Goal: Information Seeking & Learning: Find specific fact

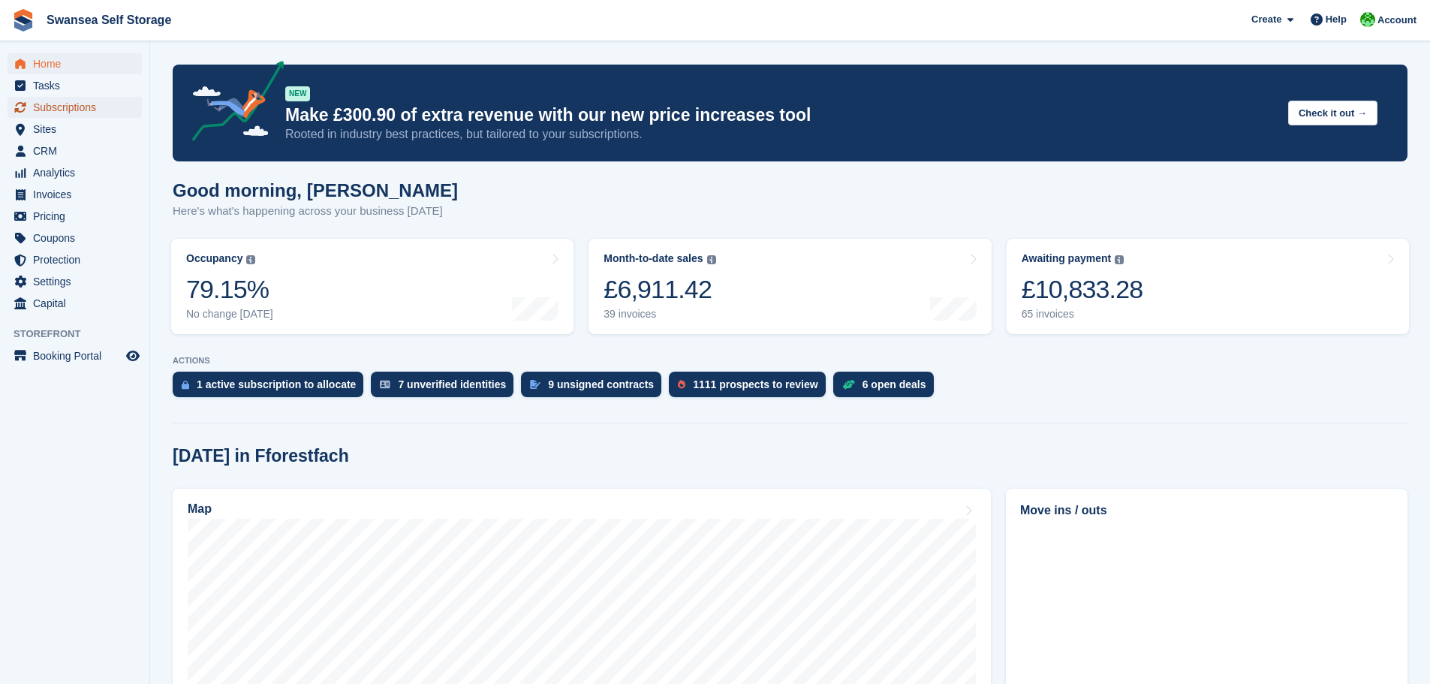
click at [54, 113] on span "Subscriptions" at bounding box center [78, 107] width 90 height 21
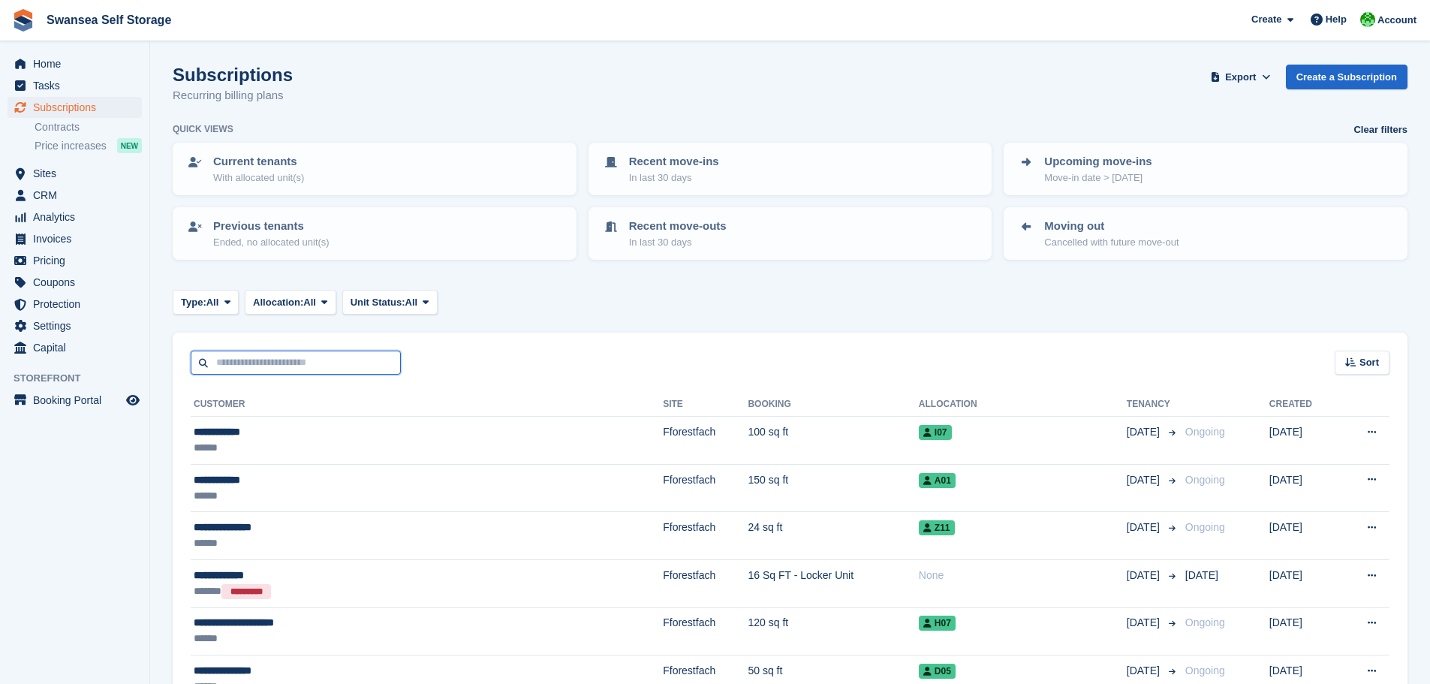
click at [289, 369] on input "text" at bounding box center [296, 362] width 210 height 25
type input "*"
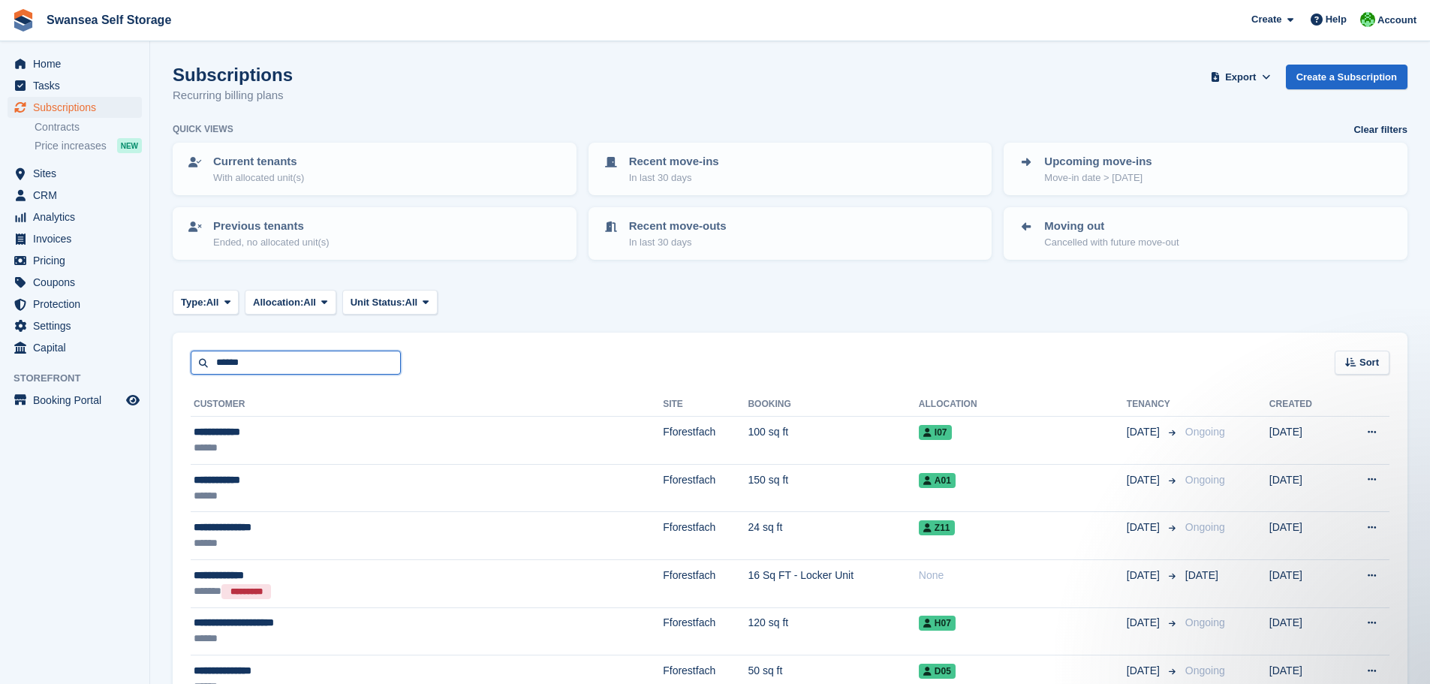
type input "******"
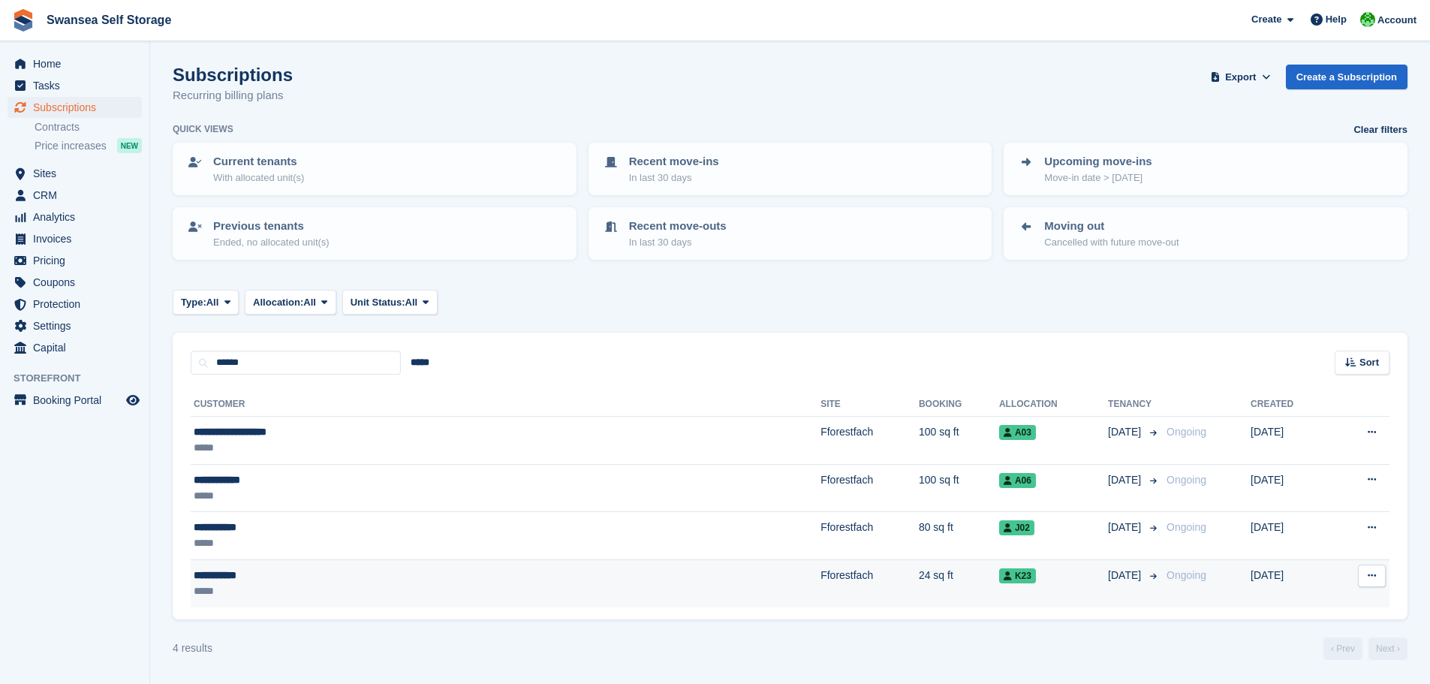
click at [254, 590] on div "*****" at bounding box center [361, 591] width 335 height 16
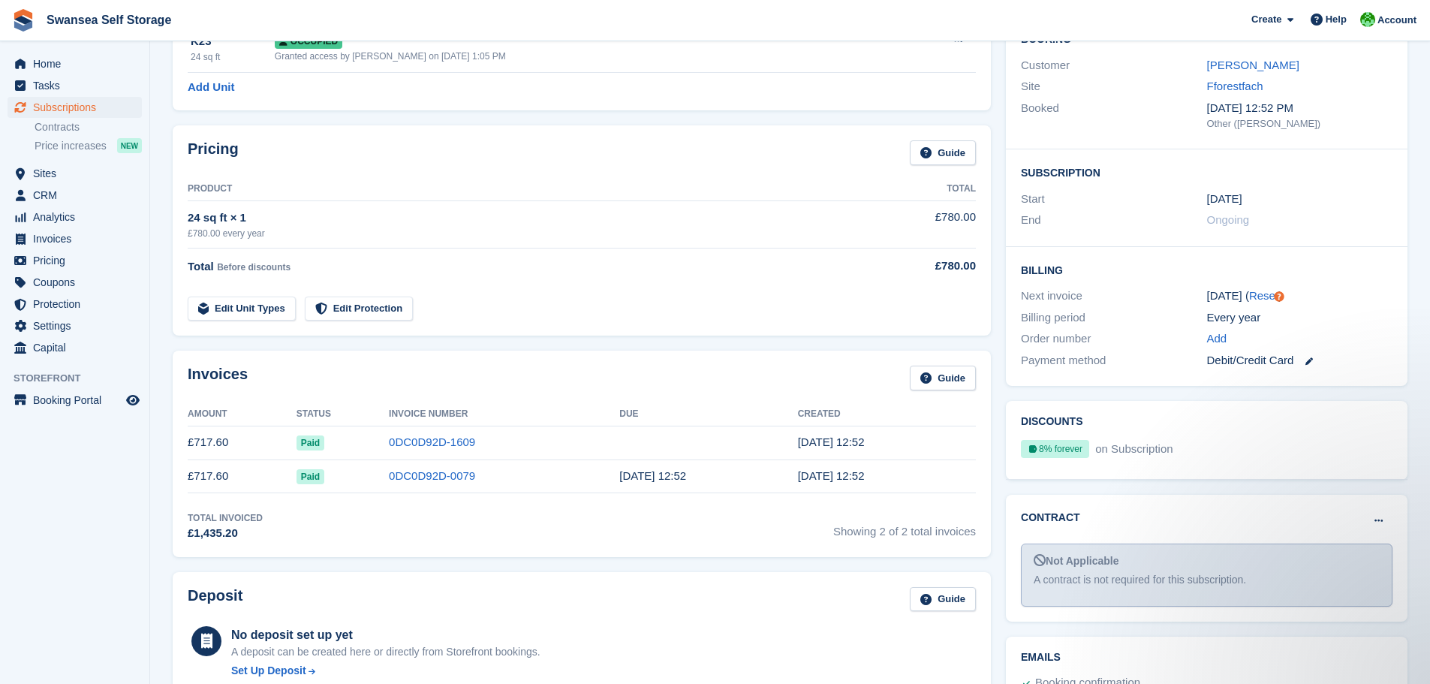
click at [418, 522] on div "Total Invoiced £1,435.20 Showing 2 of 2 total invoices" at bounding box center [582, 526] width 788 height 31
click at [389, 447] on link "0DC0D92D-1609" at bounding box center [432, 441] width 86 height 13
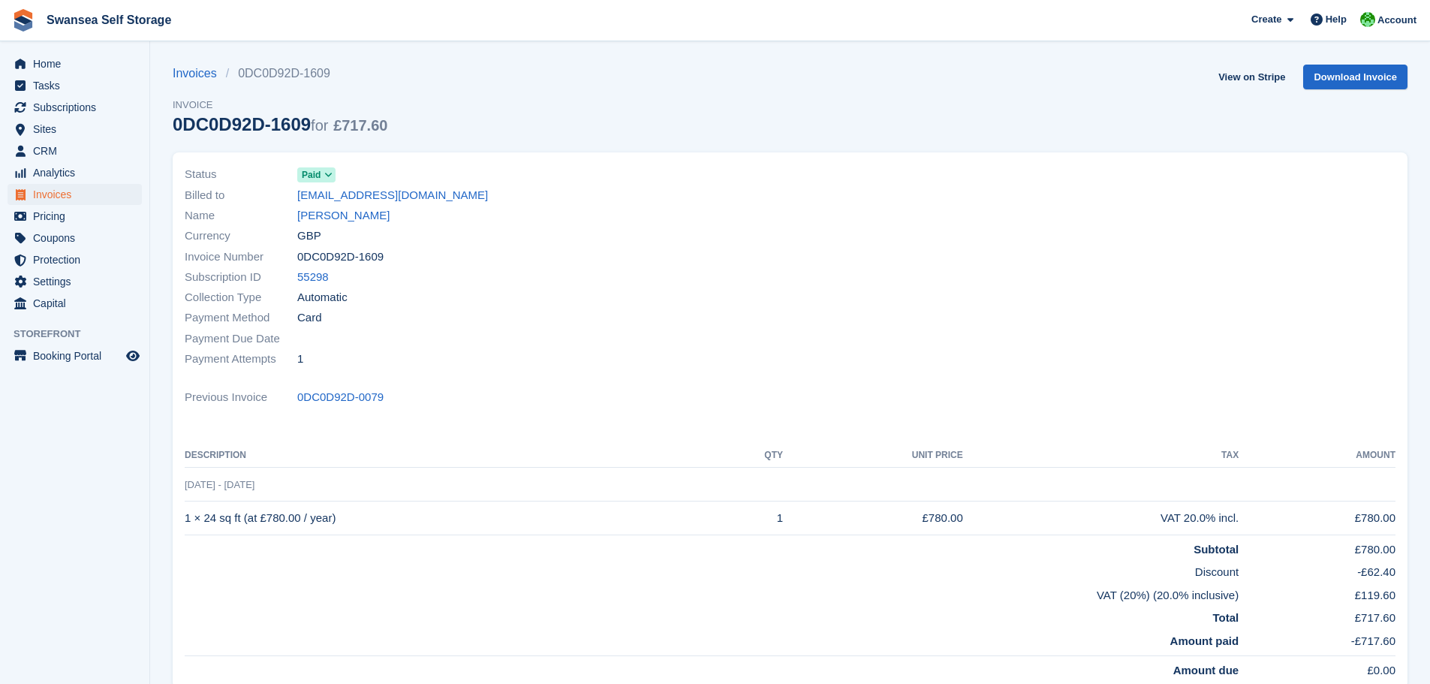
drag, startPoint x: 490, startPoint y: 290, endPoint x: 441, endPoint y: 285, distance: 49.8
click at [489, 290] on div "Collection Type Automatic" at bounding box center [483, 297] width 597 height 20
click at [525, 263] on div "Invoice Number 0DC0D92D-1609" at bounding box center [483, 256] width 597 height 20
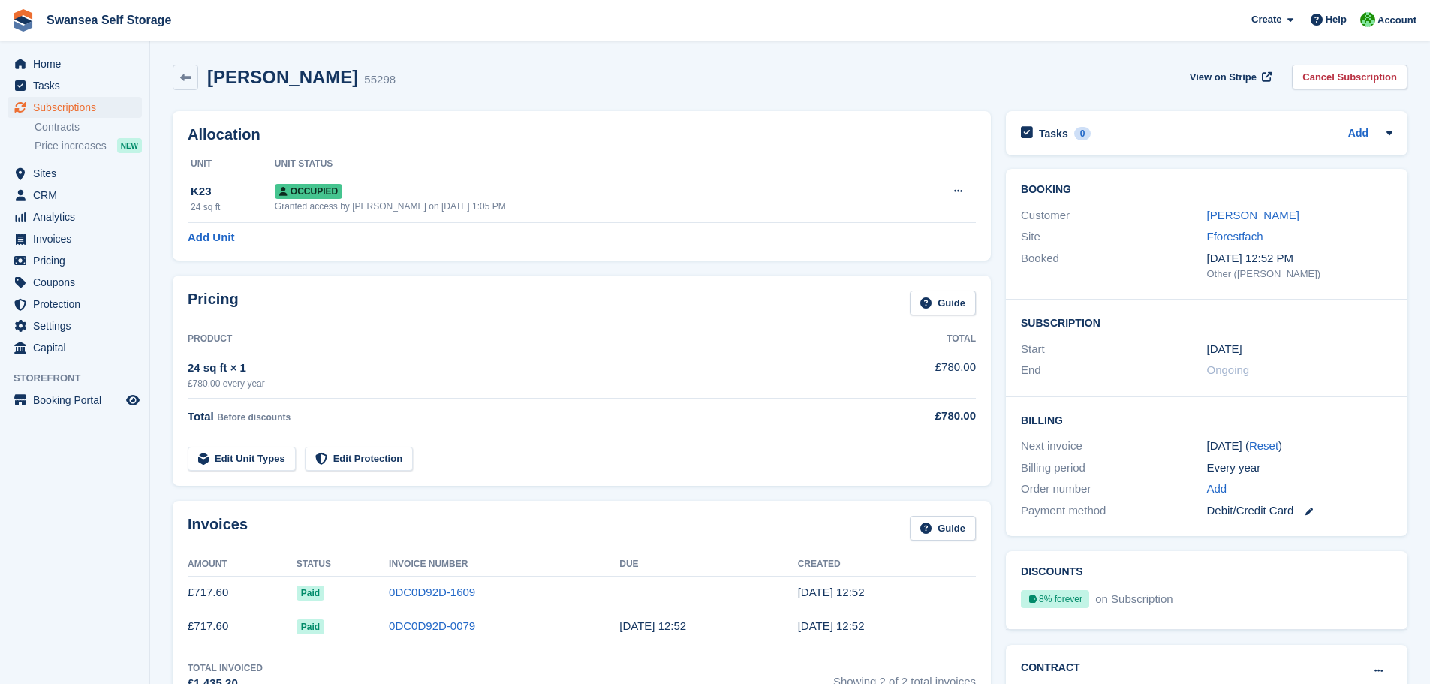
scroll to position [150, 0]
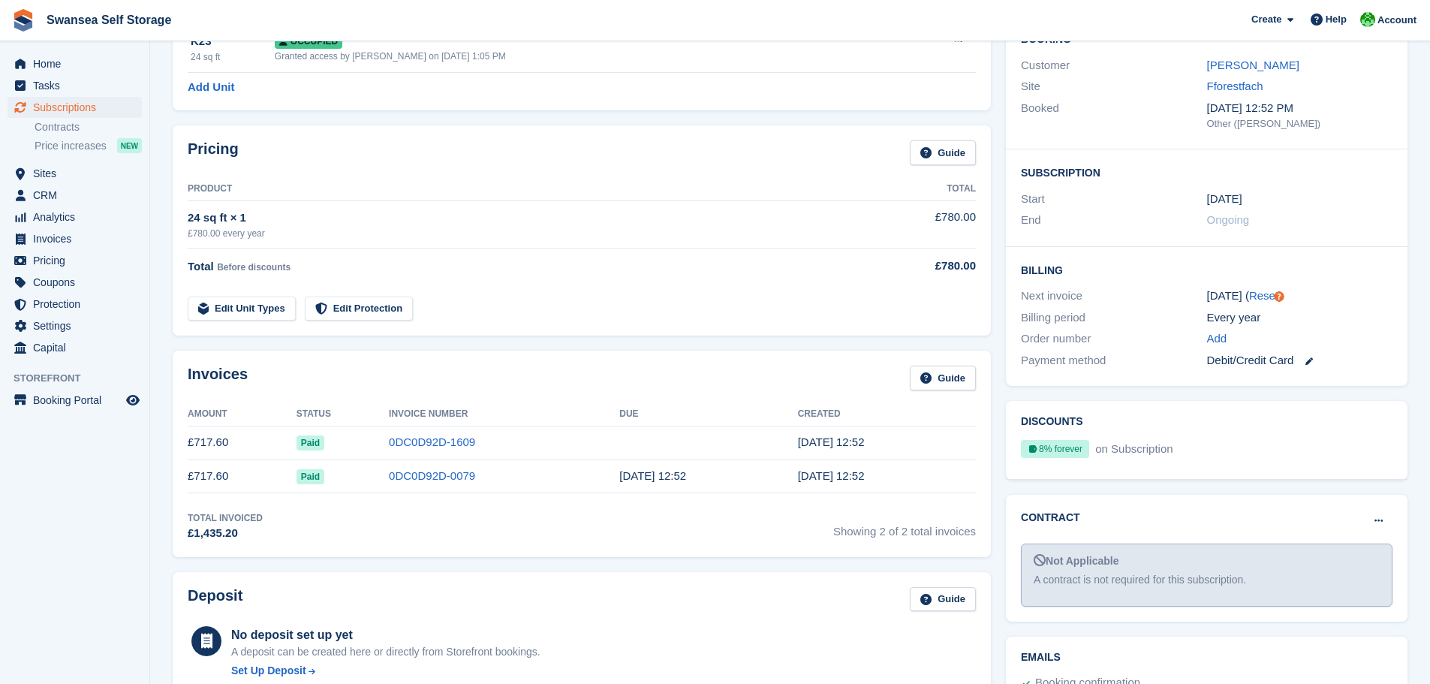
click at [446, 510] on div "Invoices Guide Amount Status Invoice Number Due Created £717.60 Paid 0DC0D92D-1…" at bounding box center [582, 453] width 818 height 206
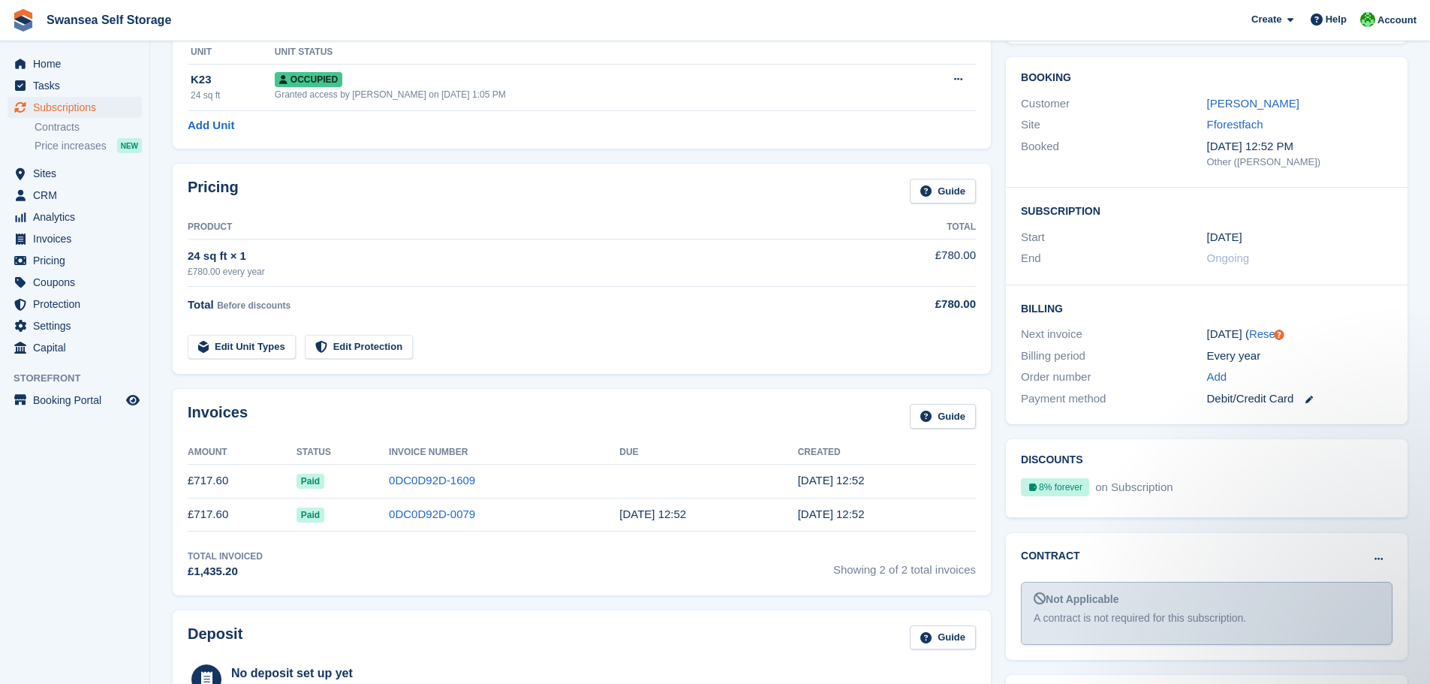
scroll to position [413, 0]
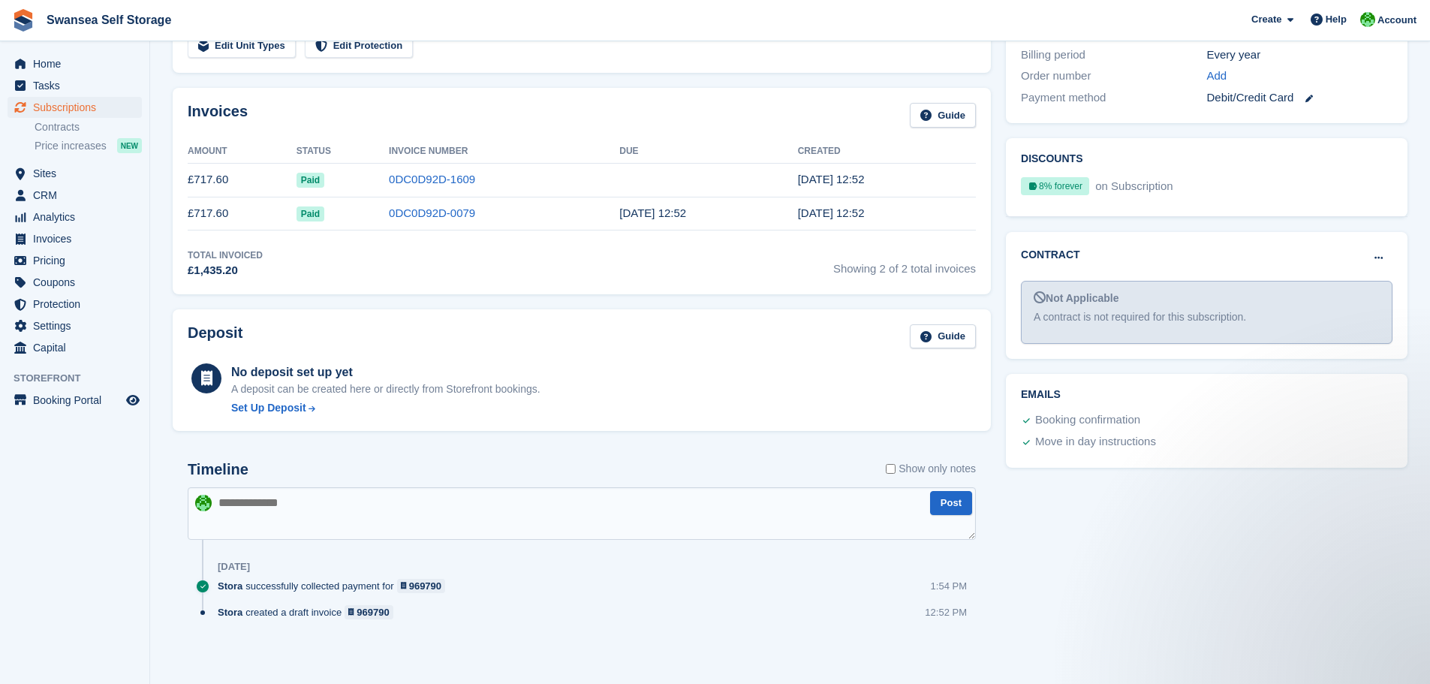
click at [346, 468] on div "Timeline Show only notes" at bounding box center [582, 474] width 788 height 26
click at [310, 299] on div "Invoices Guide Amount Status Invoice Number Due Created £717.60 Paid 0DC0D92D-1…" at bounding box center [581, 190] width 833 height 221
click at [326, 257] on div "Total Invoiced £1,435.20 Showing 2 of 2 total invoices" at bounding box center [582, 263] width 788 height 31
click at [346, 112] on div "Invoices Guide" at bounding box center [582, 120] width 788 height 34
click at [374, 263] on div "Total Invoiced £1,435.20 Showing 2 of 2 total invoices" at bounding box center [582, 263] width 788 height 31
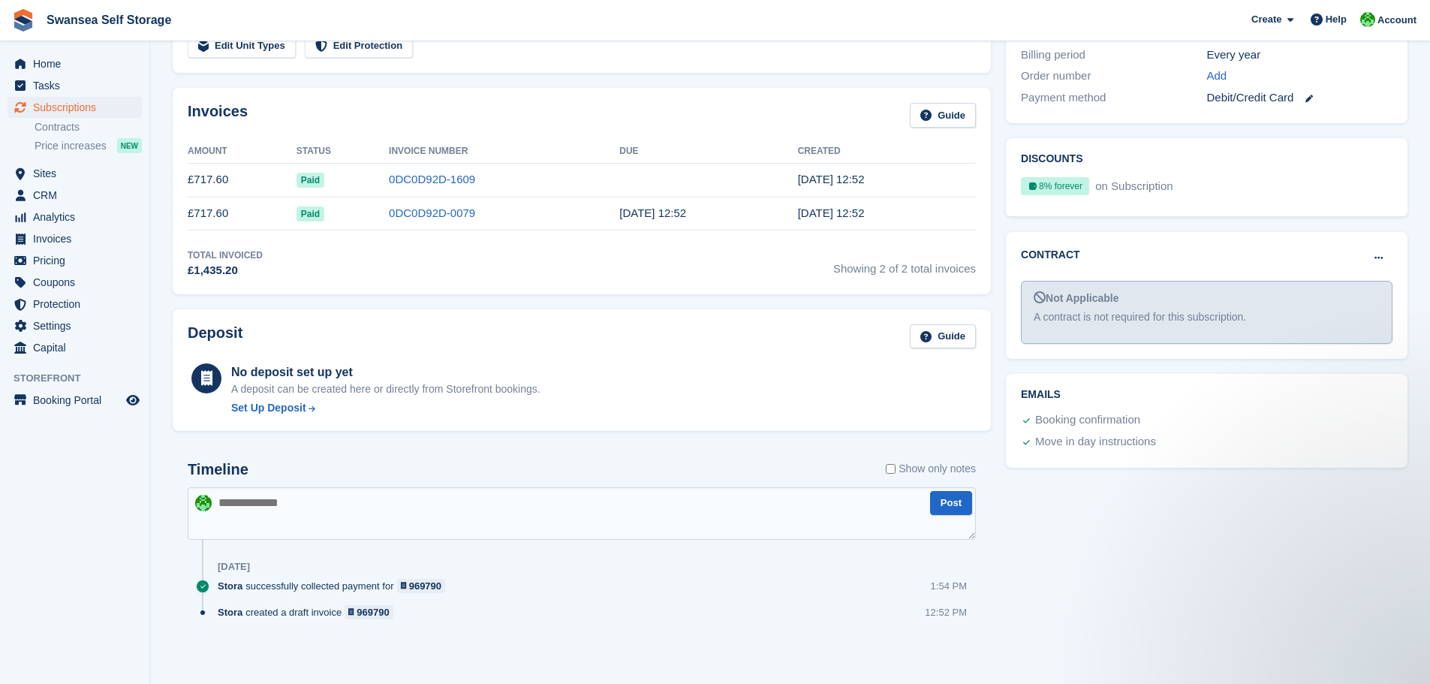
click at [389, 188] on td "0DC0D92D-1609" at bounding box center [504, 180] width 230 height 34
click at [389, 176] on link "0DC0D92D-1609" at bounding box center [432, 179] width 86 height 13
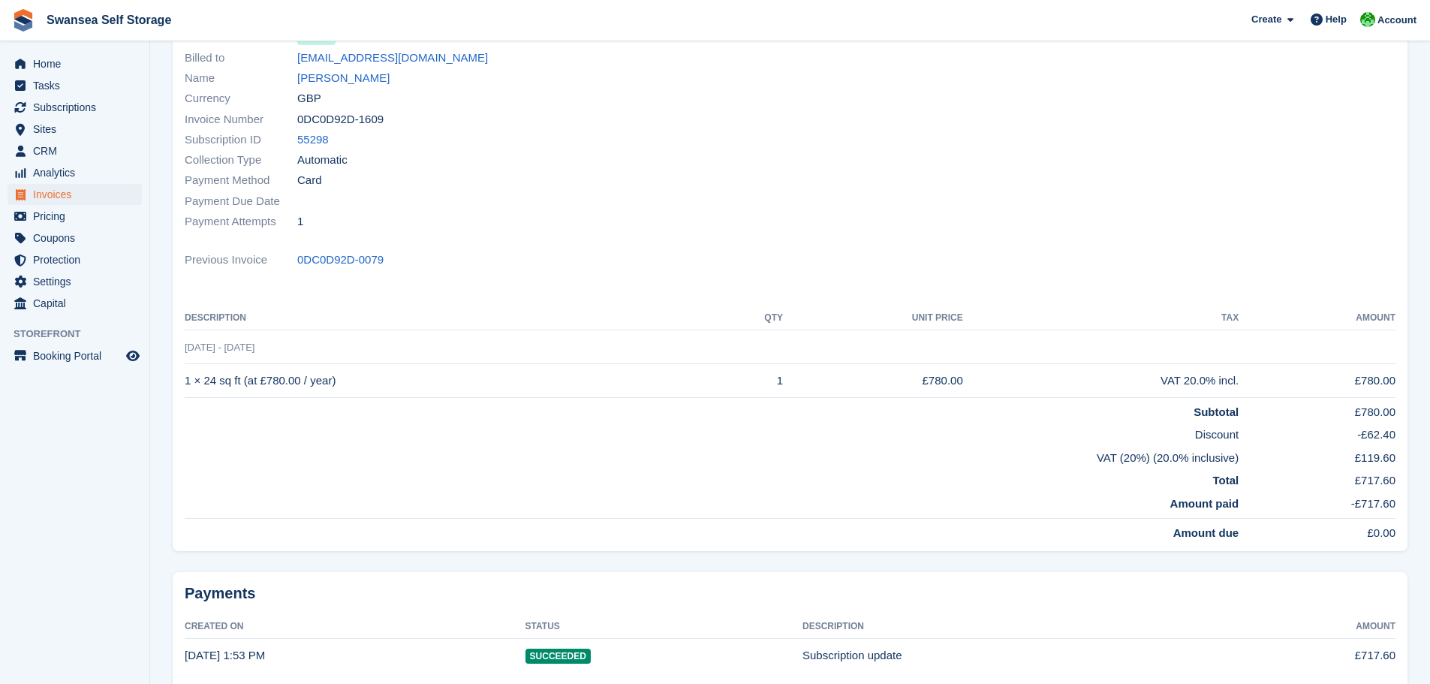
scroll to position [214, 0]
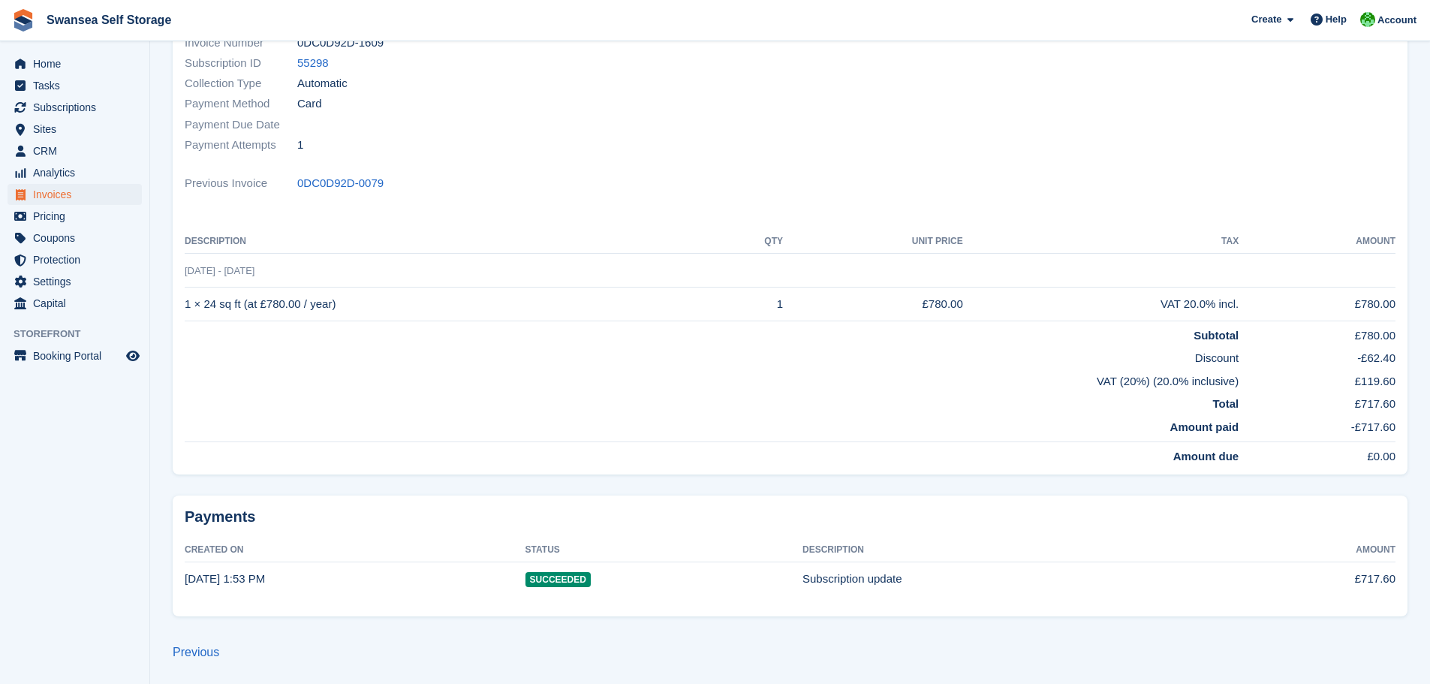
click at [297, 315] on td "1 × 24 sq ft (at £780.00 / year)" at bounding box center [451, 304] width 533 height 34
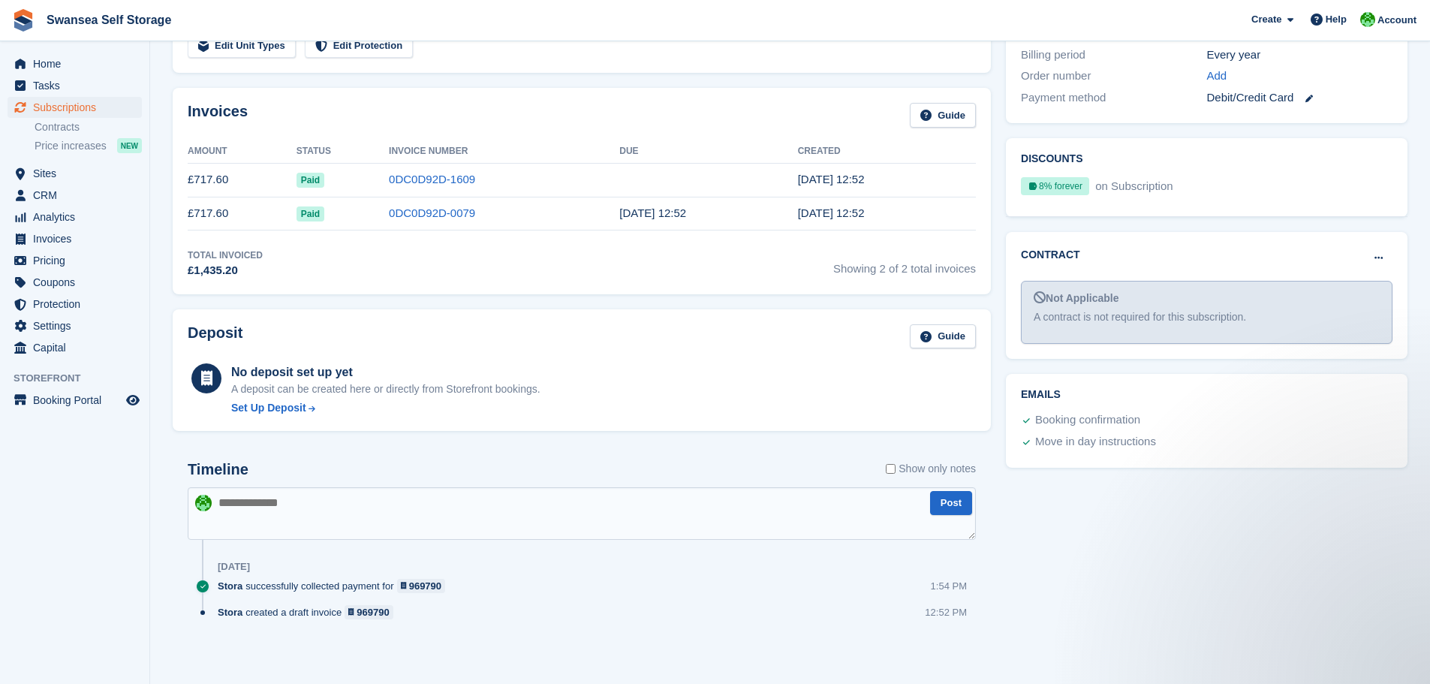
click at [284, 295] on div "Invoices Guide Amount Status Invoice Number Due Created £717.60 Paid 0DC0D92D-1…" at bounding box center [581, 190] width 833 height 221
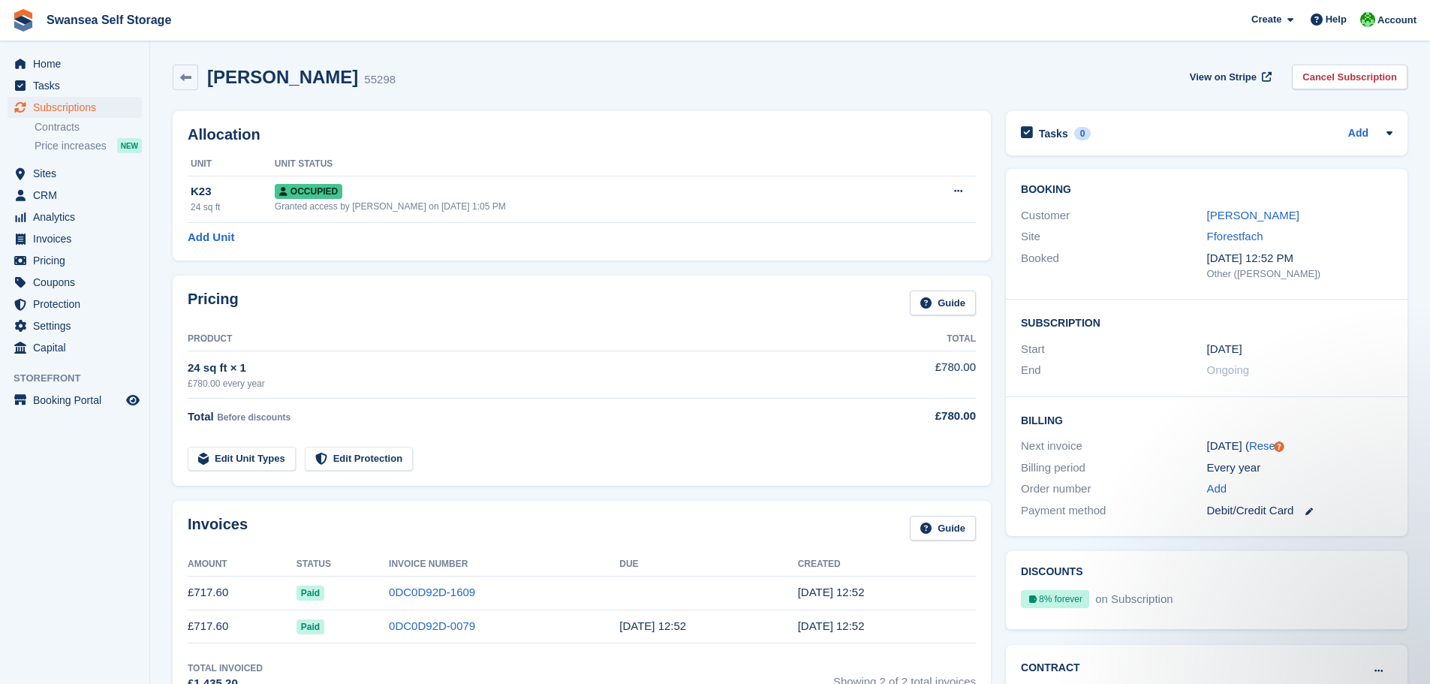
click at [975, 267] on div "Allocation Unit Unit Status K23 24 sq ft Occupied Granted access by Andrew Robb…" at bounding box center [581, 186] width 833 height 164
click at [172, 271] on div "Pricing Guide Product Total 24 sq ft × 1 £780.00 every year £780.00 Total Befor…" at bounding box center [581, 380] width 833 height 225
click at [997, 266] on div "Allocation Unit Unit Status K23 24 sq ft Occupied Granted access by Andrew Robb…" at bounding box center [581, 186] width 833 height 164
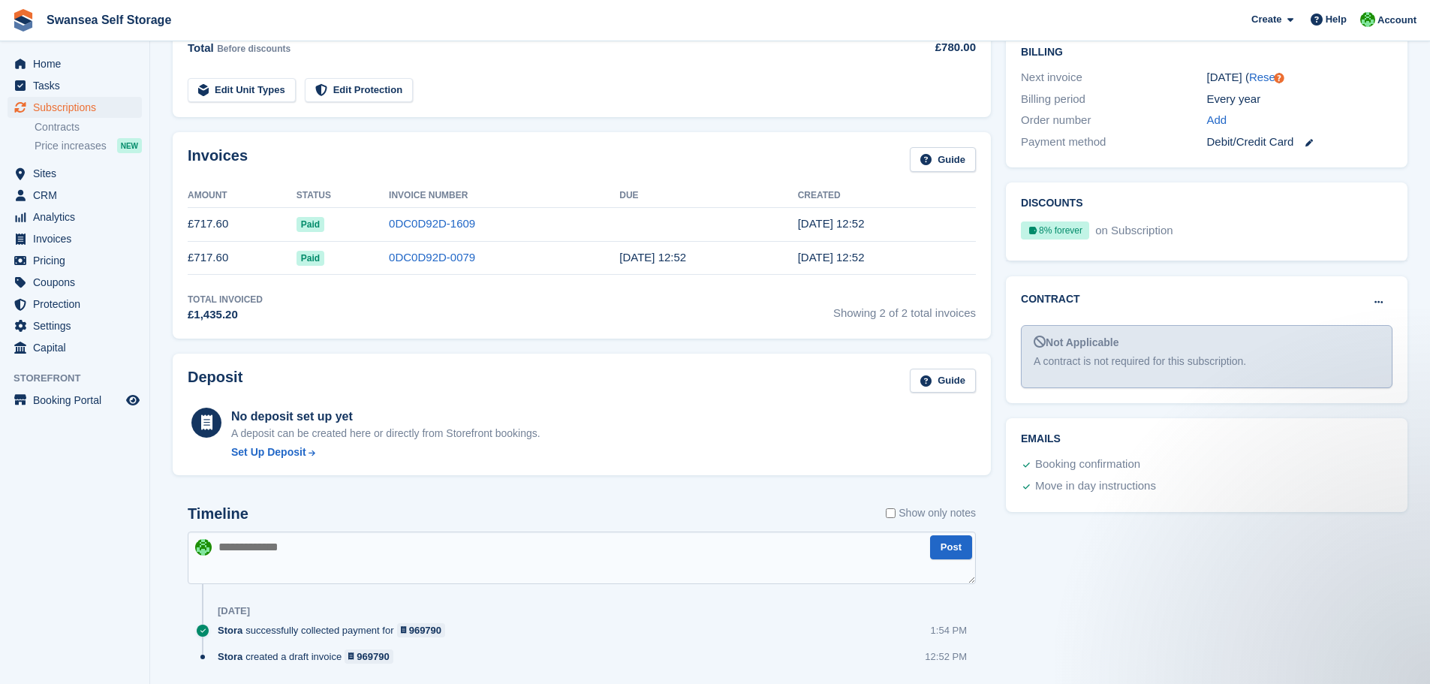
scroll to position [375, 0]
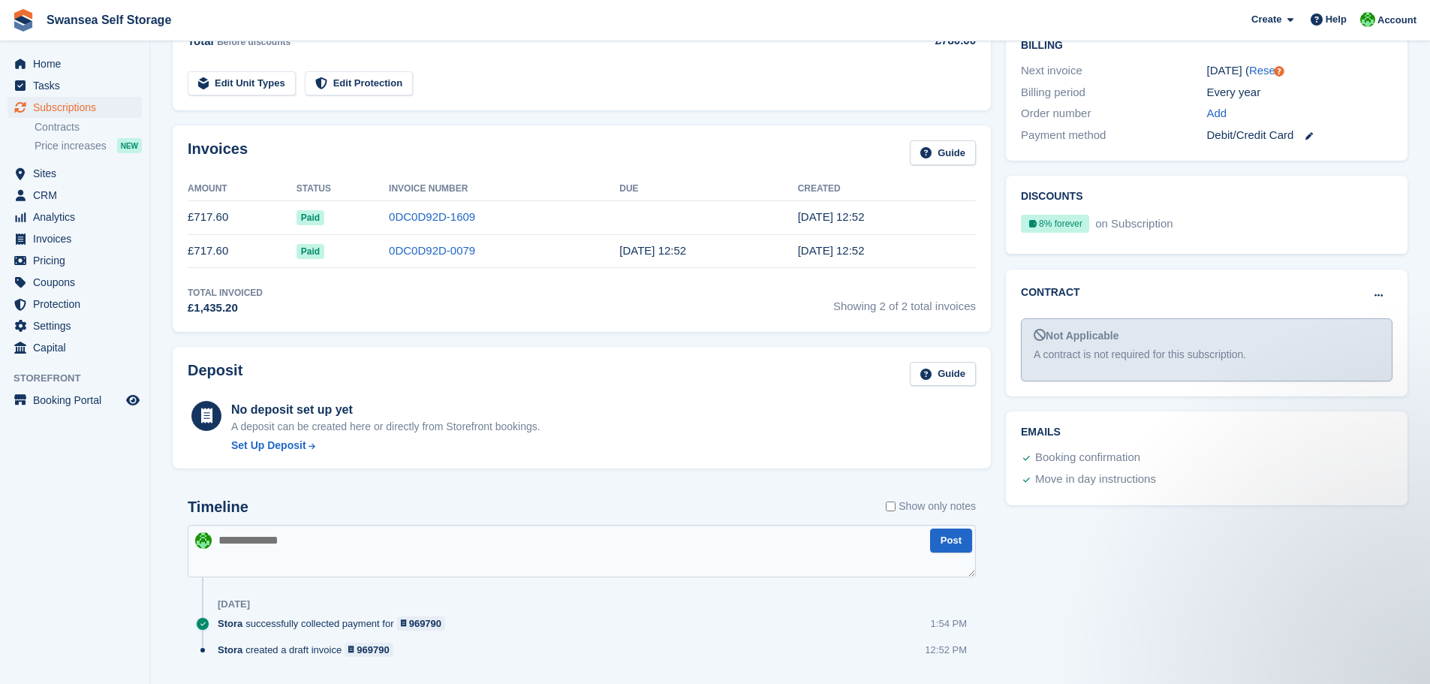
click at [167, 334] on div "Invoices Guide Amount Status Invoice Number Due Created £717.60 Paid 0DC0D92D-1…" at bounding box center [581, 228] width 833 height 221
click at [164, 341] on section "Paul Thomas 55298 View on Stripe Cancel Subscription Allocation Unit Unit Statu…" at bounding box center [790, 173] width 1280 height 1096
click at [993, 341] on div "Deposit Guide No deposit set up yet A deposit can be created here or directly f…" at bounding box center [581, 407] width 833 height 137
click at [389, 209] on td "0DC0D92D-1609" at bounding box center [504, 217] width 230 height 34
click at [389, 218] on link "0DC0D92D-1609" at bounding box center [432, 216] width 86 height 13
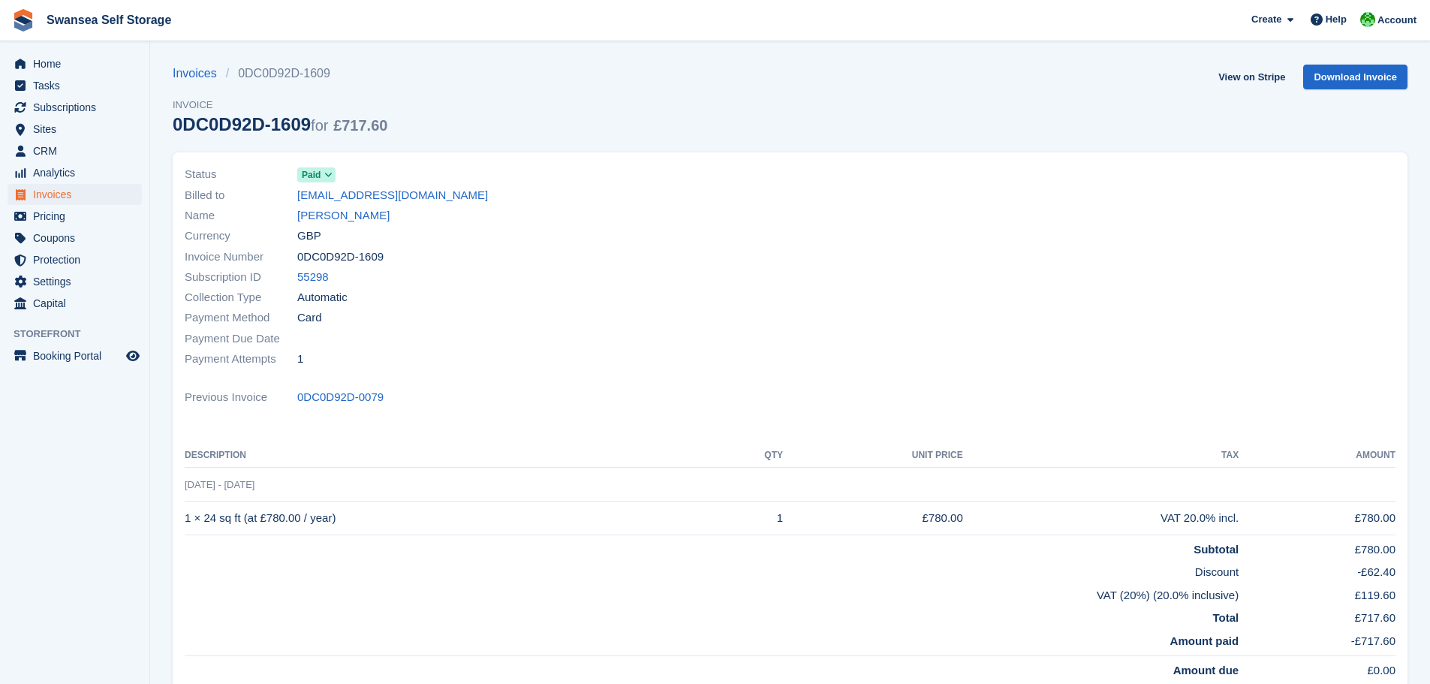
click at [190, 500] on td "1 Oct - 1 Oct, 2026" at bounding box center [790, 485] width 1210 height 34
click at [204, 492] on td "1 Oct - 1 Oct, 2026" at bounding box center [790, 485] width 1210 height 34
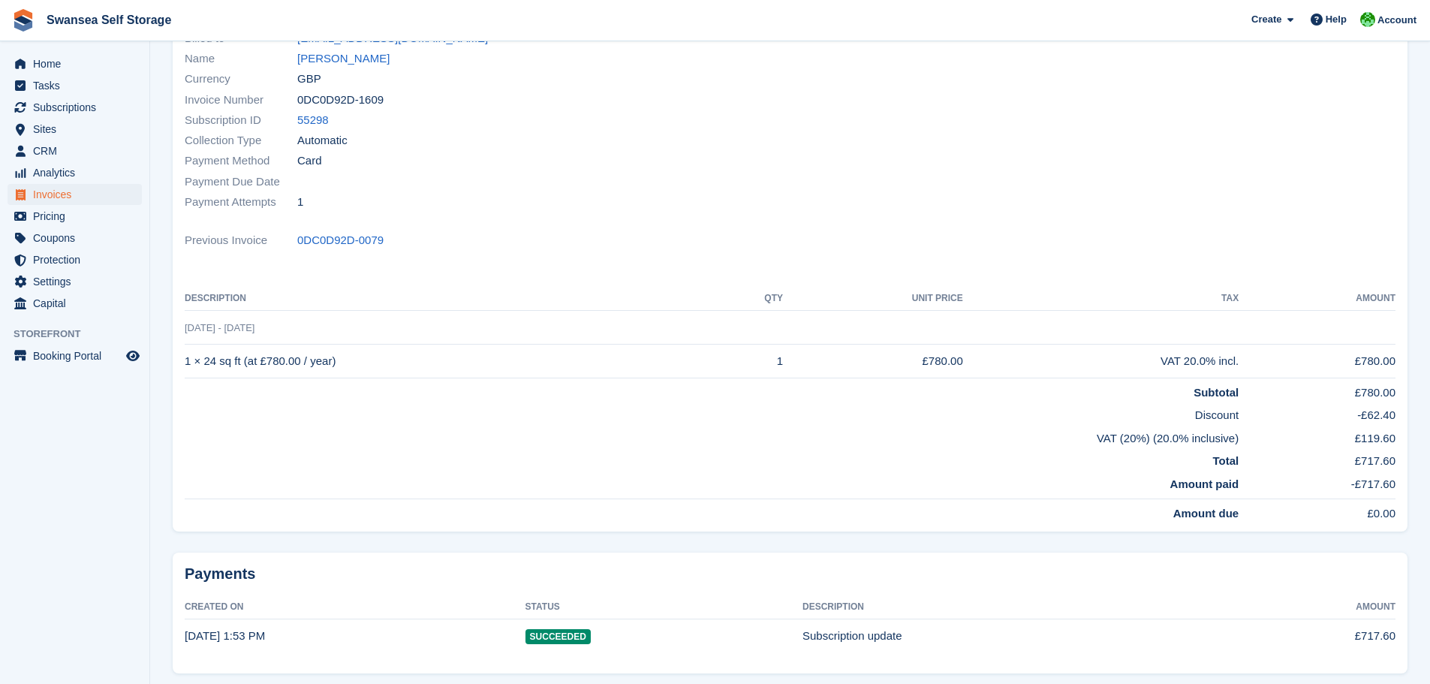
scroll to position [64, 0]
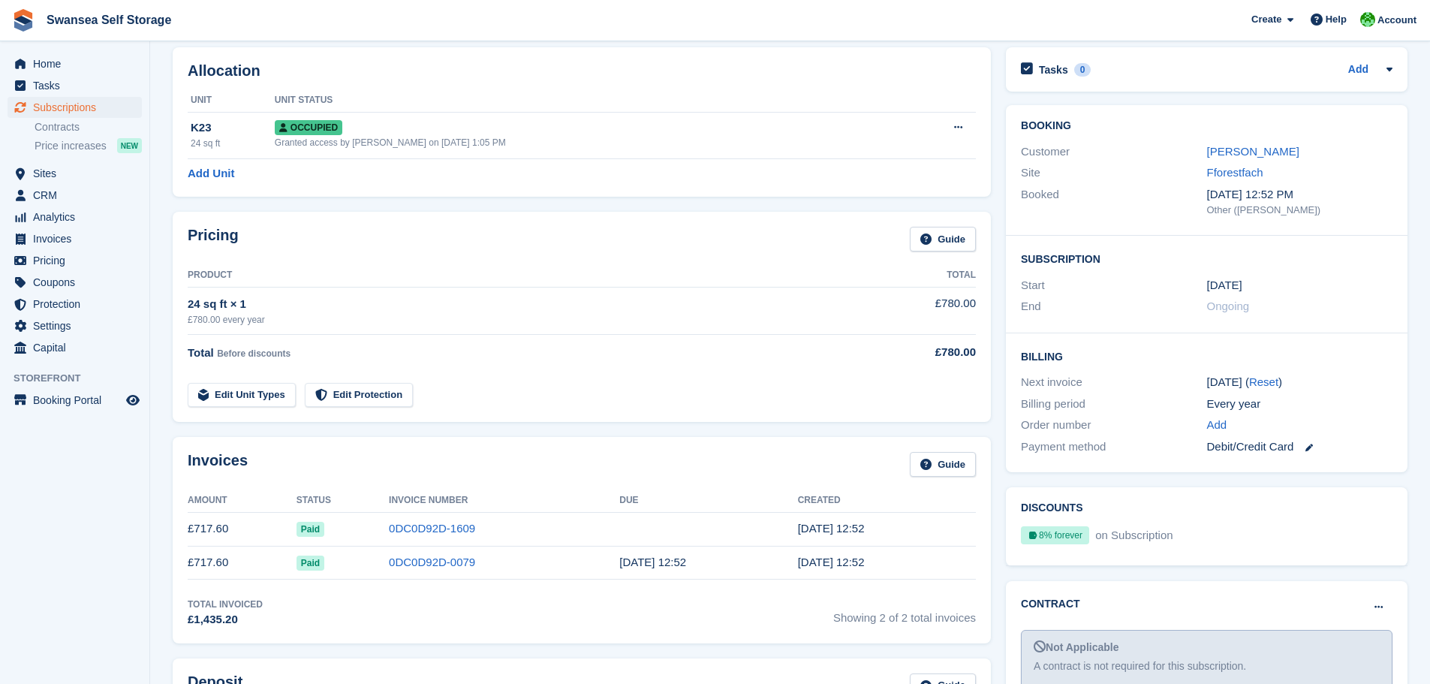
scroll to position [375, 0]
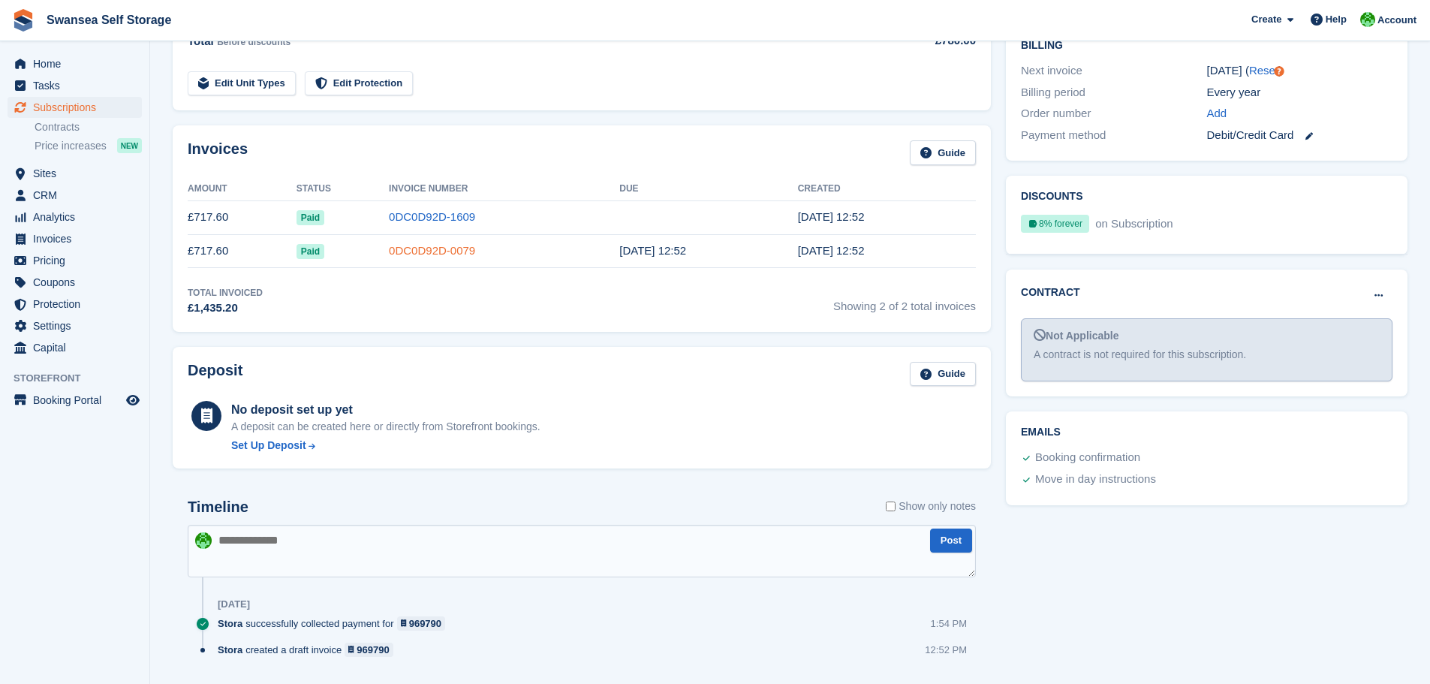
click at [389, 254] on link "0DC0D92D-0079" at bounding box center [432, 250] width 86 height 13
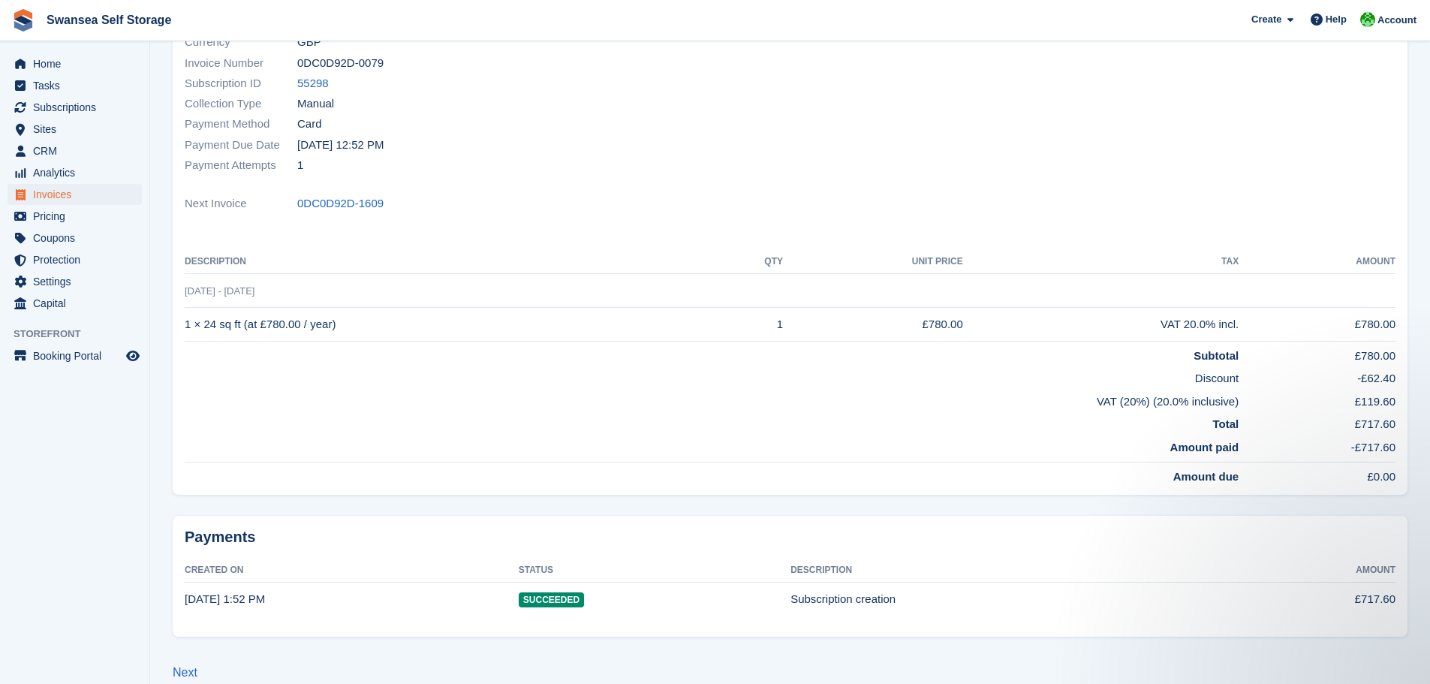
scroll to position [139, 0]
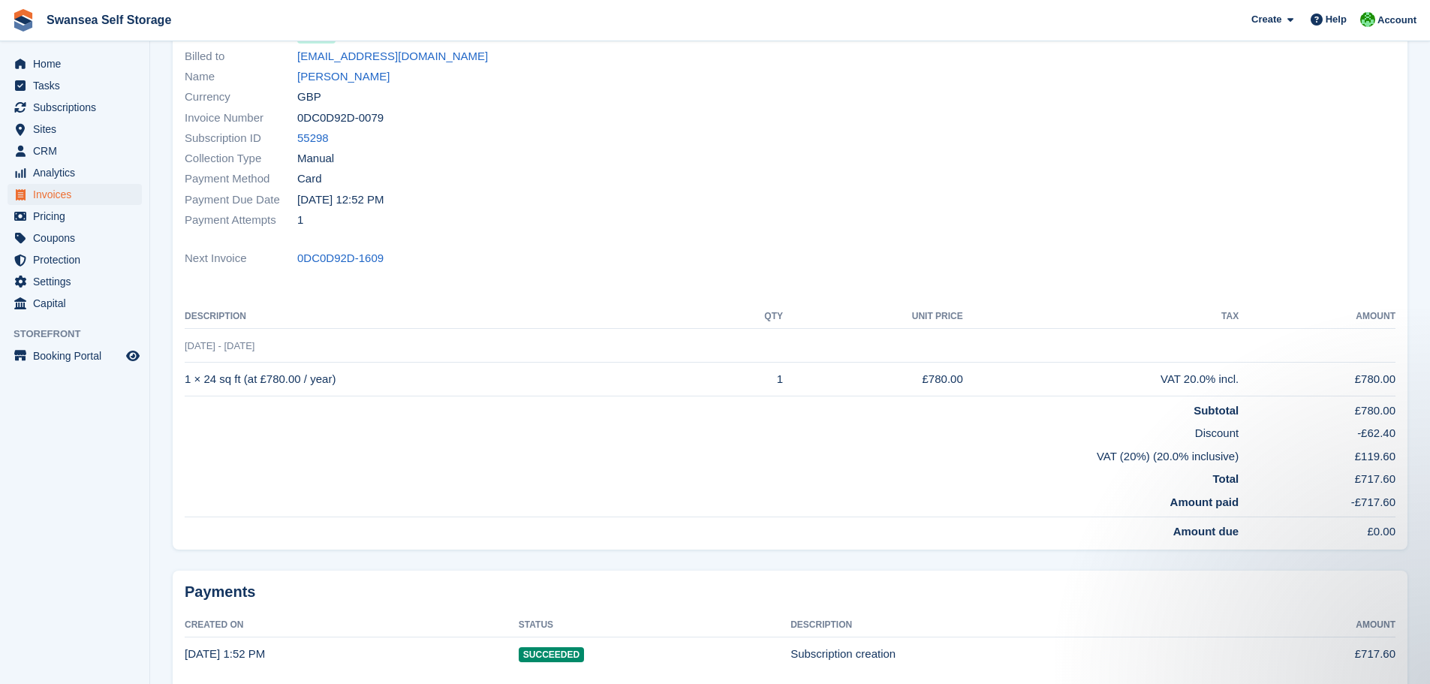
drag, startPoint x: 264, startPoint y: 447, endPoint x: 424, endPoint y: 357, distance: 183.5
click at [266, 447] on td "VAT (20%) (20.0% inclusive)" at bounding box center [712, 453] width 1054 height 23
click at [534, 212] on div "Payment Attempts 1" at bounding box center [483, 220] width 597 height 20
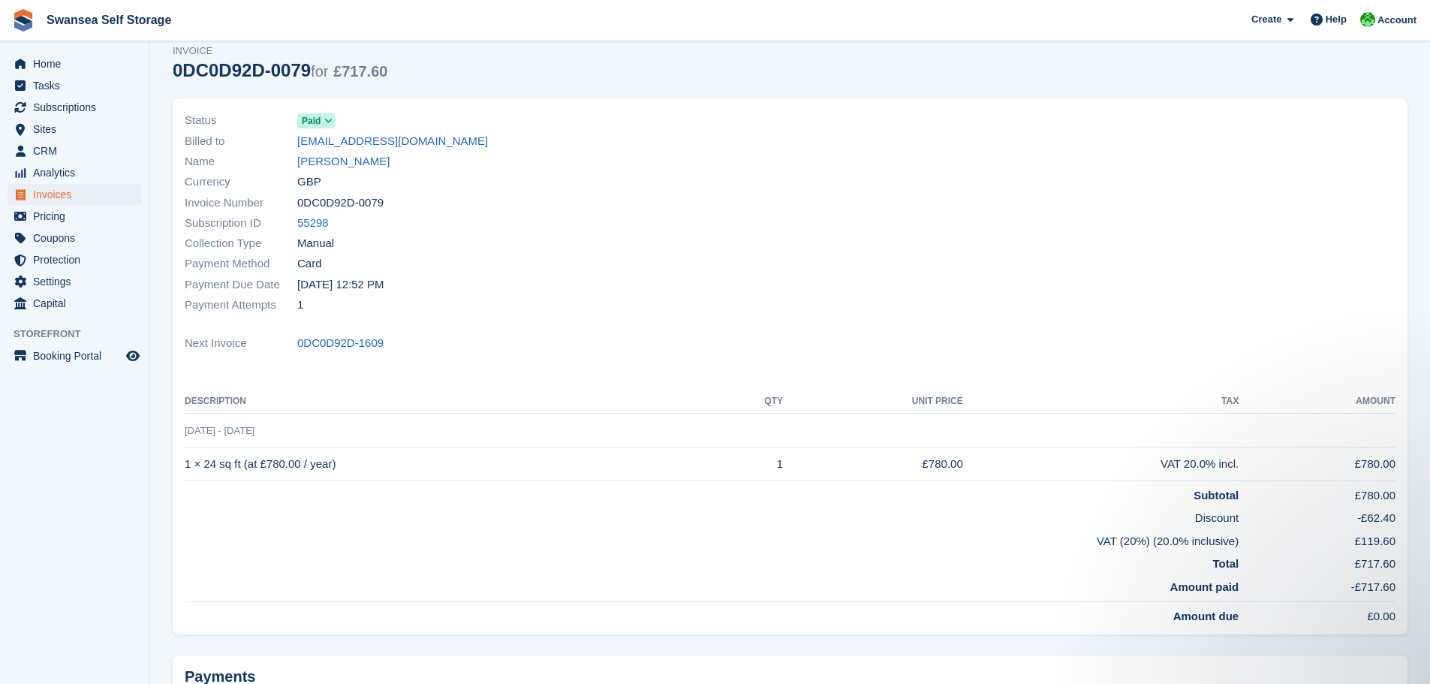
scroll to position [0, 0]
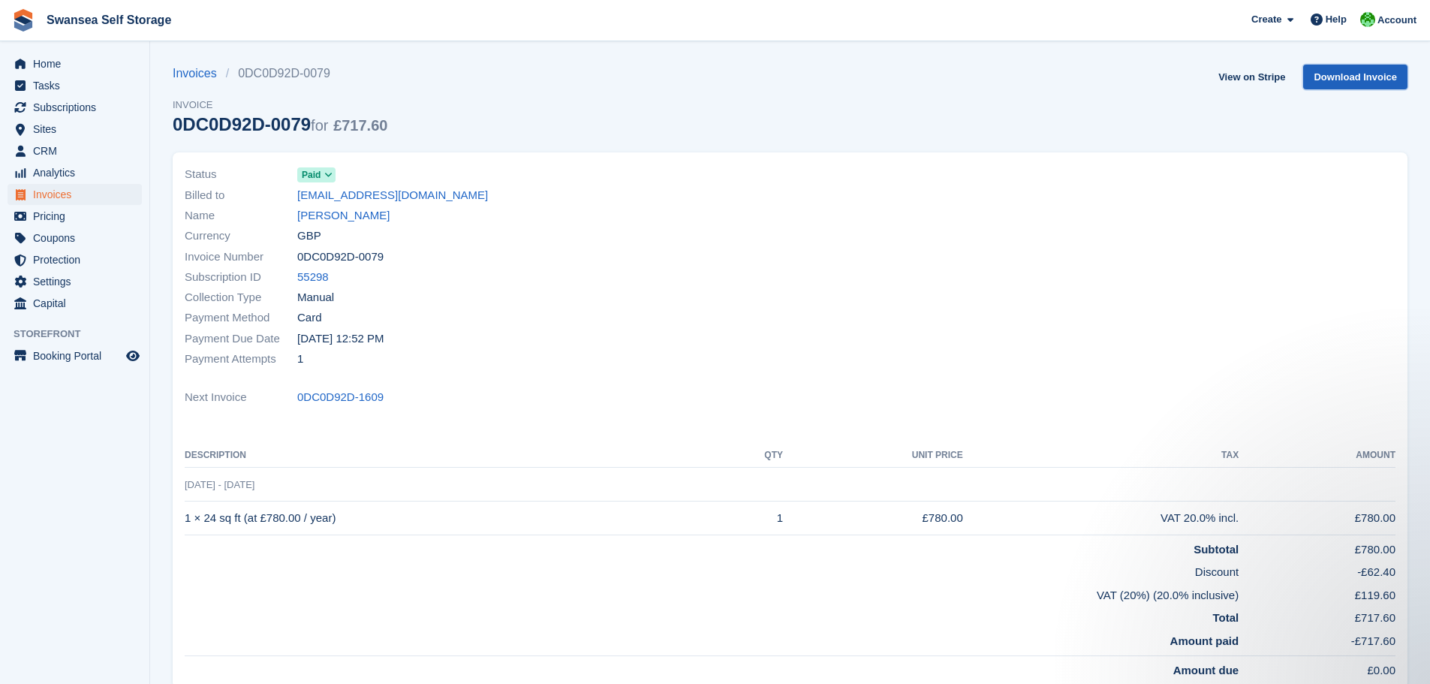
click at [1339, 76] on link "Download Invoice" at bounding box center [1355, 77] width 104 height 25
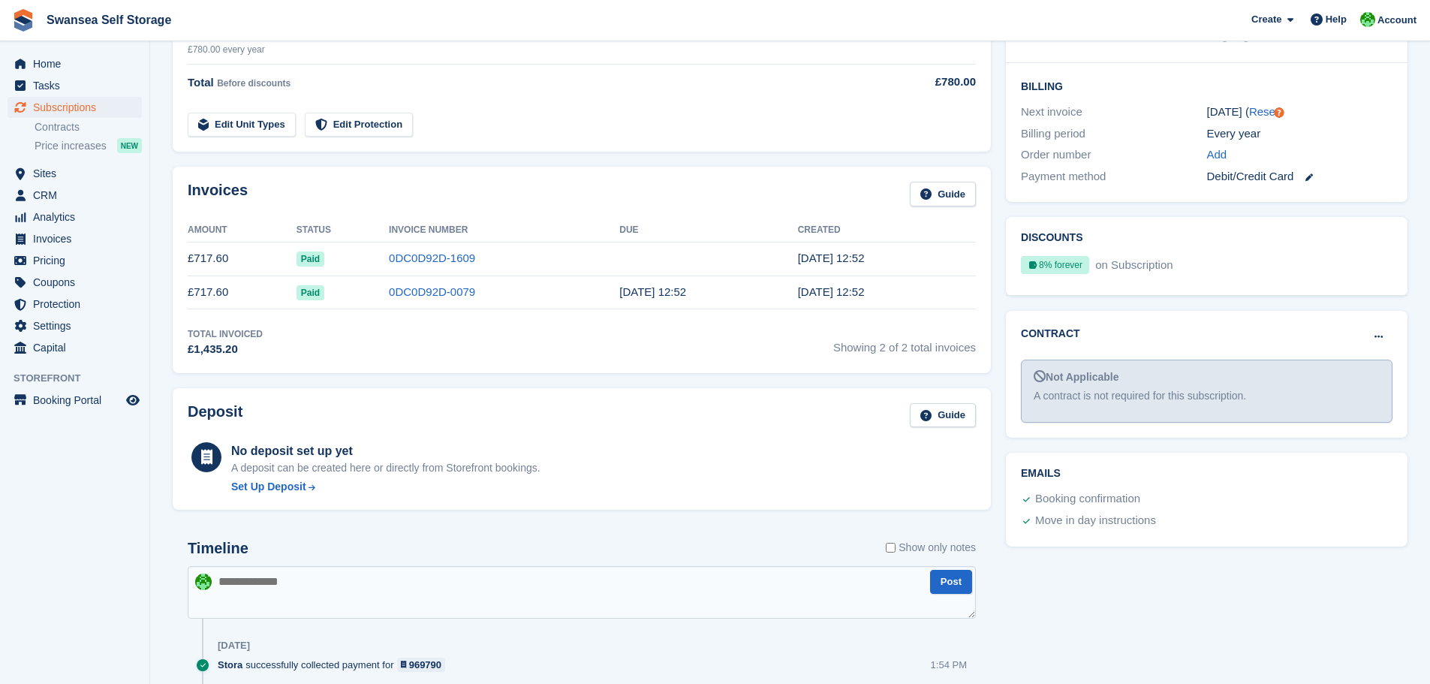
scroll to position [300, 0]
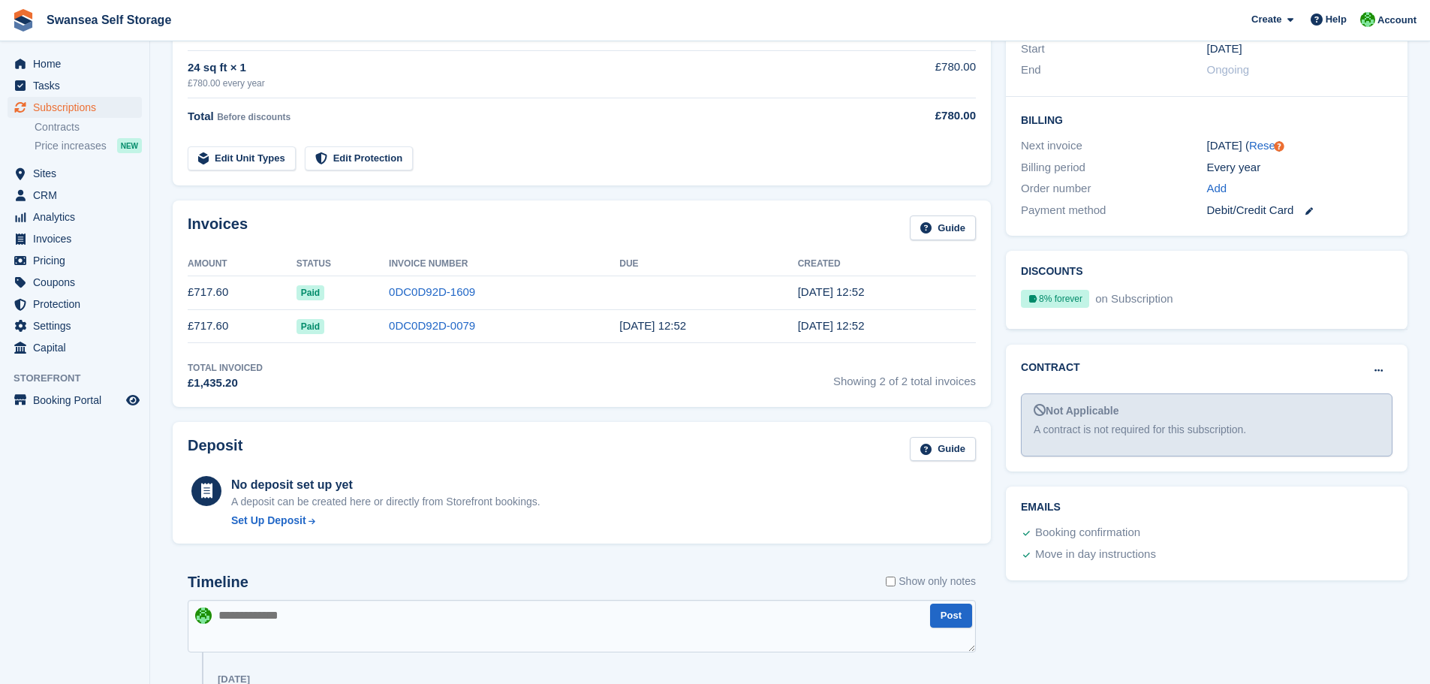
click at [299, 572] on div "Timeline Show only notes Post 1 Oct Stora successfully collected payment for 96…" at bounding box center [582, 667] width 818 height 218
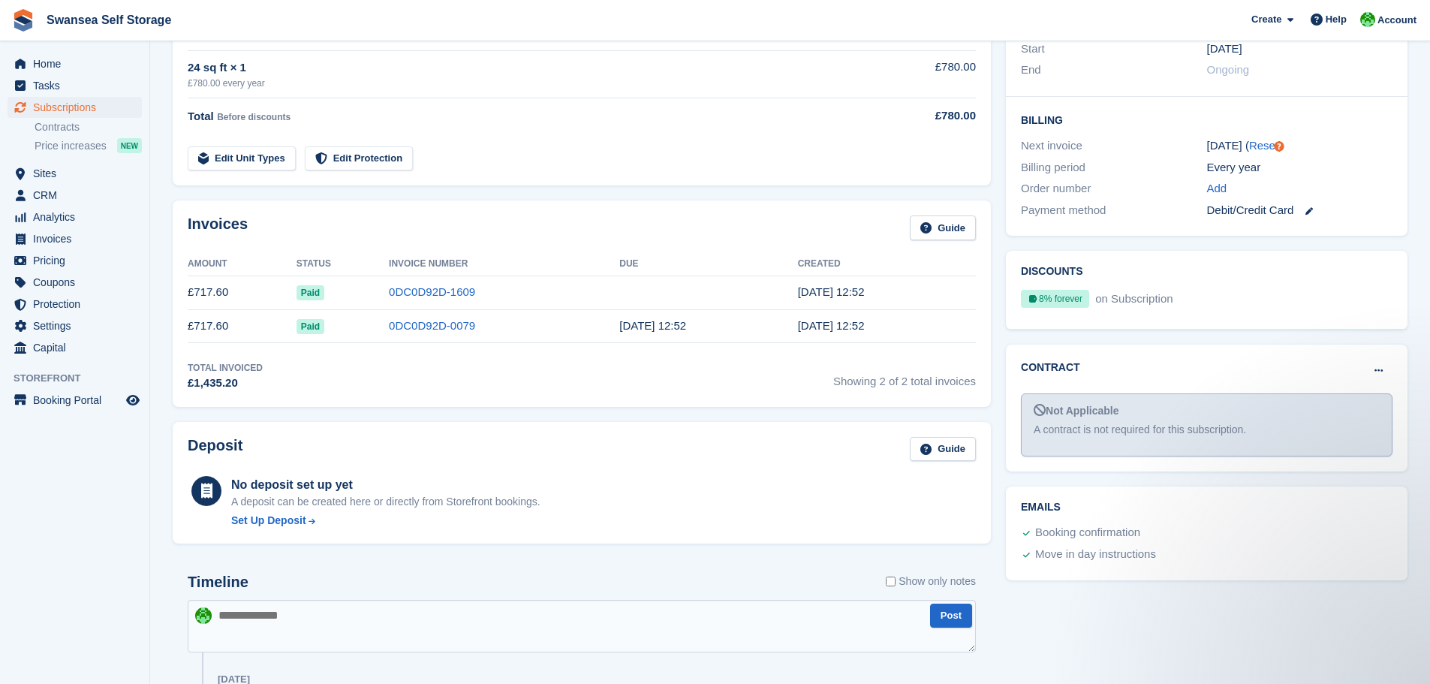
scroll to position [0, 0]
click at [389, 321] on link "0DC0D92D-0079" at bounding box center [432, 325] width 86 height 13
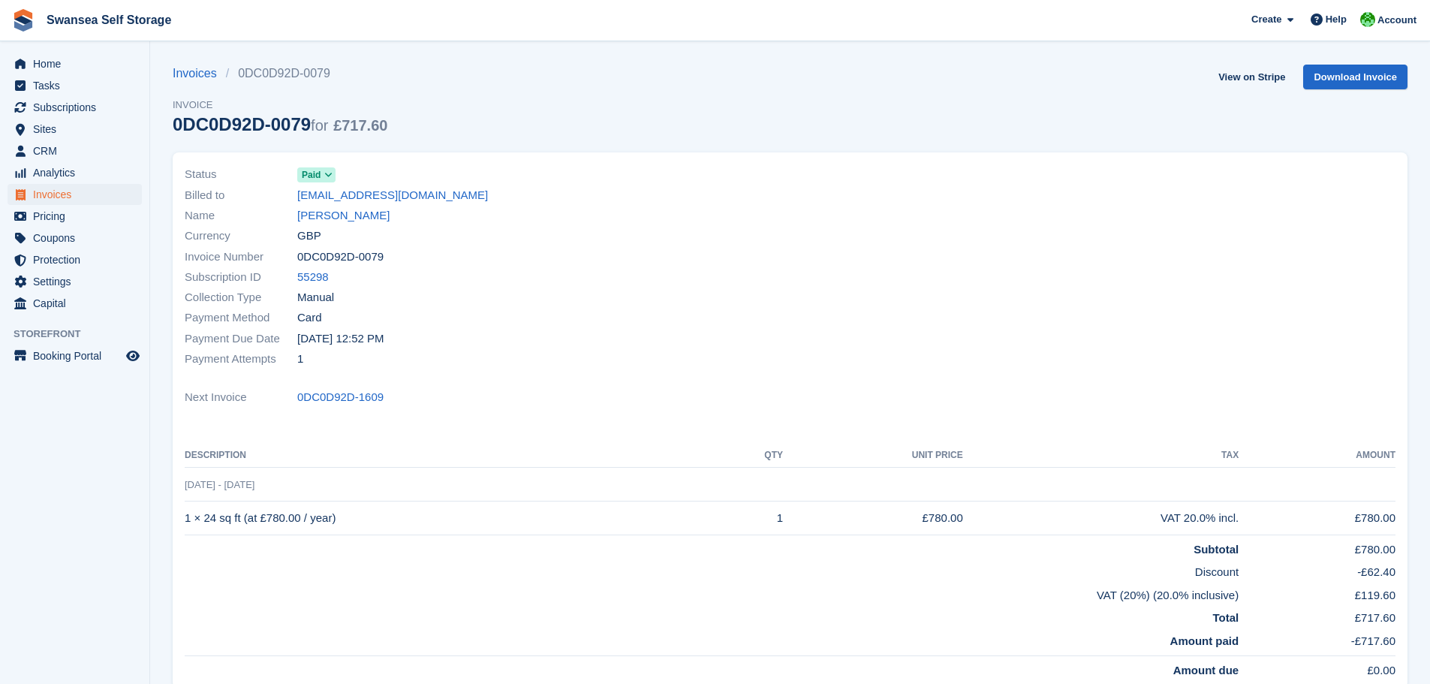
click at [245, 494] on td "1 Oct, 2024 - 1 Oct" at bounding box center [790, 485] width 1210 height 34
click at [395, 457] on th "Description" at bounding box center [451, 456] width 533 height 24
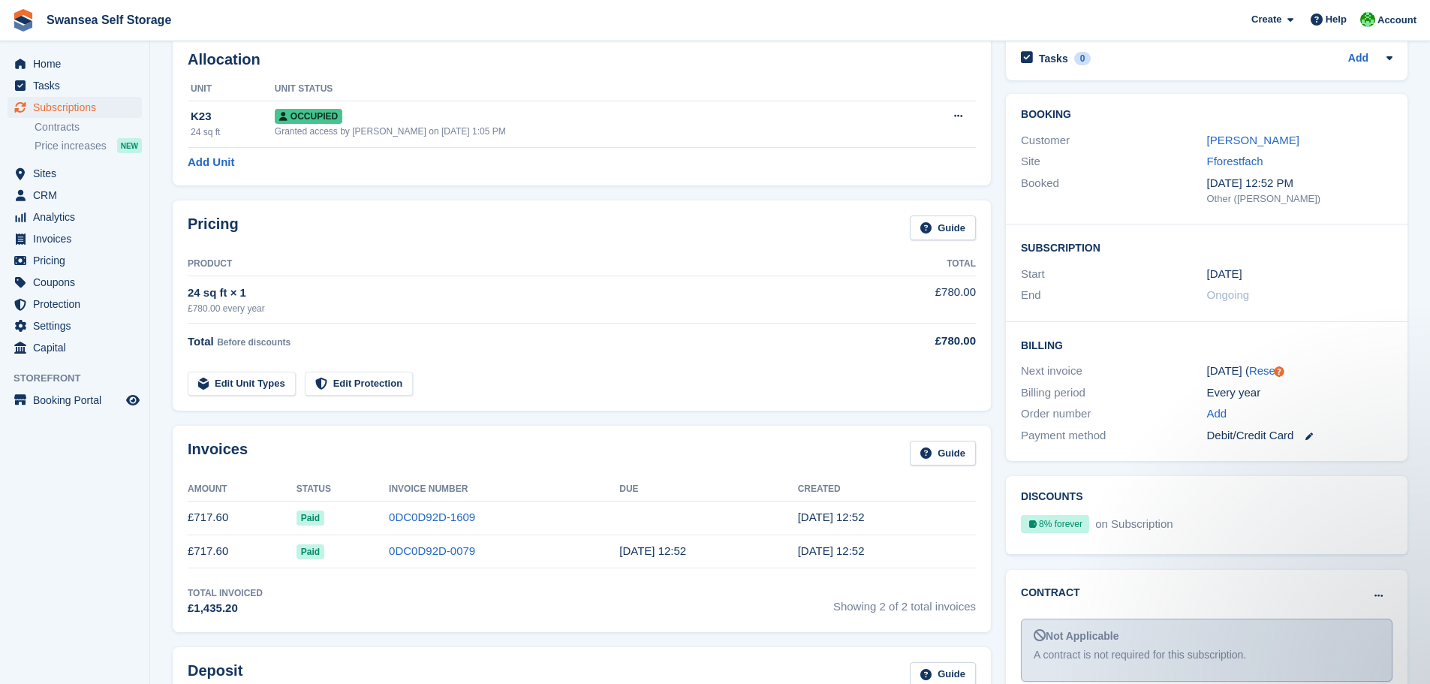
click at [493, 602] on div "Total Invoiced £1,435.20 Showing 2 of 2 total invoices" at bounding box center [582, 601] width 788 height 31
click at [409, 590] on div "Total Invoiced £1,435.20 Showing 2 of 2 total invoices" at bounding box center [582, 601] width 788 height 31
click at [581, 423] on div "Invoices Guide Amount Status Invoice Number Due Created £717.60 Paid 0DC0D92D-1…" at bounding box center [581, 528] width 833 height 221
click at [992, 557] on div "Invoices Guide Amount Status Invoice Number Due Created £717.60 Paid 0DC0D92D-1…" at bounding box center [581, 528] width 833 height 221
click at [991, 429] on div "Invoices Guide Amount Status Invoice Number Due Created £717.60 Paid 0DC0D92D-1…" at bounding box center [581, 528] width 833 height 221
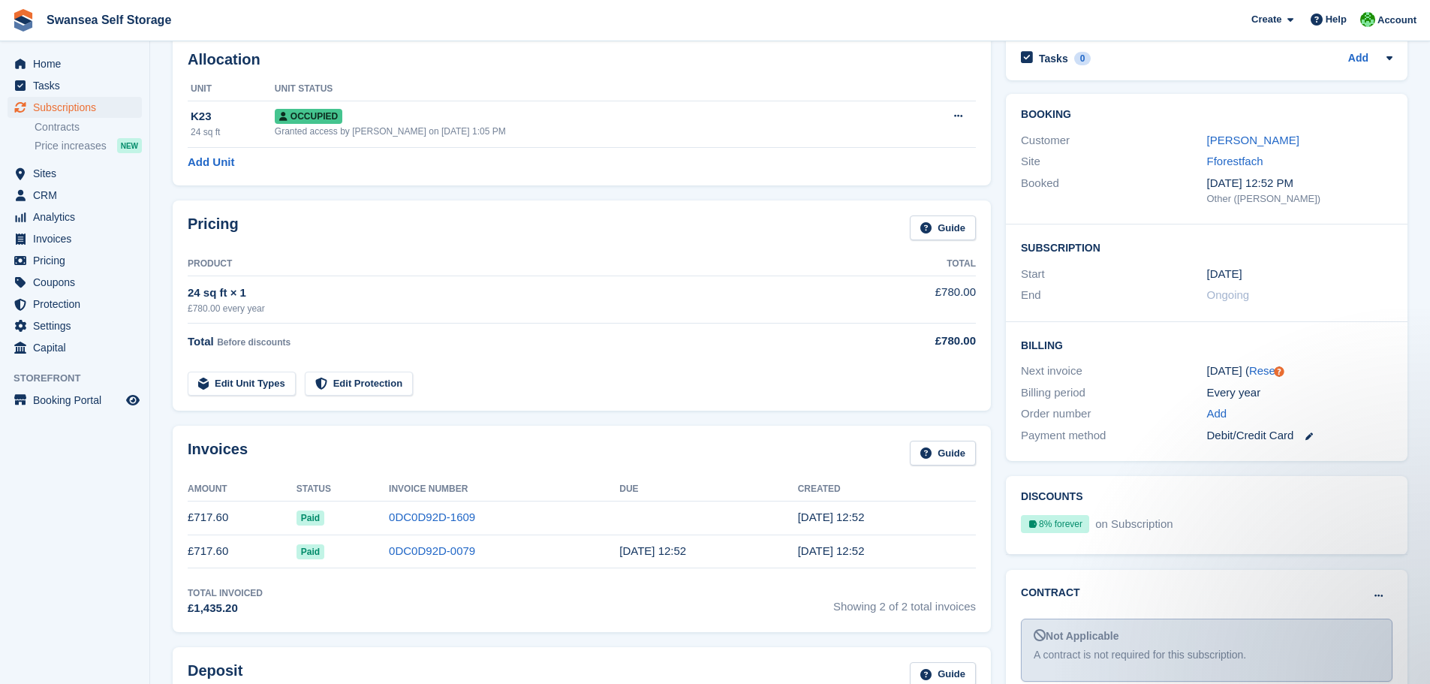
click at [364, 609] on div "Total Invoiced £1,435.20 Showing 2 of 2 total invoices" at bounding box center [582, 601] width 788 height 31
click at [549, 603] on div "Total Invoiced £1,435.20 Showing 2 of 2 total invoices" at bounding box center [582, 601] width 788 height 31
click at [462, 603] on div "Total Invoiced £1,435.20 Showing 2 of 2 total invoices" at bounding box center [582, 601] width 788 height 31
click at [982, 635] on div "Invoices Guide Amount Status Invoice Number Due Created £717.60 Paid 0DC0D92D-1…" at bounding box center [581, 528] width 833 height 221
click at [997, 429] on div "Invoices Guide Amount Status Invoice Number Due Created £717.60 Paid 0DC0D92D-1…" at bounding box center [581, 528] width 833 height 221
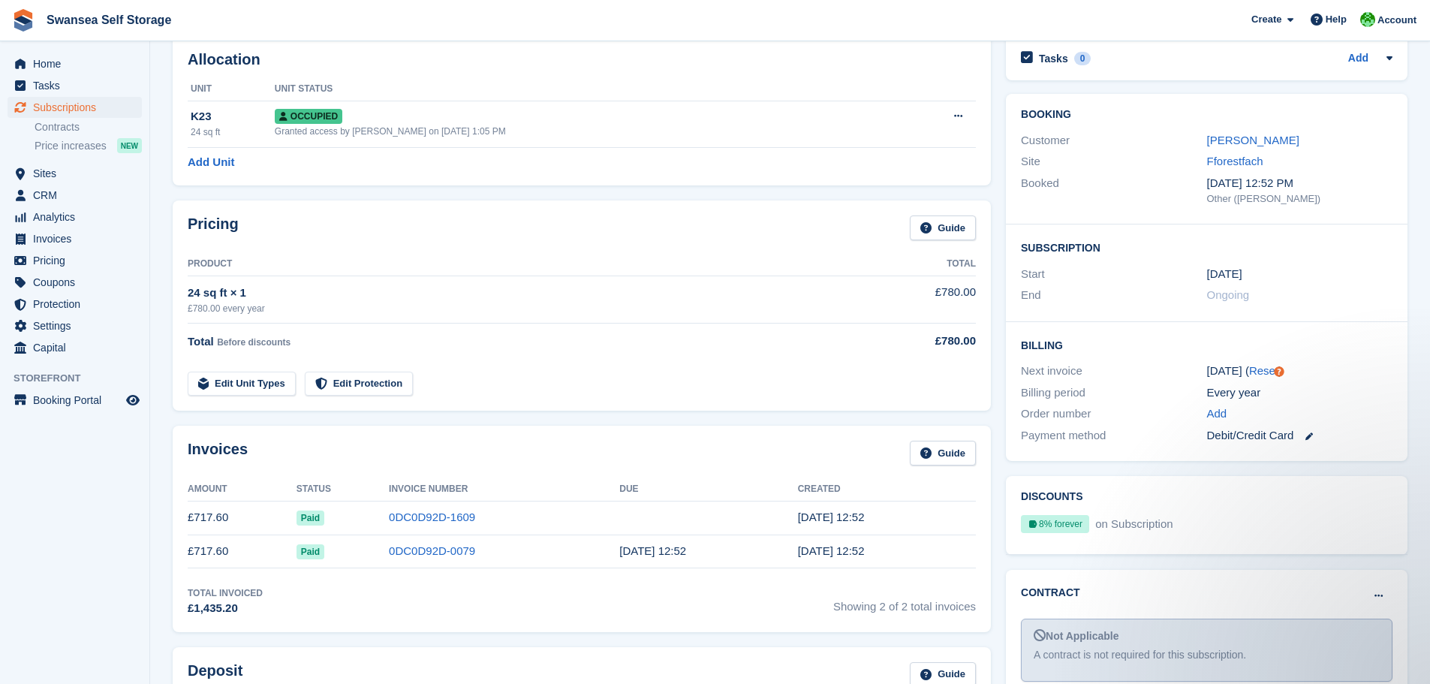
click at [167, 421] on div "Invoices Guide Amount Status Invoice Number Due Created £717.60 Paid 0DC0D92D-1…" at bounding box center [581, 528] width 833 height 221
click at [168, 416] on div "Pricing Guide Product Total 24 sq ft × 1 £780.00 every year £780.00 Total Befor…" at bounding box center [581, 305] width 833 height 225
click at [164, 416] on section "Paul Thomas 55298 View on Stripe Cancel Subscription Allocation Unit Unit Statu…" at bounding box center [790, 473] width 1280 height 1096
click at [501, 571] on div "Invoices Guide Amount Status Invoice Number Due Created £717.60 Paid 0DC0D92D-1…" at bounding box center [582, 529] width 818 height 206
click at [470, 462] on div "Invoices Guide" at bounding box center [582, 458] width 788 height 34
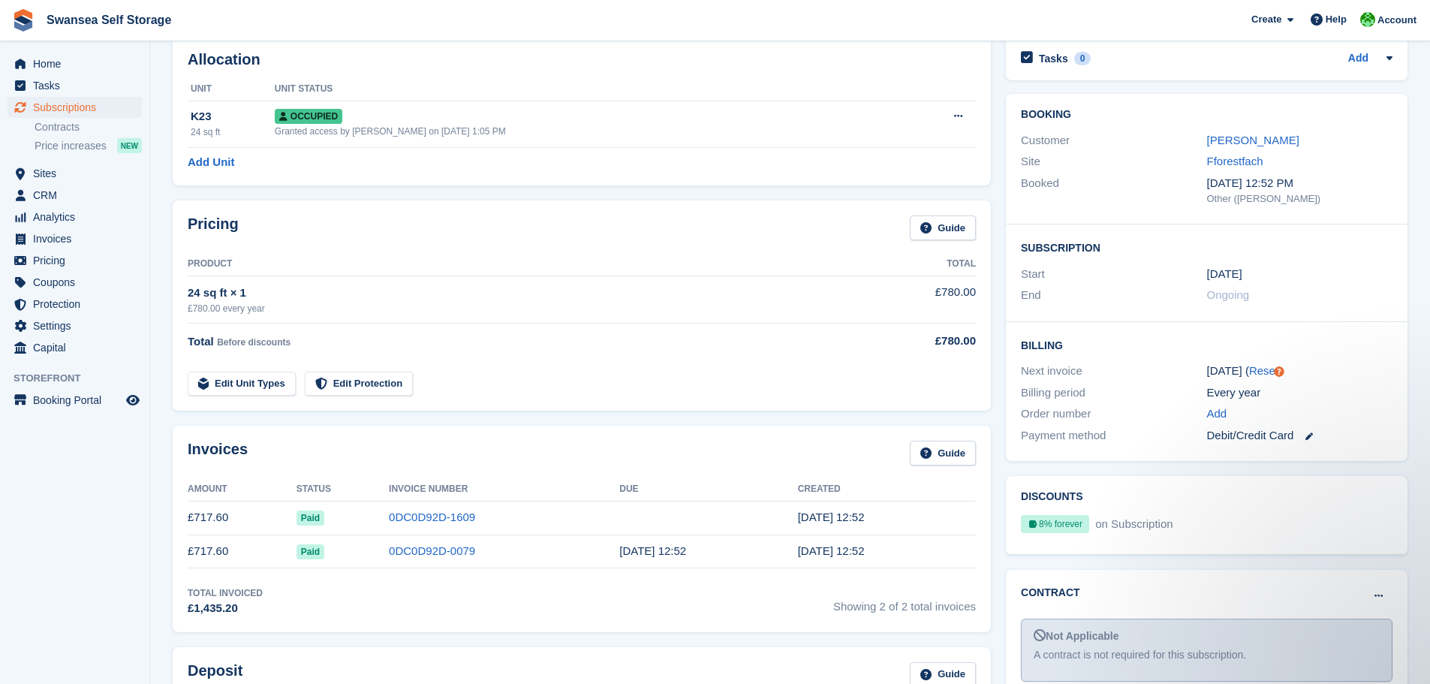
click at [447, 611] on div "Total Invoiced £1,435.20 Showing 2 of 2 total invoices" at bounding box center [582, 601] width 788 height 31
drag, startPoint x: 262, startPoint y: 621, endPoint x: 190, endPoint y: 604, distance: 74.1
click at [190, 604] on div "Invoices Guide Amount Status Invoice Number Due Created £717.60 Paid 0DC0D92D-1…" at bounding box center [582, 529] width 818 height 206
click at [227, 612] on div "£1,435.20" at bounding box center [225, 608] width 75 height 17
click at [233, 611] on div "£1,435.20" at bounding box center [225, 608] width 75 height 17
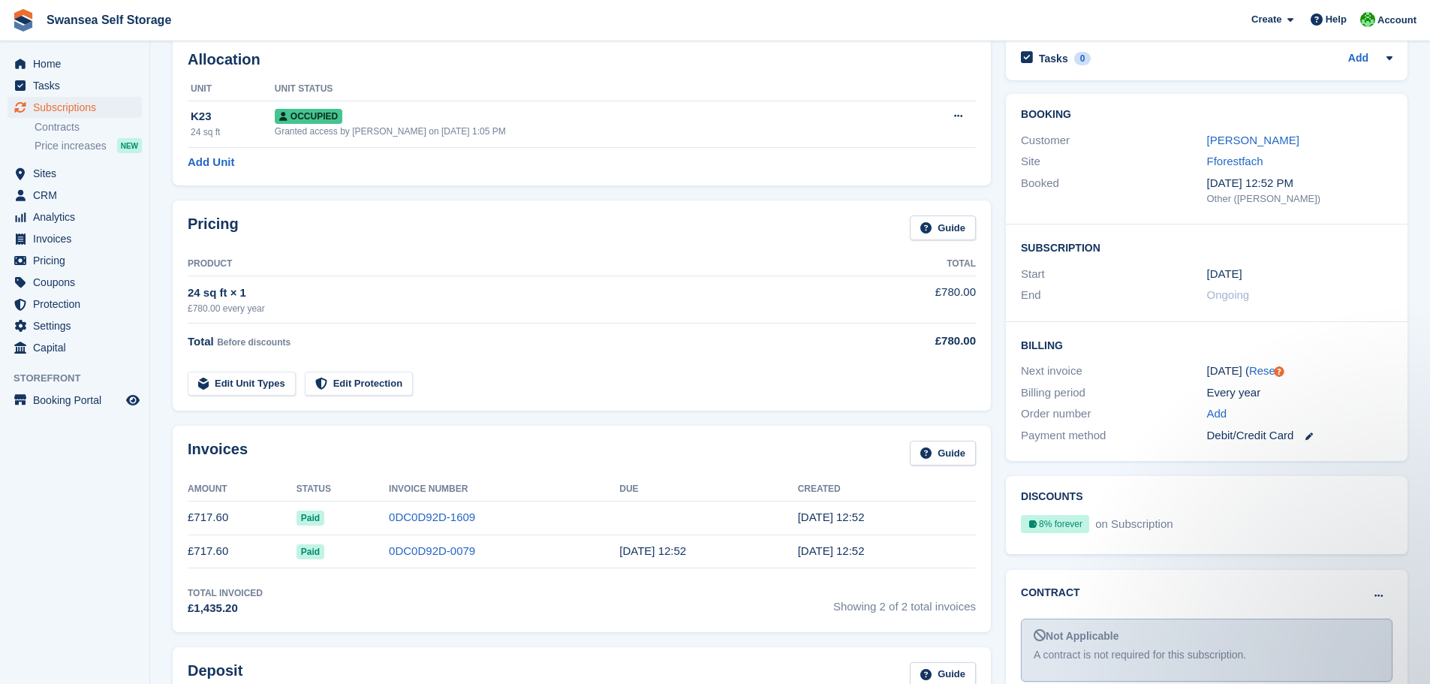
click at [241, 609] on div "£1,435.20" at bounding box center [225, 608] width 75 height 17
drag, startPoint x: 240, startPoint y: 609, endPoint x: 194, endPoint y: 592, distance: 48.9
click at [189, 592] on div "Total Invoiced £1,435.20" at bounding box center [225, 601] width 75 height 31
click at [259, 609] on div "Total Invoiced £1,435.20 Showing 2 of 2 total invoices" at bounding box center [582, 601] width 788 height 31
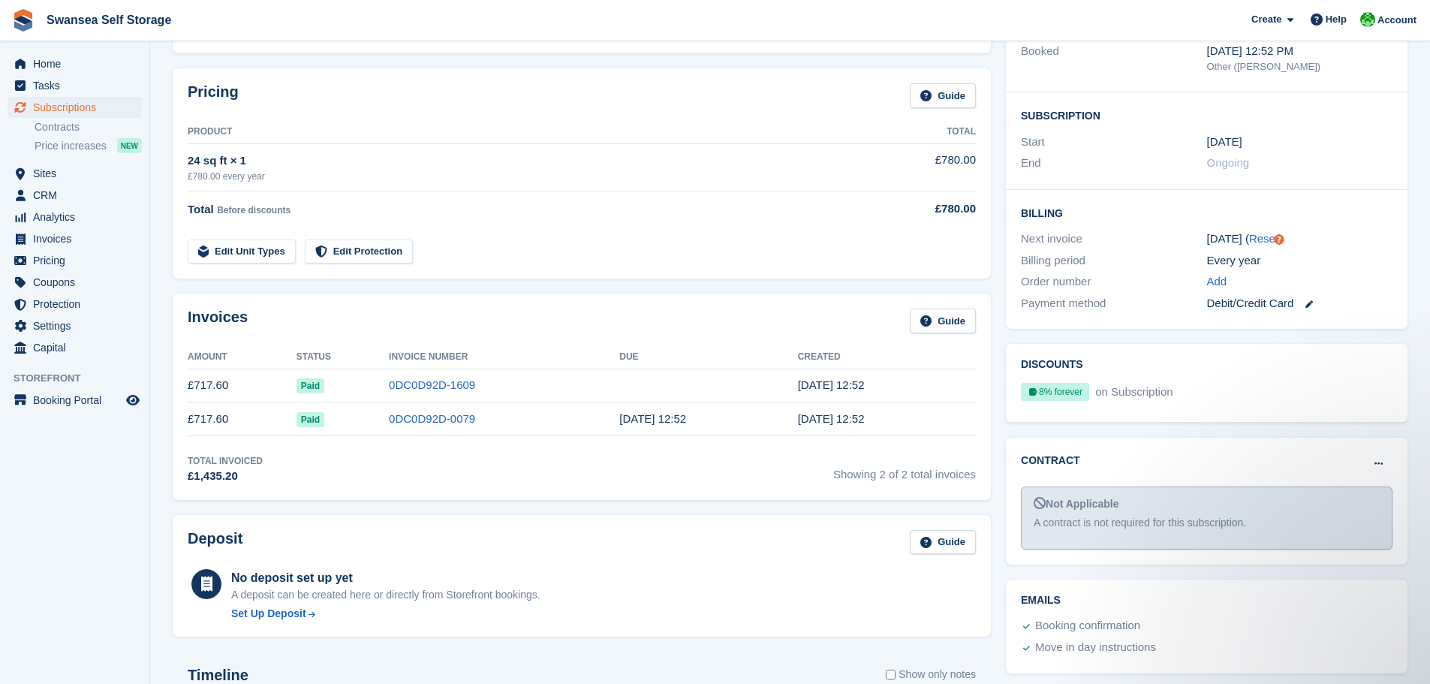
scroll to position [225, 0]
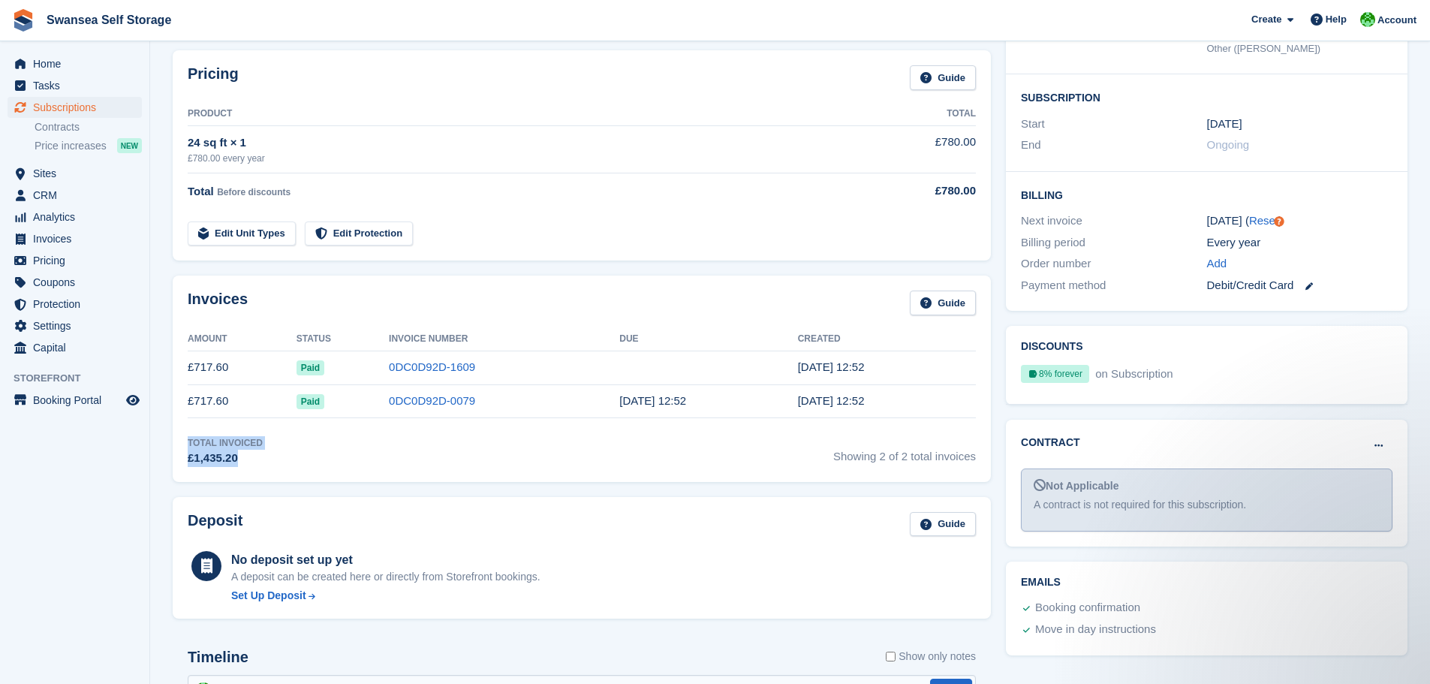
drag, startPoint x: 234, startPoint y: 461, endPoint x: 167, endPoint y: 435, distance: 72.5
click at [167, 435] on div "Invoices Guide Amount Status Invoice Number Due Created £717.60 Paid 0DC0D92D-1…" at bounding box center [581, 378] width 833 height 221
click at [237, 457] on div "£1,435.20" at bounding box center [225, 458] width 75 height 17
click at [246, 465] on div "£1,435.20" at bounding box center [225, 458] width 75 height 17
drag, startPoint x: 241, startPoint y: 465, endPoint x: 167, endPoint y: 453, distance: 74.5
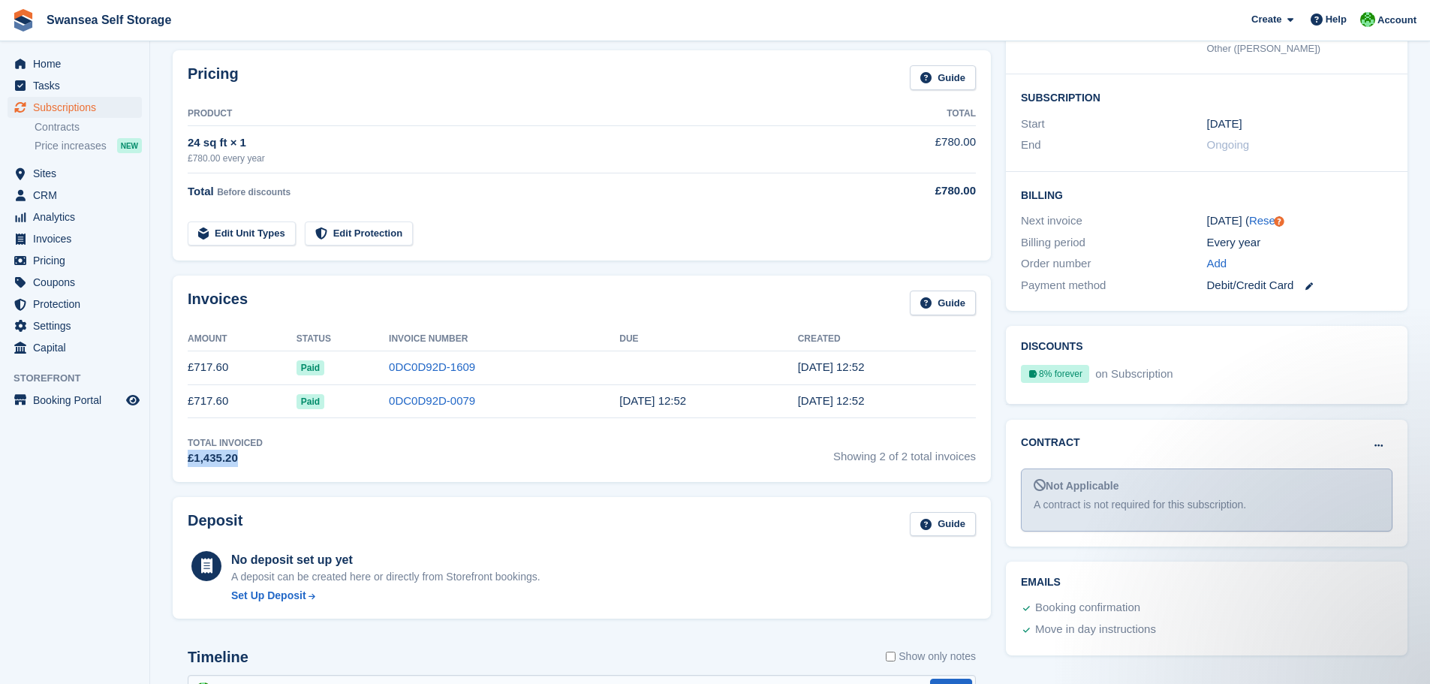
click at [166, 456] on div "Invoices Guide Amount Status Invoice Number Due Created £717.60 Paid 0DC0D92D-1…" at bounding box center [581, 378] width 833 height 221
click at [236, 464] on div "£1,435.20" at bounding box center [225, 458] width 75 height 17
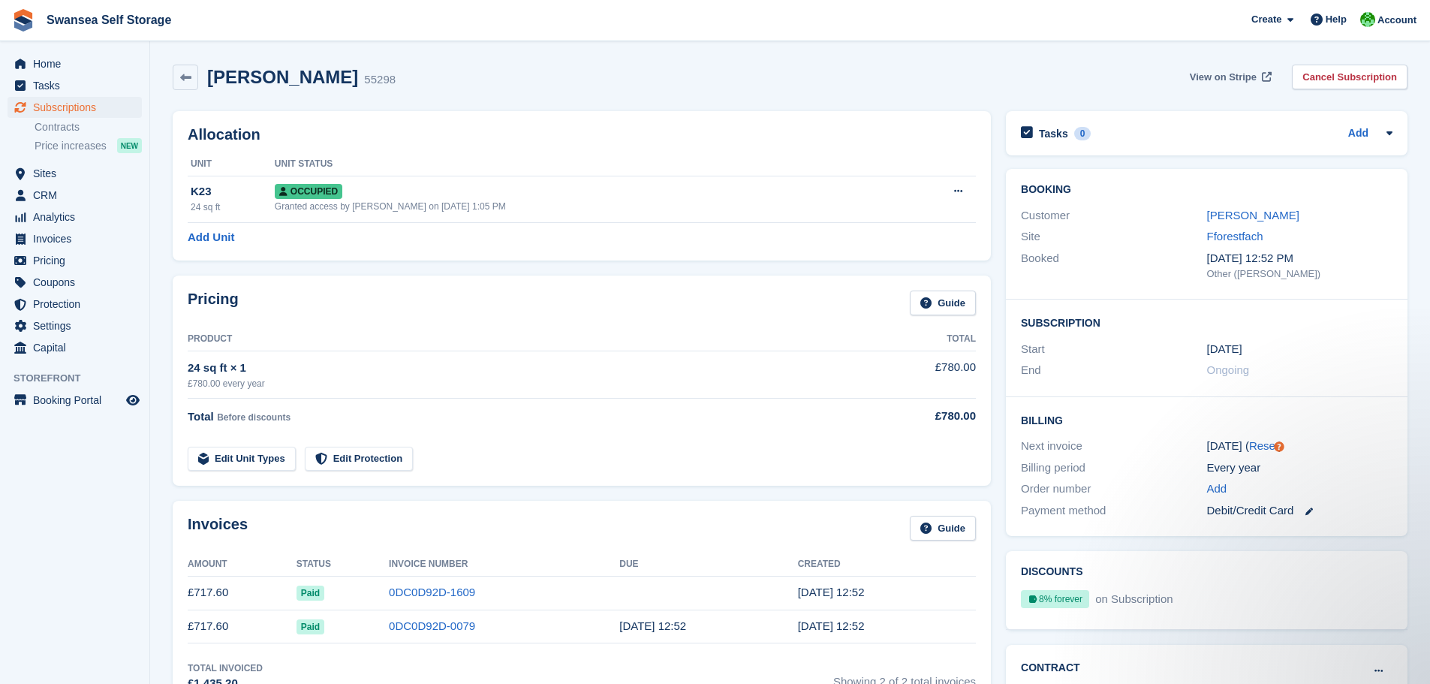
click at [1256, 76] on span "View on Stripe" at bounding box center [1222, 77] width 67 height 15
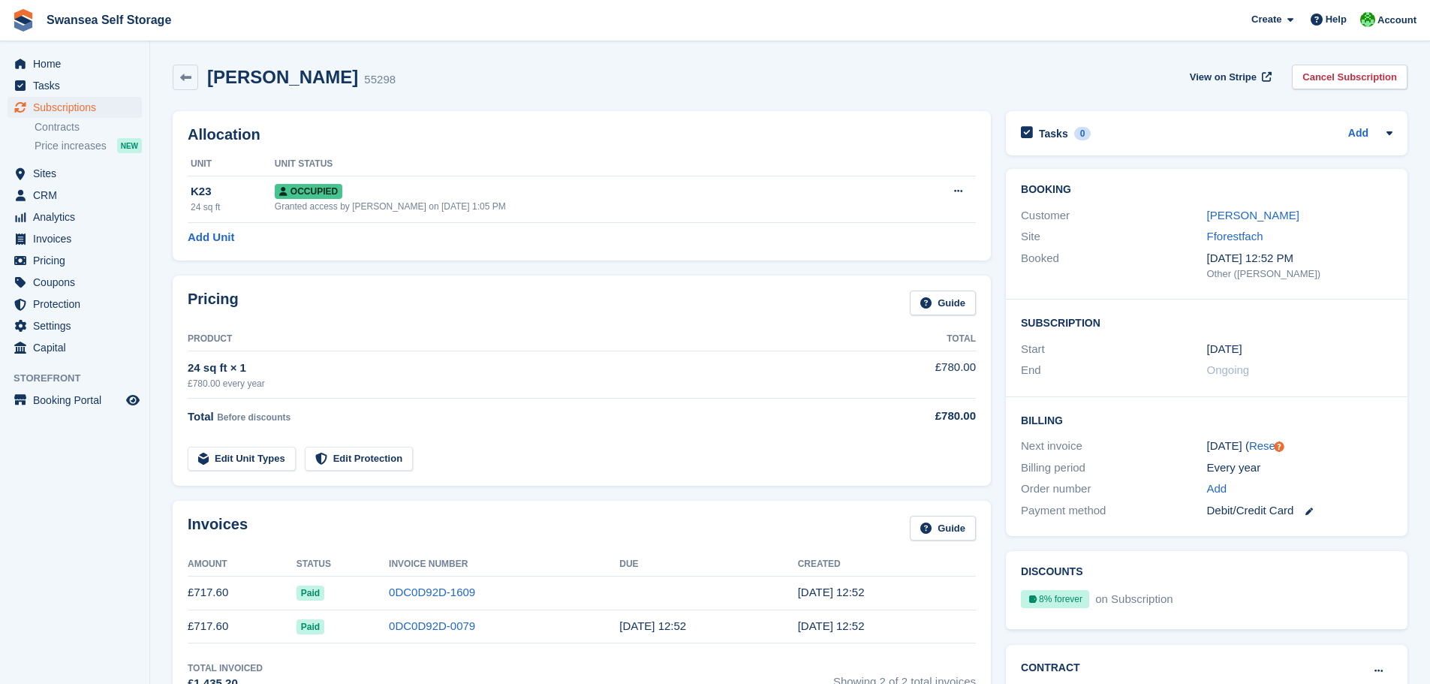
click at [798, 590] on time "1 Oct, 12:52" at bounding box center [831, 591] width 67 height 13
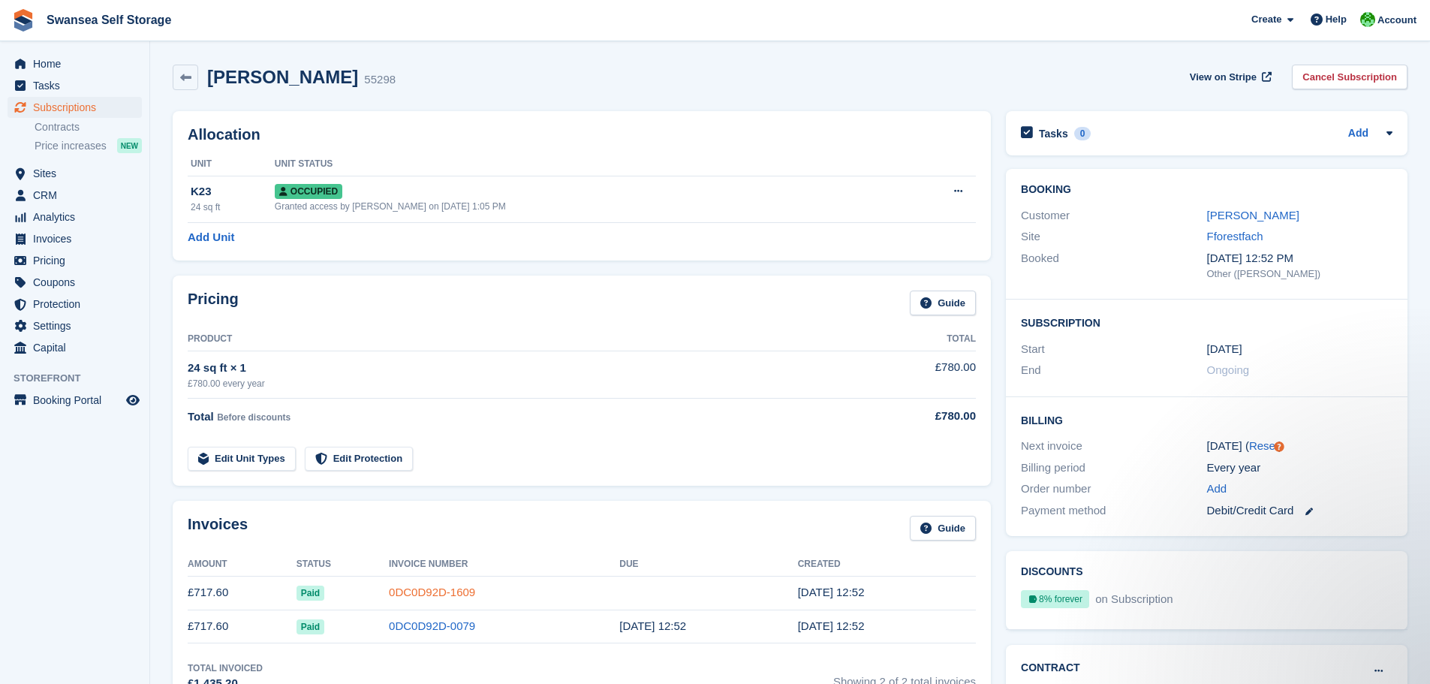
click at [406, 594] on link "0DC0D92D-1609" at bounding box center [432, 591] width 86 height 13
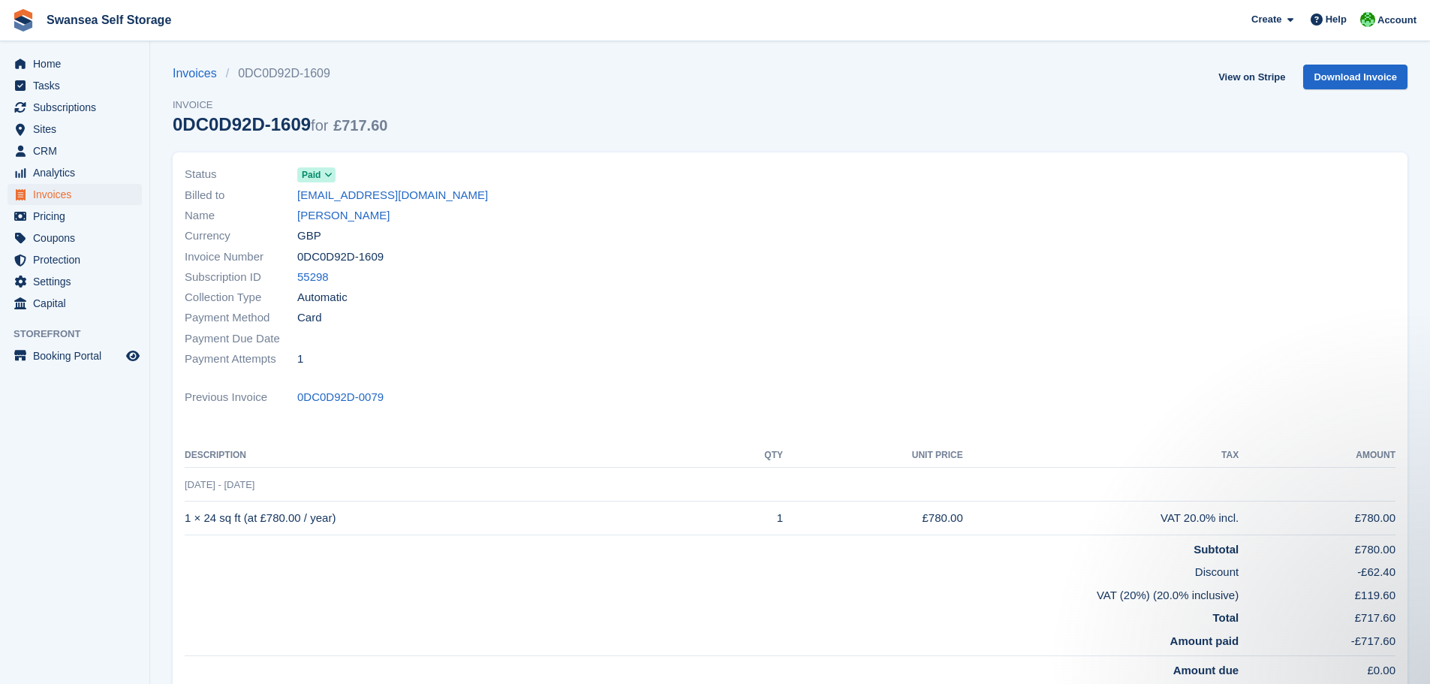
click at [324, 178] on icon at bounding box center [328, 174] width 8 height 9
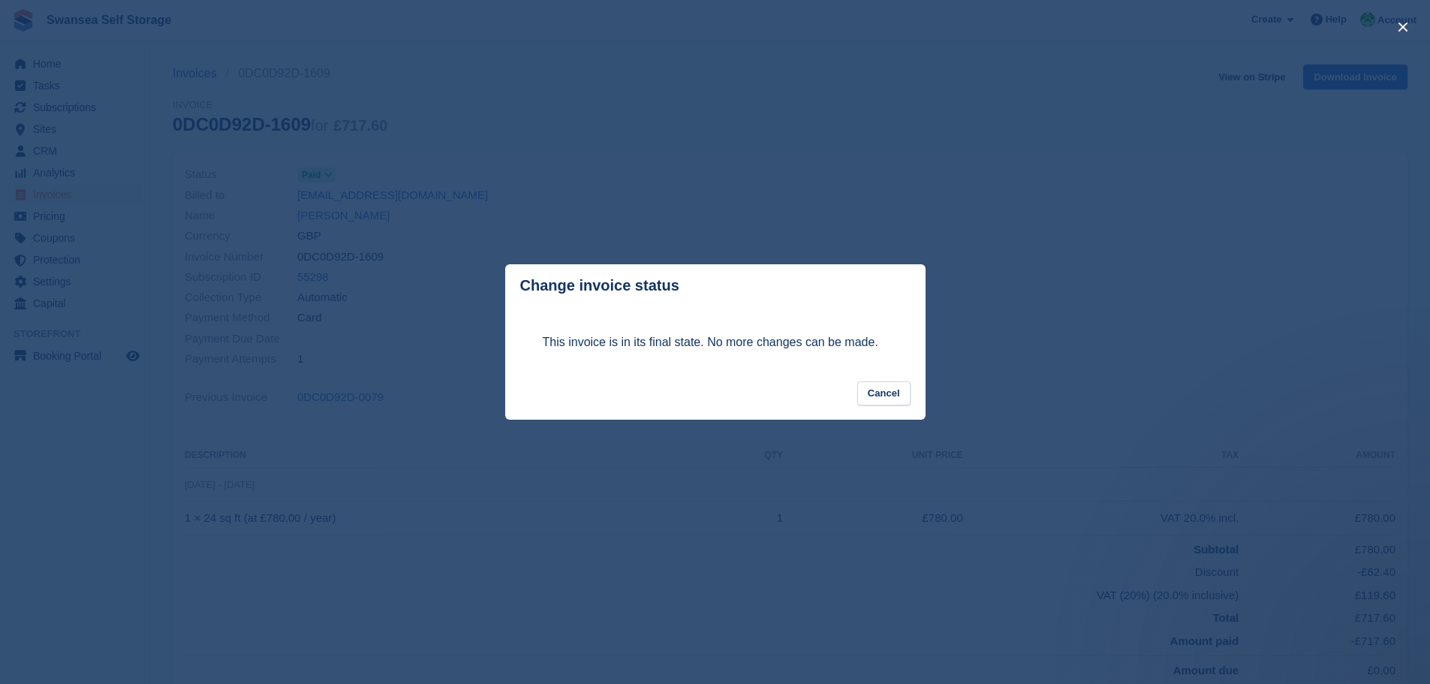
click at [891, 380] on div "This invoice is in its final state. No more changes can be made." at bounding box center [715, 344] width 375 height 74
click at [901, 404] on button "Cancel" at bounding box center [883, 393] width 53 height 25
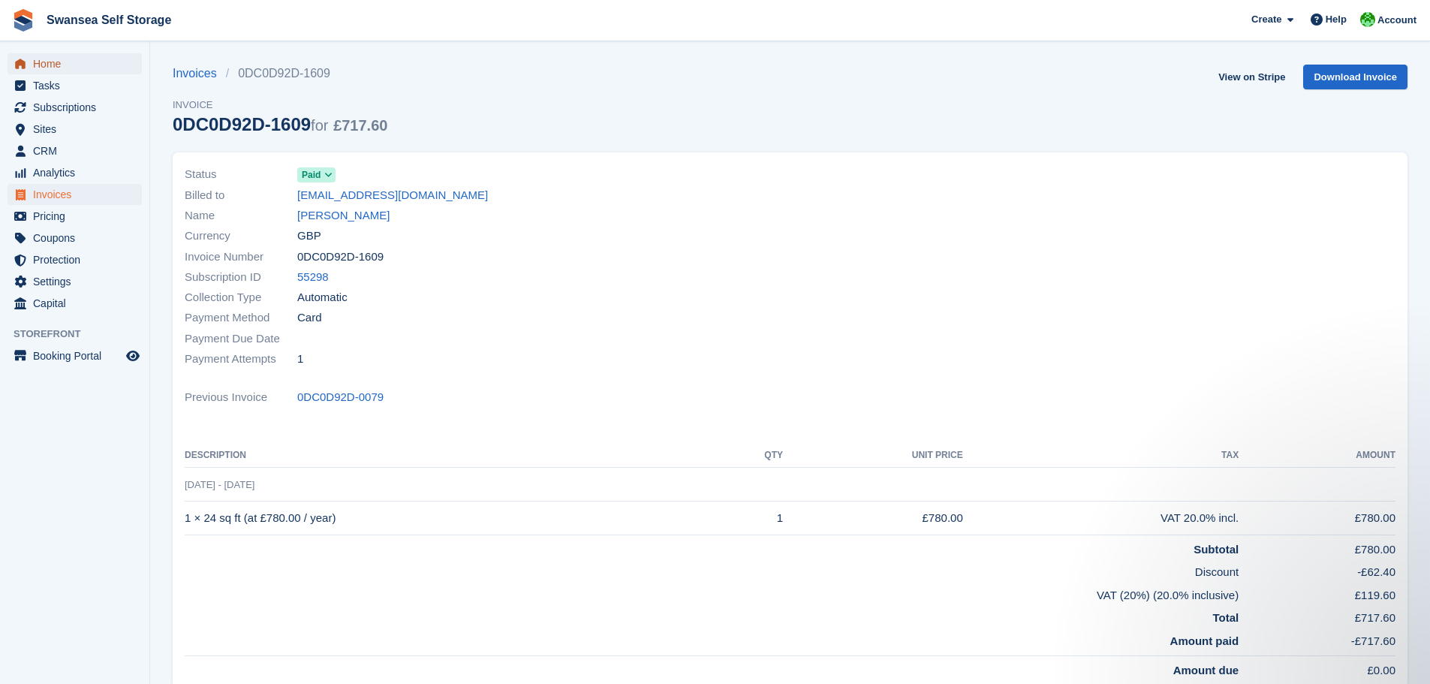
click at [56, 65] on span "Home" at bounding box center [78, 63] width 90 height 21
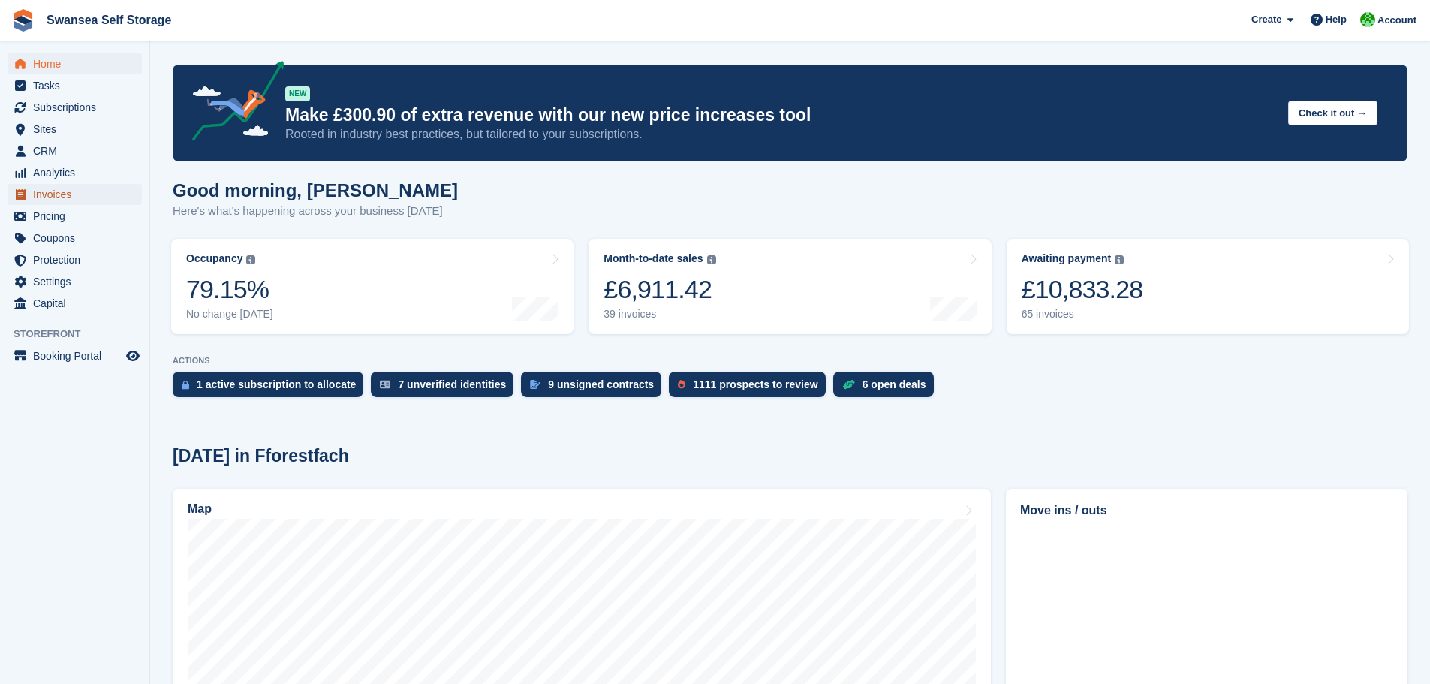
click at [75, 191] on span "Invoices" at bounding box center [78, 194] width 90 height 21
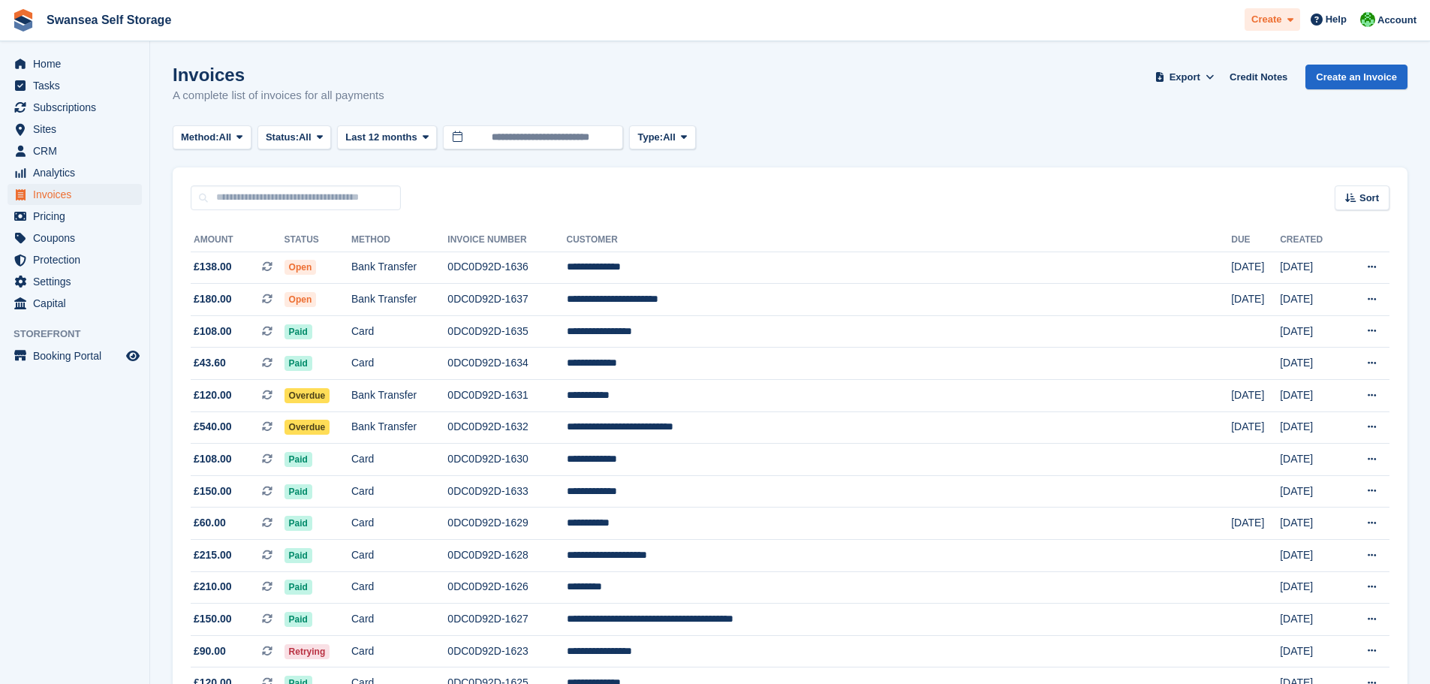
click at [1277, 25] on span "Create" at bounding box center [1266, 19] width 30 height 15
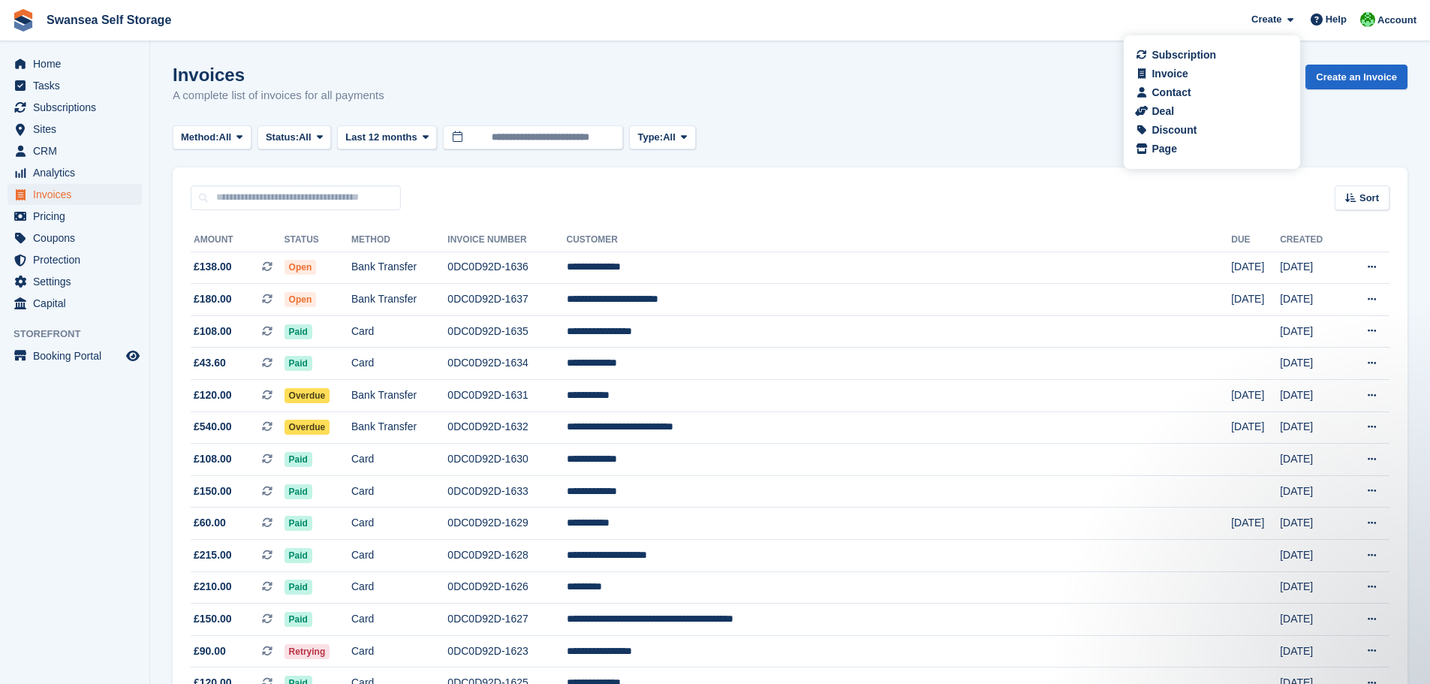
click at [953, 137] on div "Method: All All Bank Transfer Cash Cheque Debit/Credit Card Direct Debit SEPA D…" at bounding box center [790, 137] width 1235 height 25
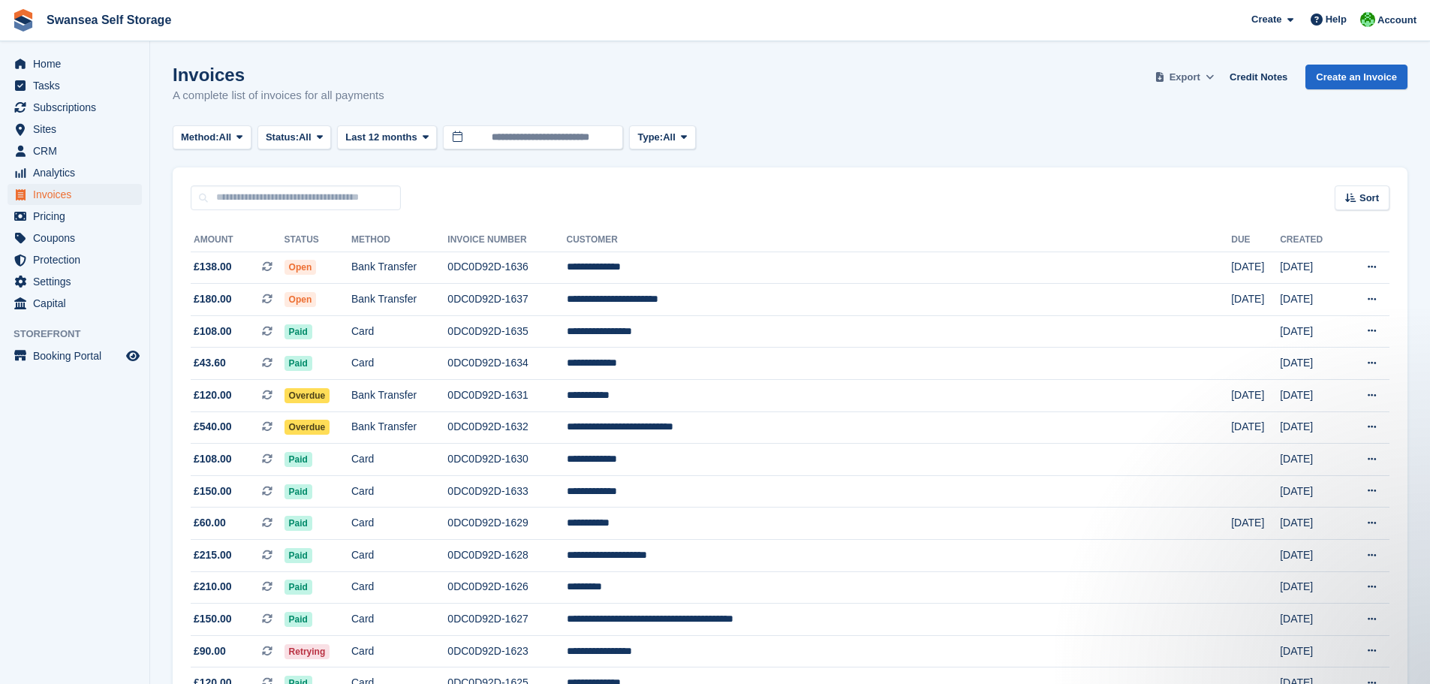
click at [1200, 77] on span "Export" at bounding box center [1184, 77] width 31 height 15
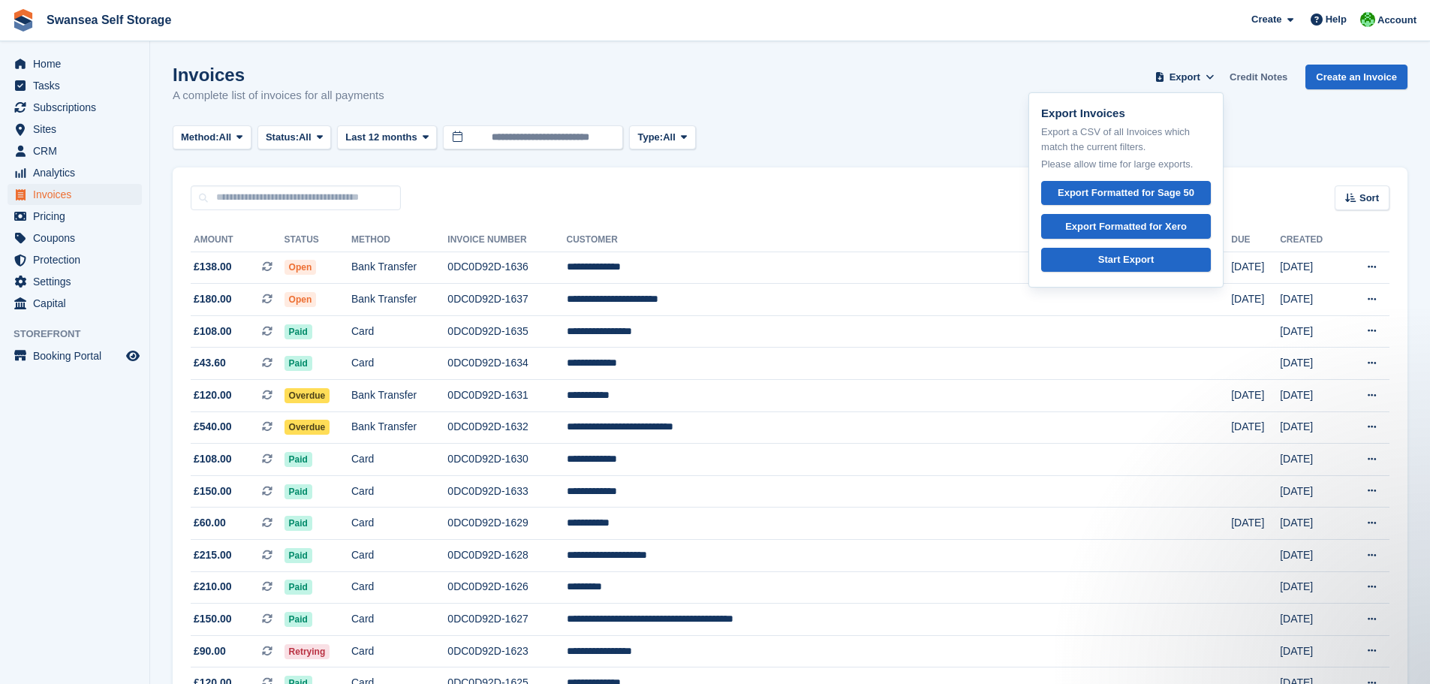
click at [1256, 74] on link "Credit Notes" at bounding box center [1258, 77] width 70 height 25
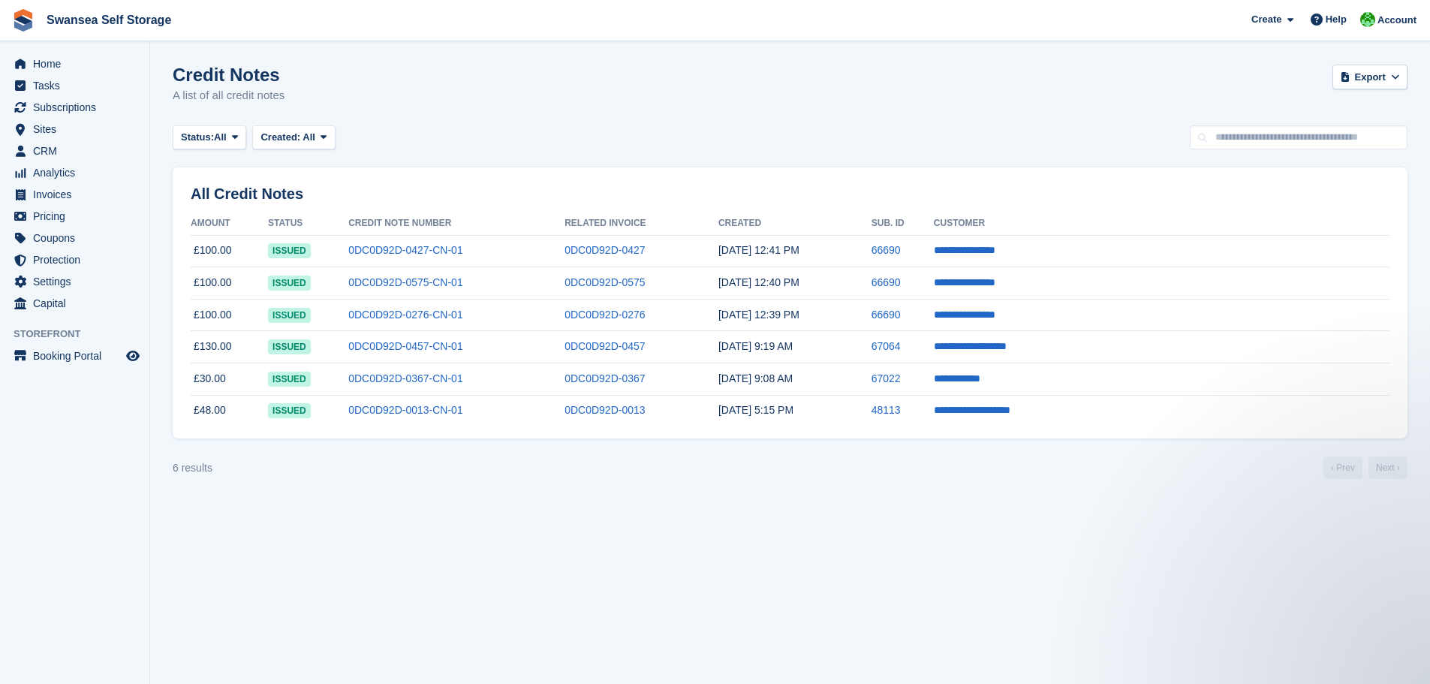
click at [1235, 151] on section "Credit Notes A list of all credit notes Export Export Credit Notes Export a CSV…" at bounding box center [790, 342] width 1280 height 684
click at [1304, 128] on input "text" at bounding box center [1298, 137] width 218 height 25
type input "*****"
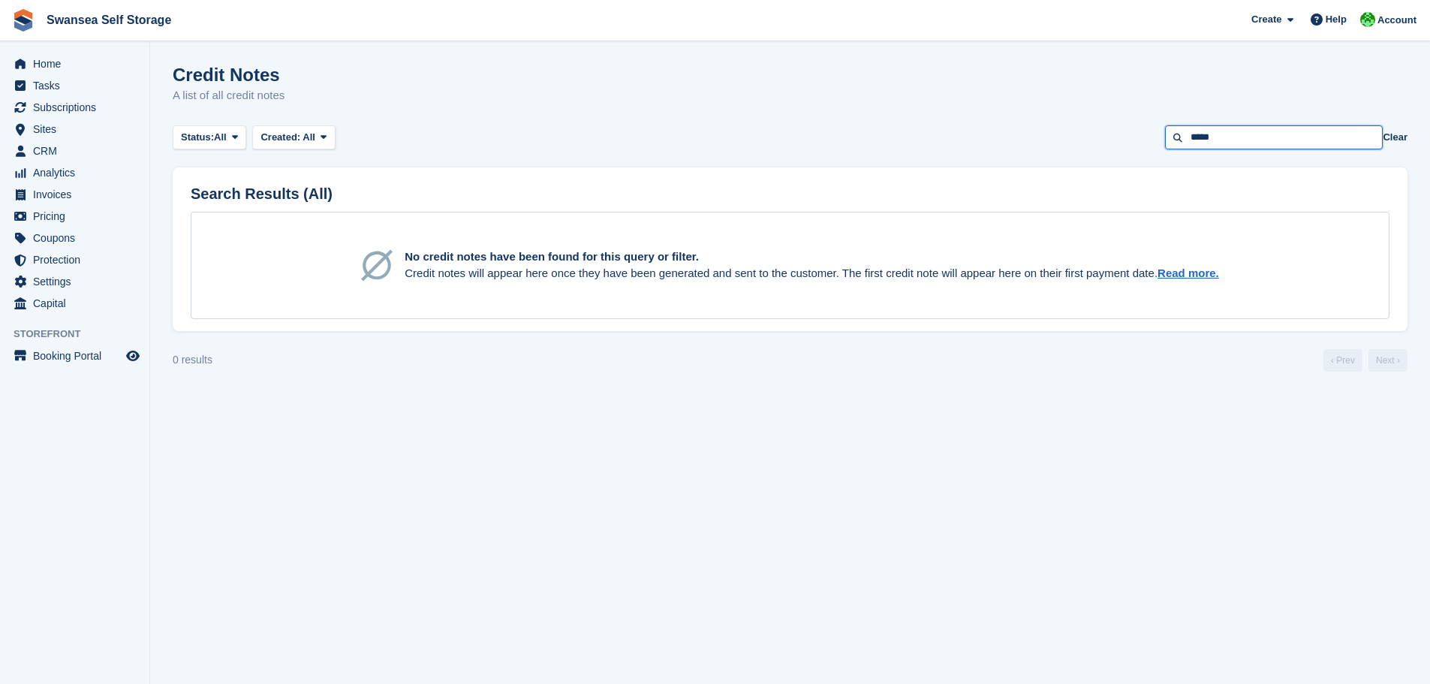
click at [1289, 131] on input "*****" at bounding box center [1274, 137] width 218 height 25
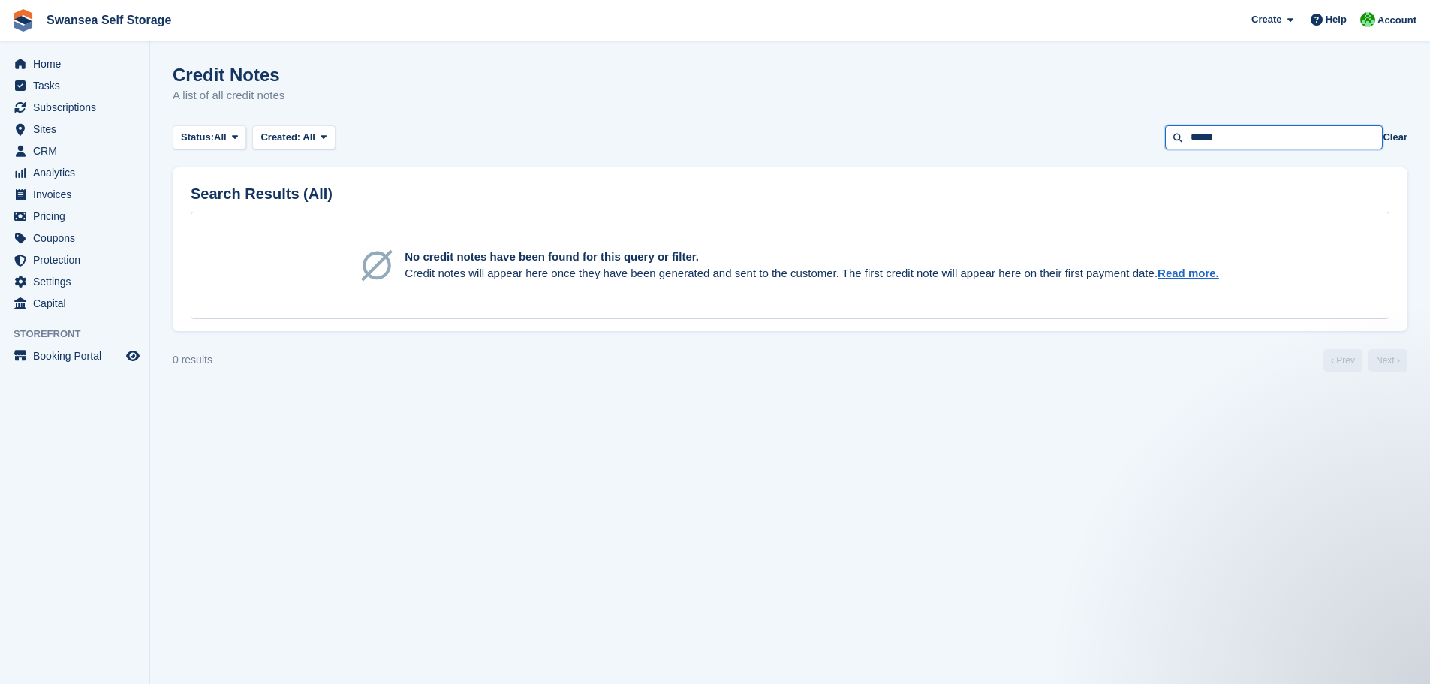
type input "******"
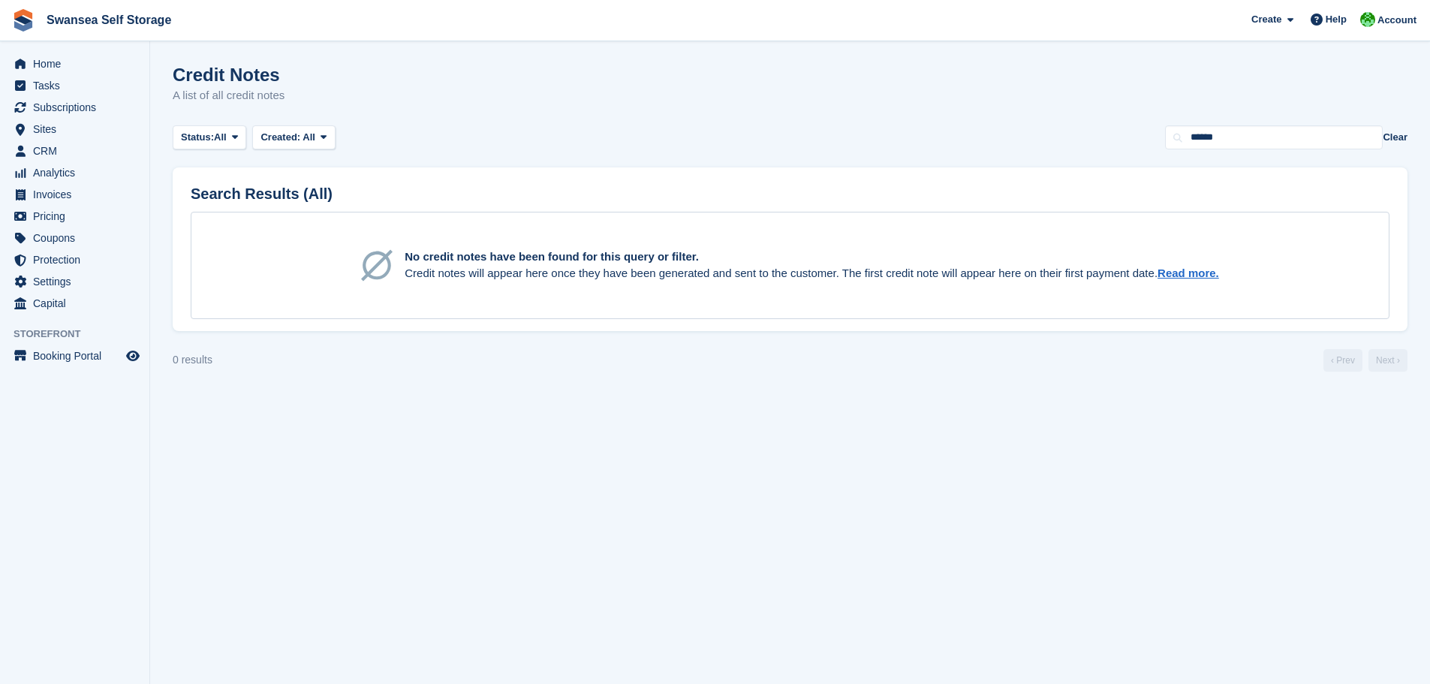
click at [320, 239] on div "No credit notes have been found for this query or filter. Credit notes will app…" at bounding box center [790, 265] width 1198 height 107
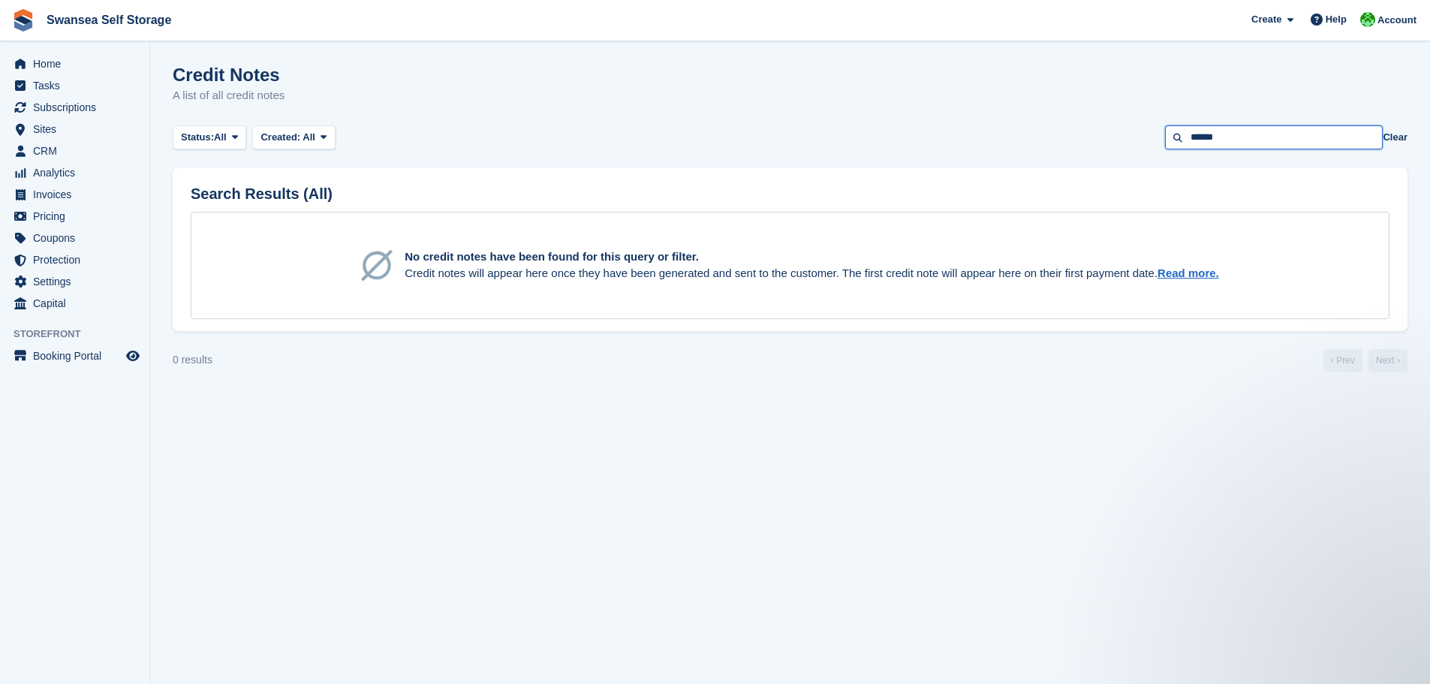
click at [1364, 147] on input "******" at bounding box center [1274, 137] width 218 height 25
click at [1397, 136] on button "Clear" at bounding box center [1394, 137] width 25 height 15
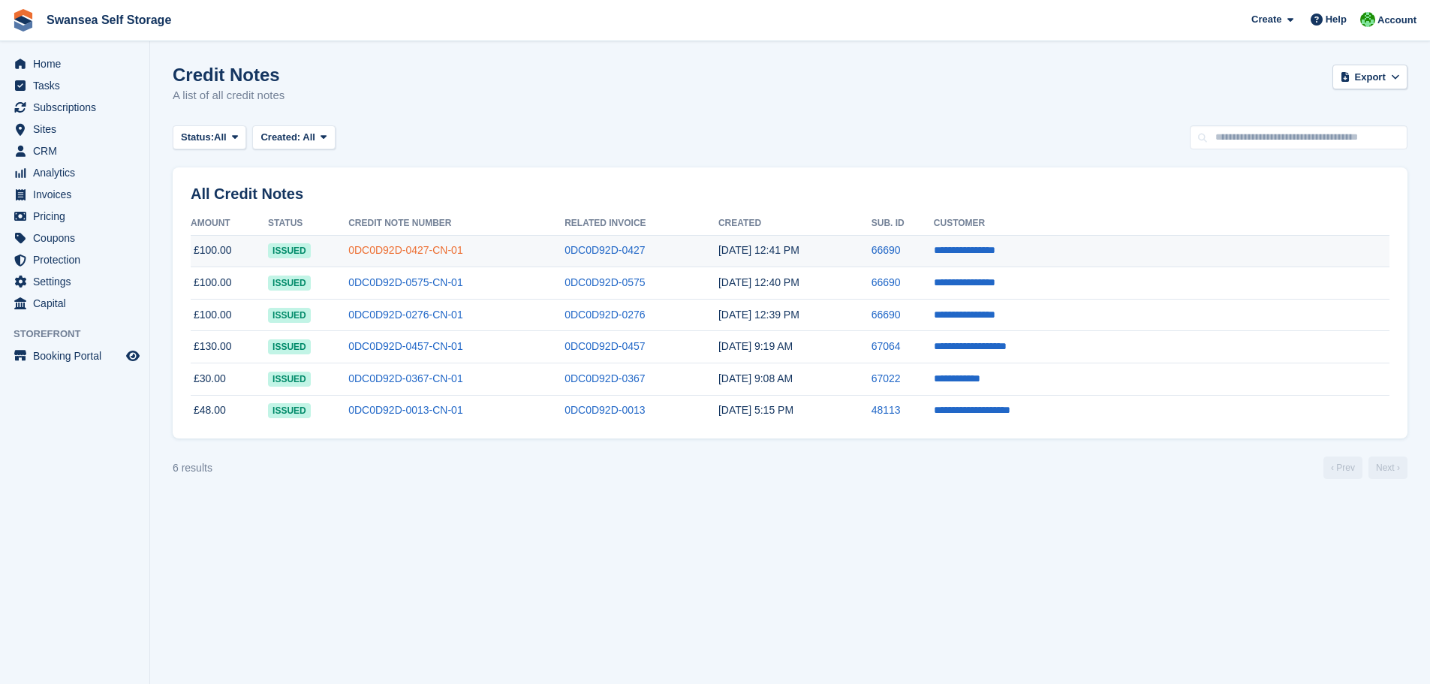
click at [430, 251] on link "0DC0D92D-0427-CN-01" at bounding box center [405, 250] width 115 height 12
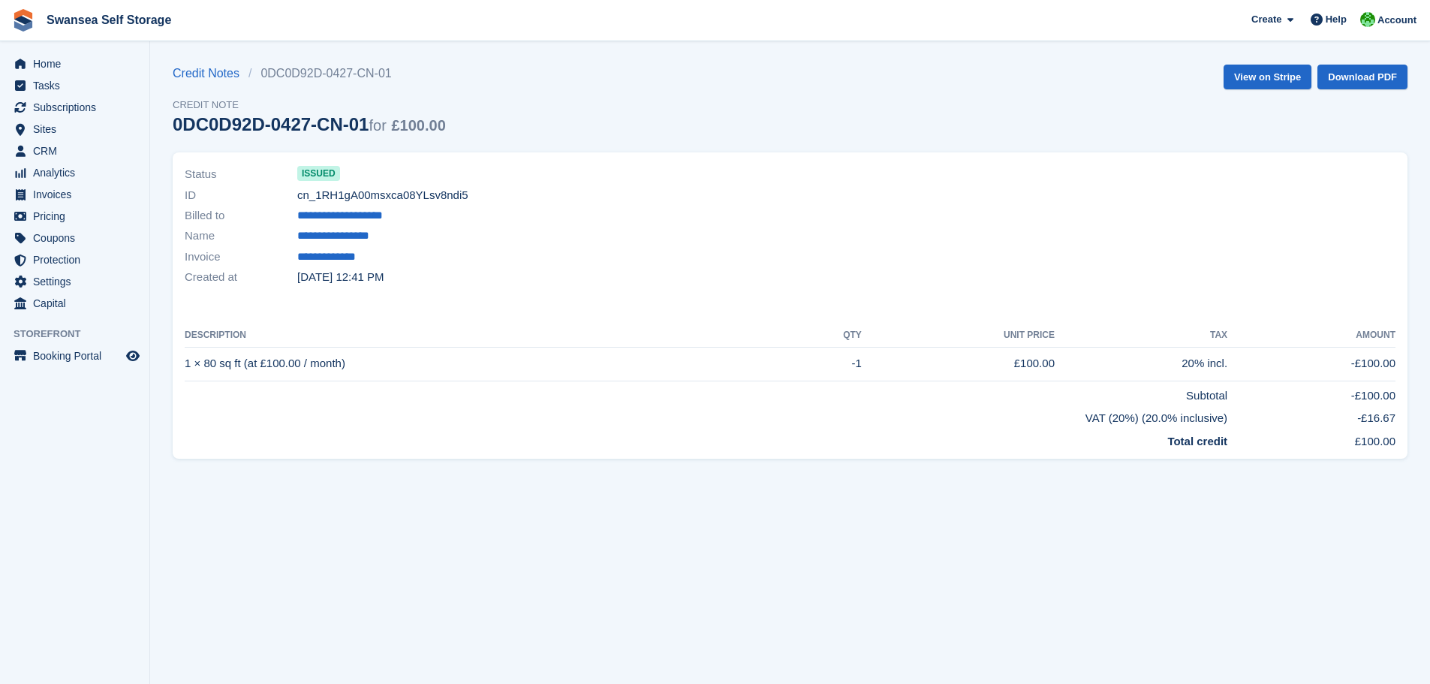
click at [497, 313] on div "**********" at bounding box center [790, 305] width 1235 height 306
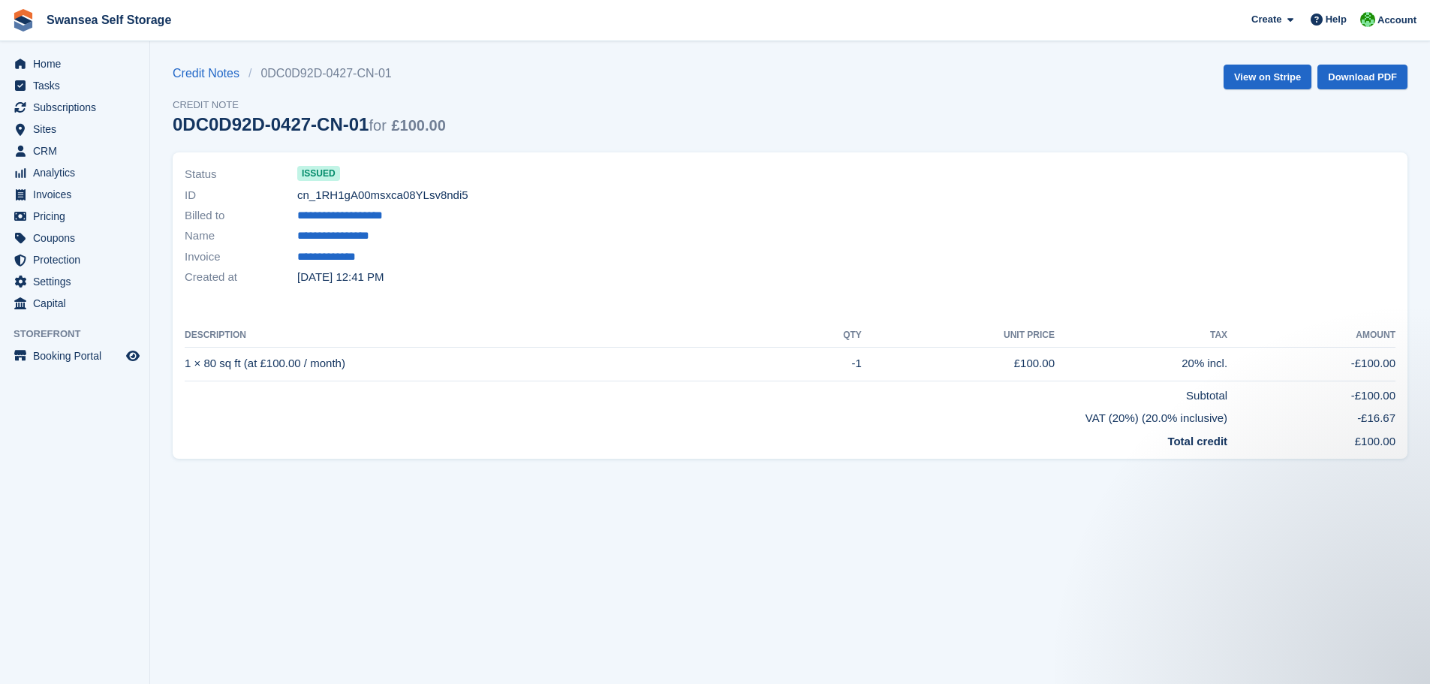
click at [423, 303] on div "**********" at bounding box center [790, 305] width 1235 height 306
click at [480, 233] on div "**********" at bounding box center [790, 236] width 1210 height 20
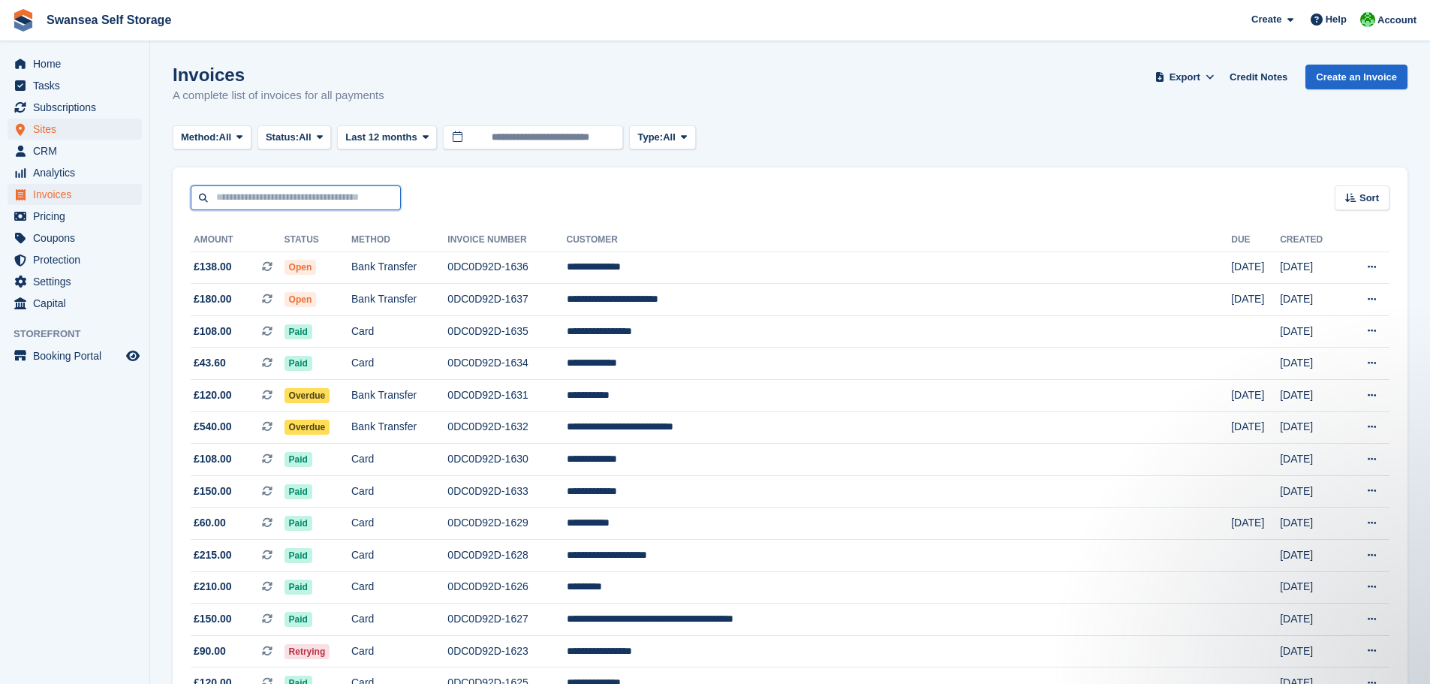
drag, startPoint x: 272, startPoint y: 194, endPoint x: 89, endPoint y: 132, distance: 193.4
click at [272, 194] on input "text" at bounding box center [296, 197] width 210 height 25
click at [257, 208] on input "text" at bounding box center [296, 197] width 210 height 25
click at [85, 104] on span "Subscriptions" at bounding box center [78, 107] width 90 height 21
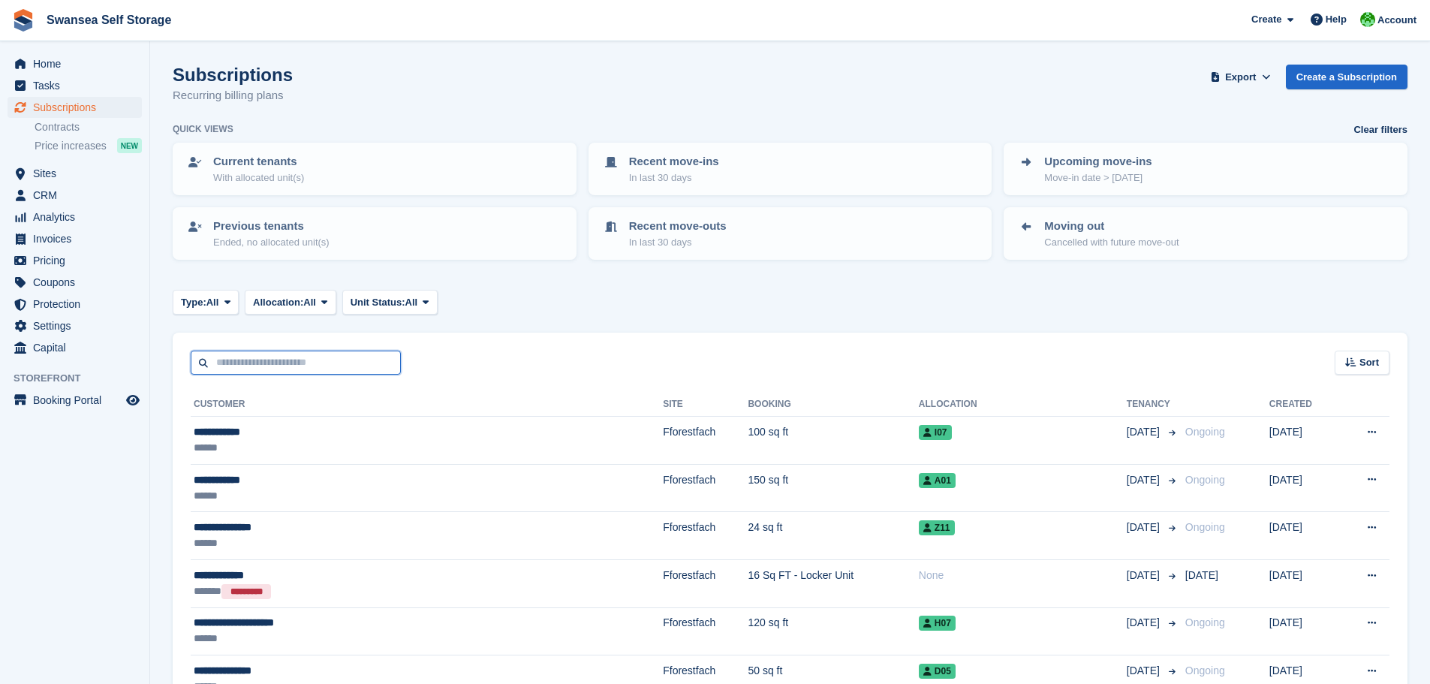
click at [246, 362] on input "text" at bounding box center [296, 362] width 210 height 25
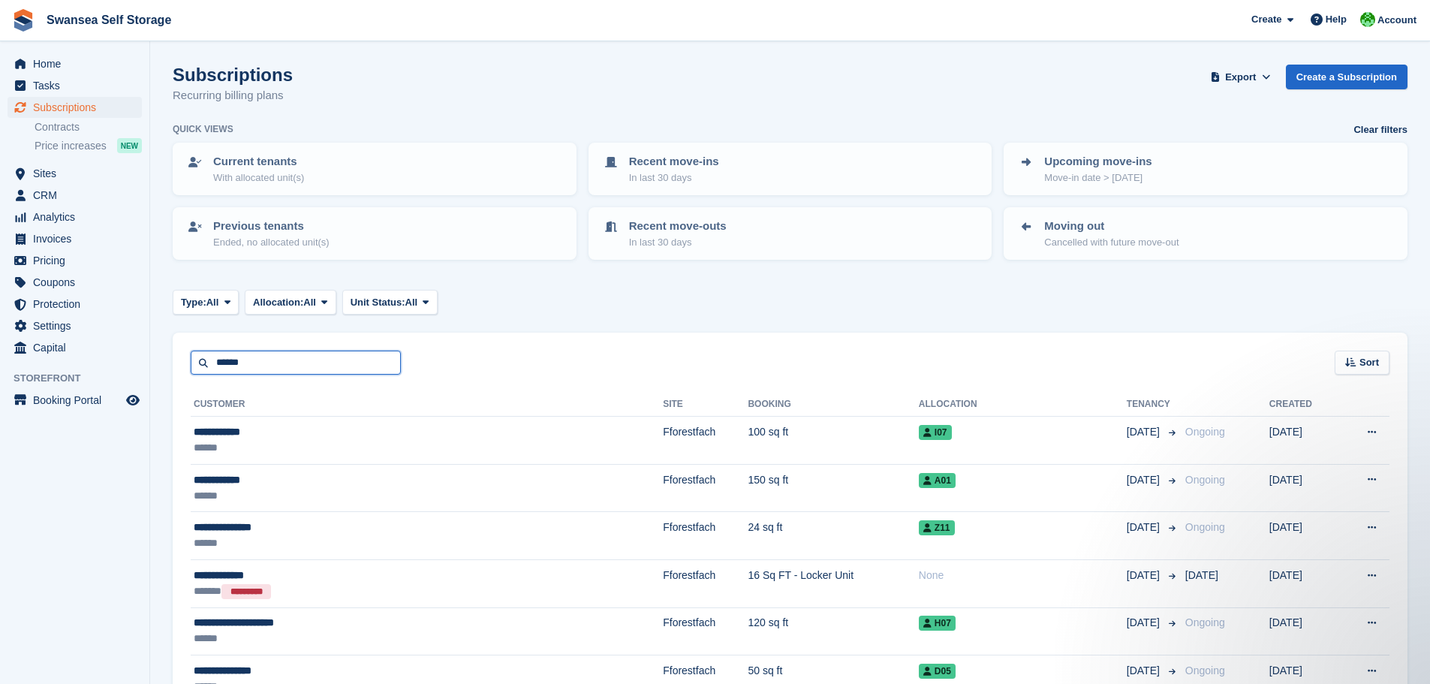
type input "******"
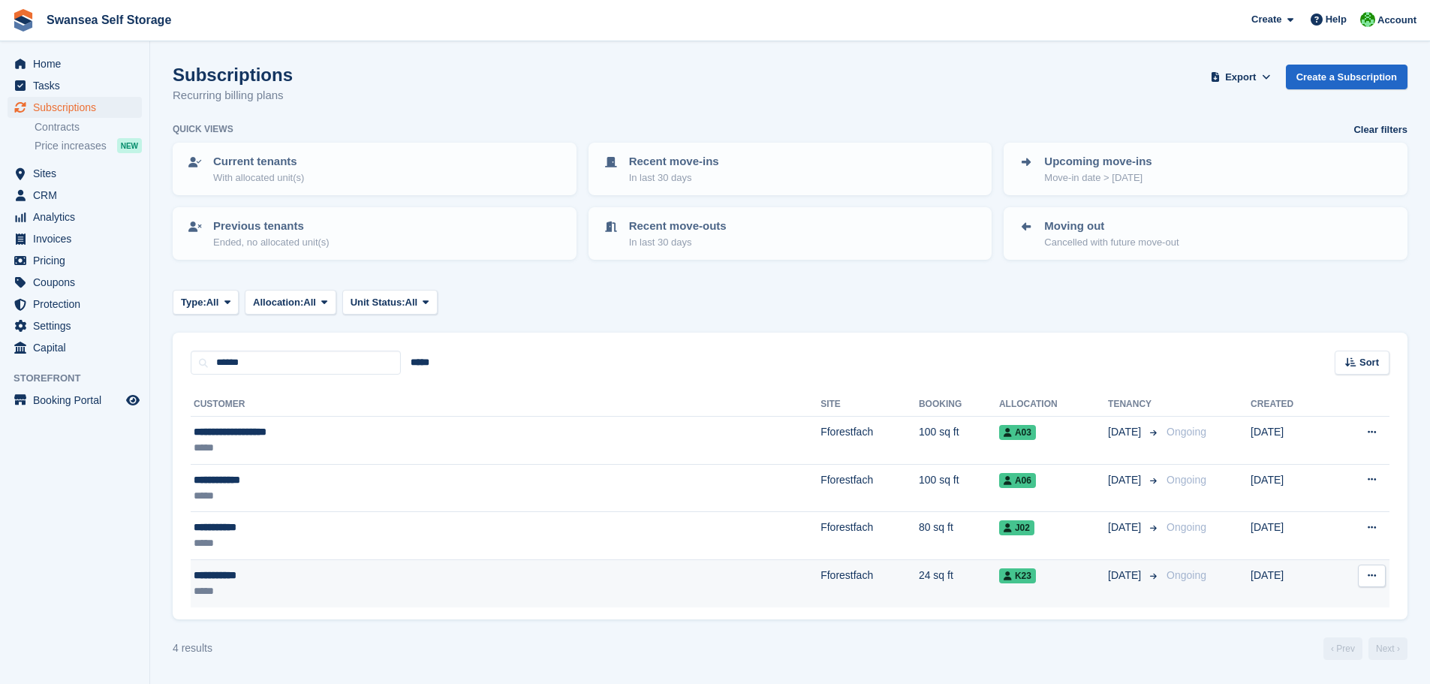
click at [343, 583] on div "*****" at bounding box center [361, 591] width 335 height 16
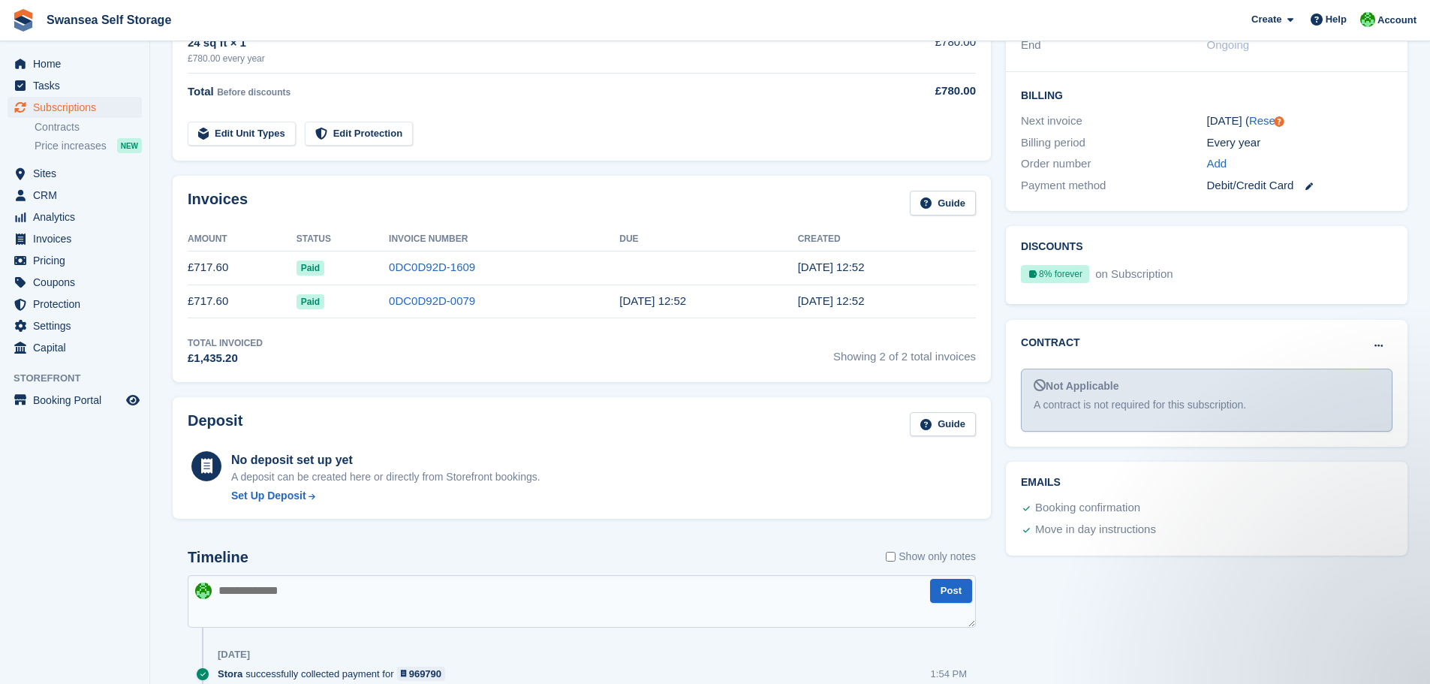
scroll to position [113, 0]
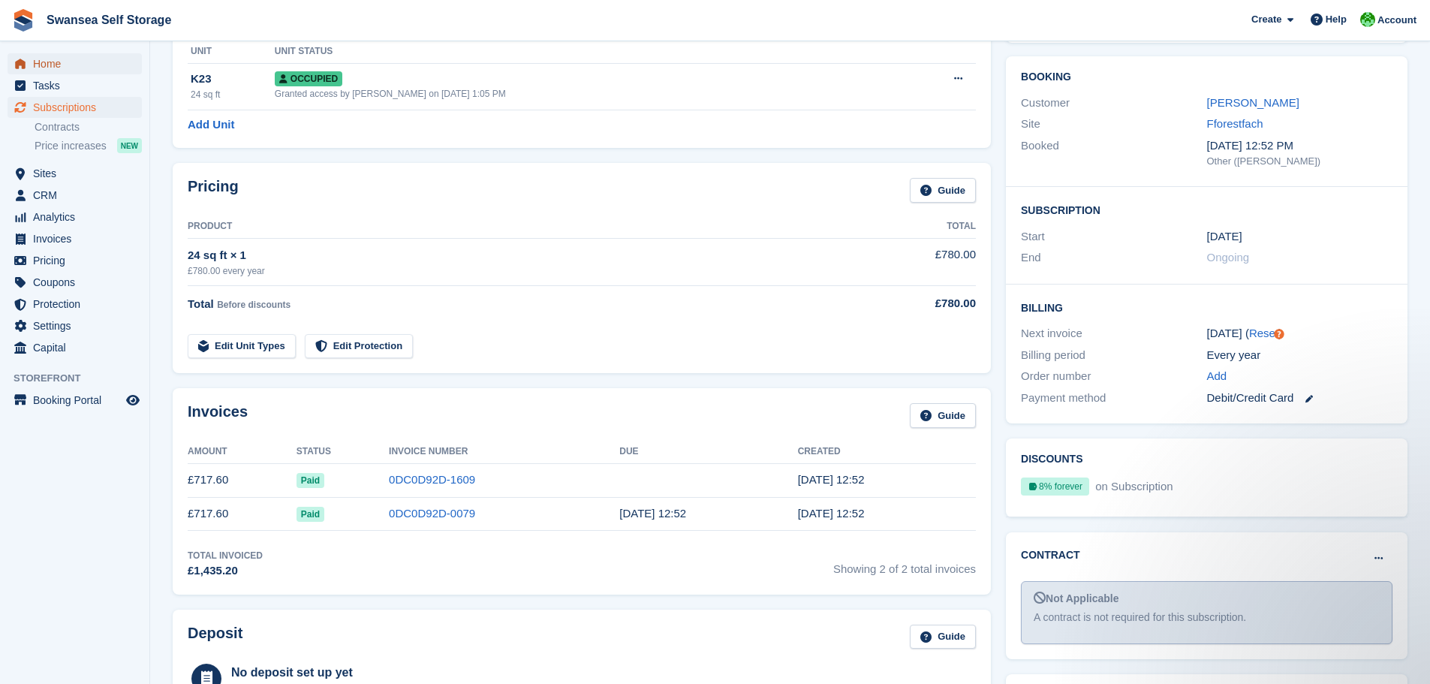
click at [41, 57] on span "Home" at bounding box center [78, 63] width 90 height 21
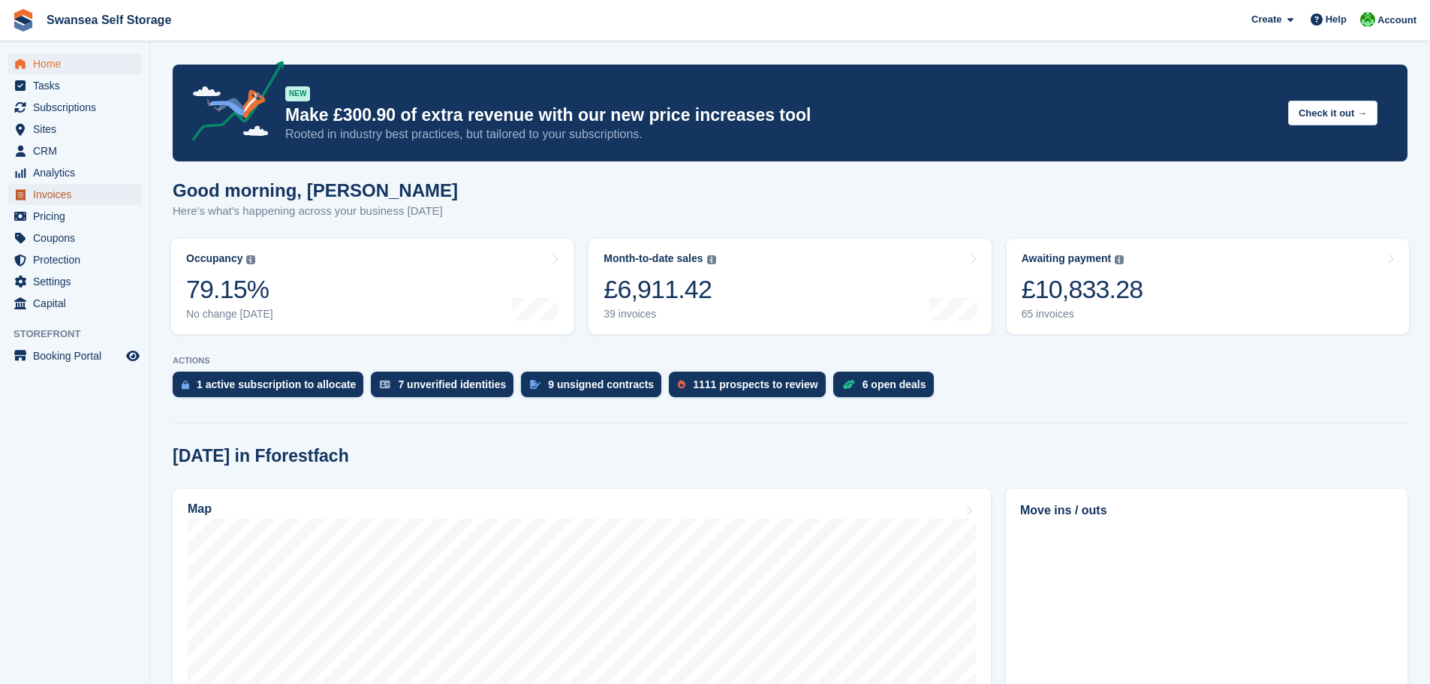
click at [28, 195] on span "menu" at bounding box center [20, 194] width 18 height 18
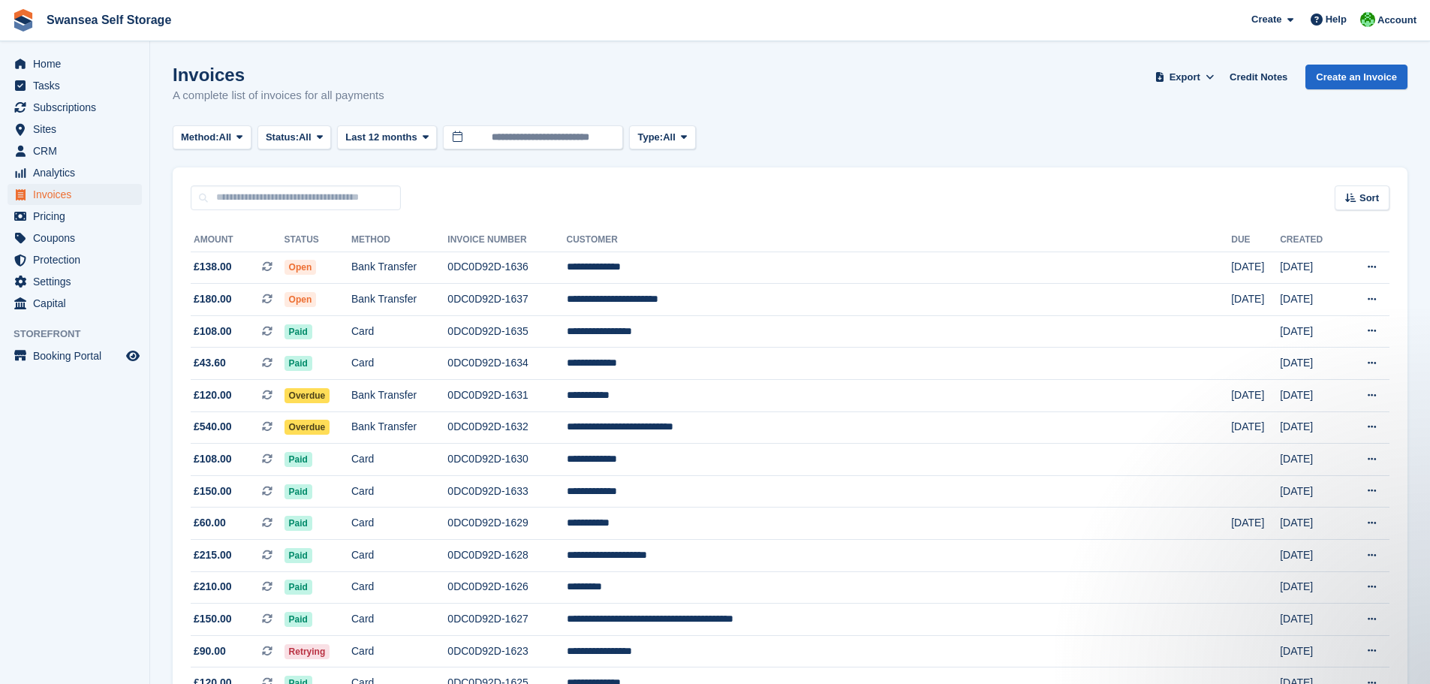
click at [969, 71] on div "Invoices A complete list of invoices for all payments Export Export Invoices Ex…" at bounding box center [790, 94] width 1235 height 58
click at [71, 113] on span "Subscriptions" at bounding box center [78, 107] width 90 height 21
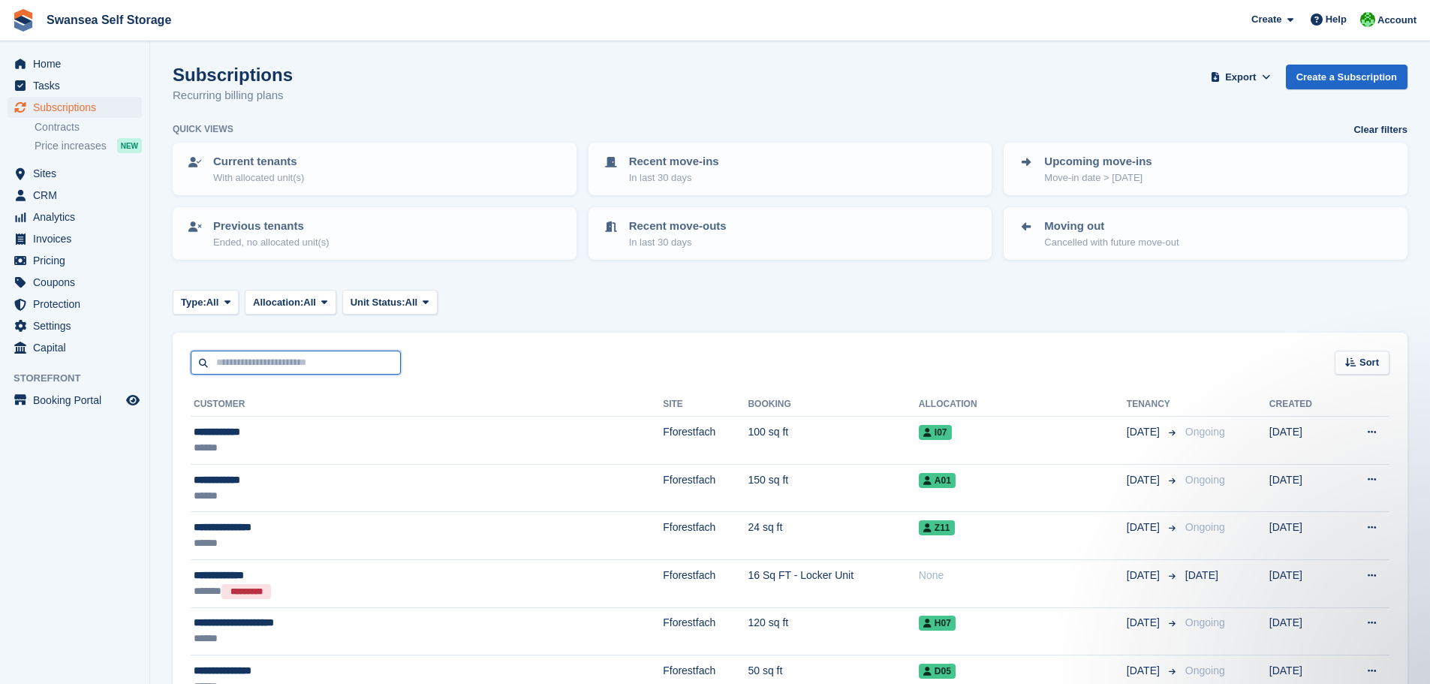
click at [256, 365] on input "text" at bounding box center [296, 362] width 210 height 25
type input "******"
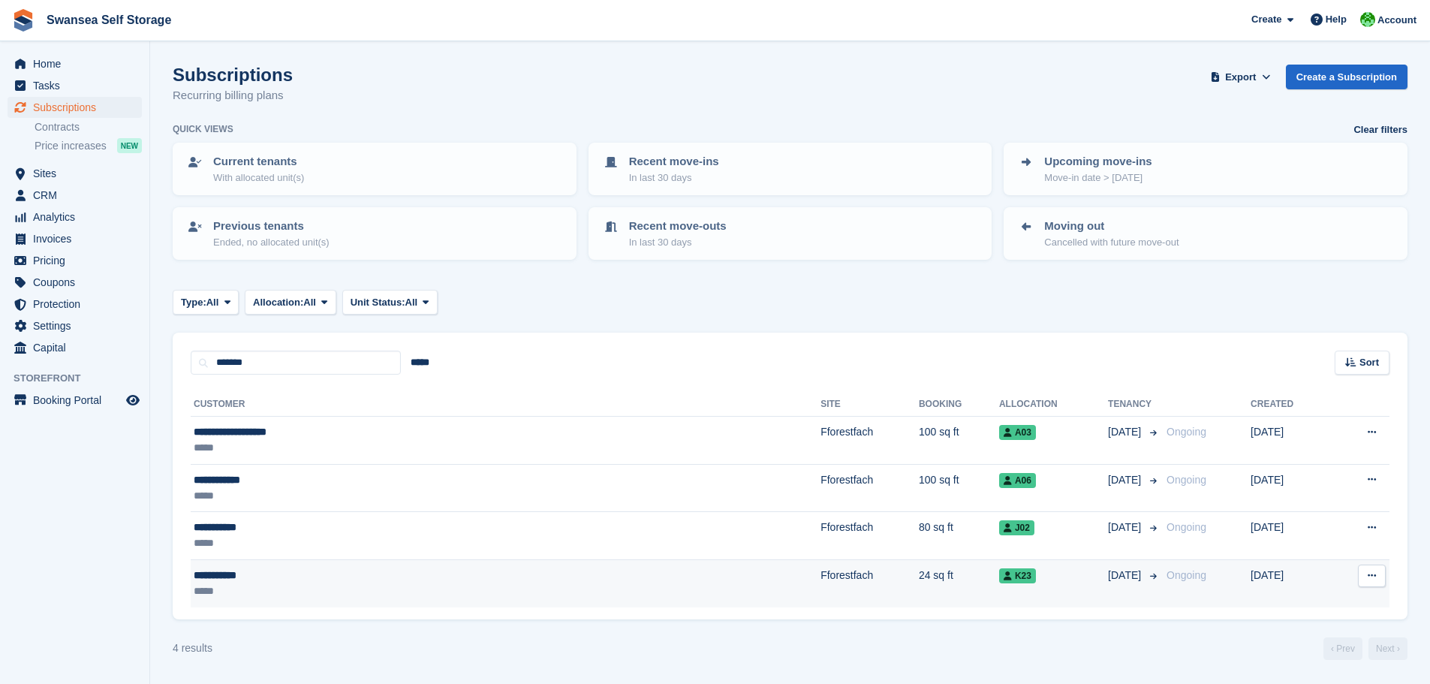
click at [278, 600] on td "**********" at bounding box center [506, 582] width 630 height 47
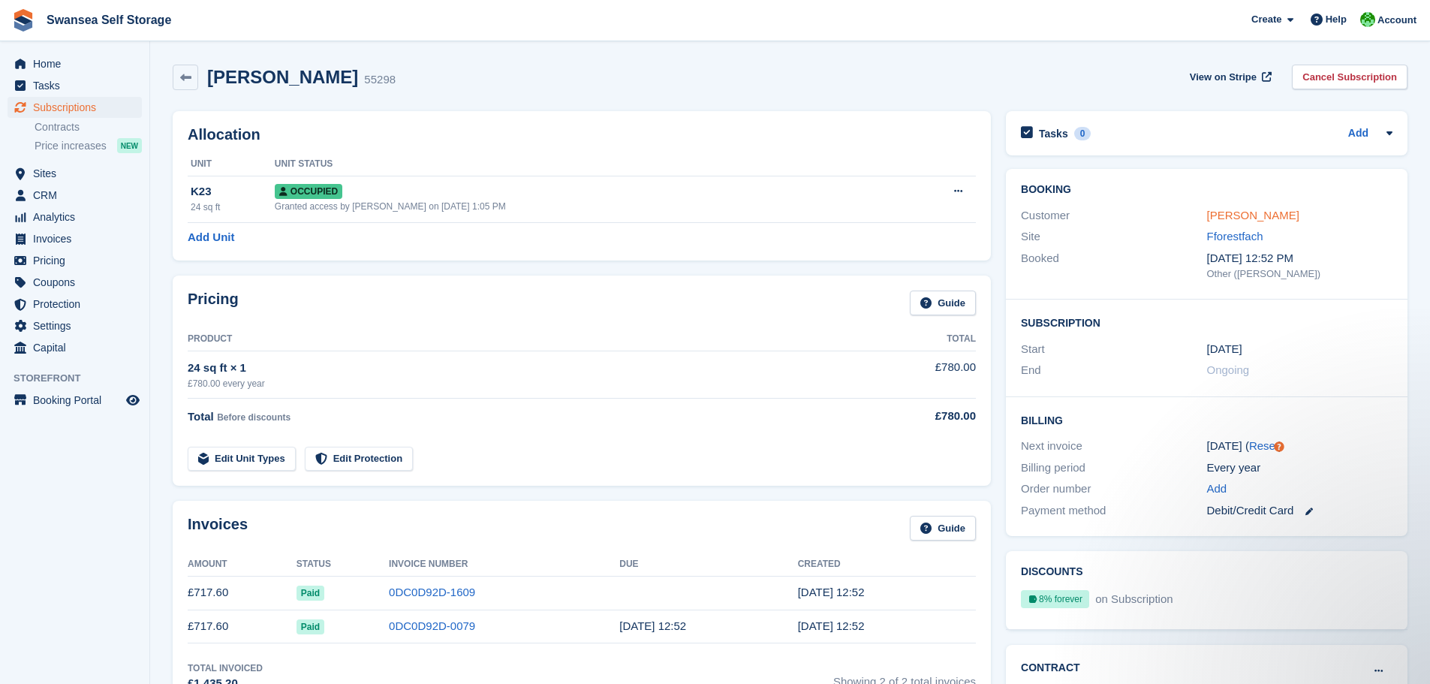
click at [1214, 213] on link "[PERSON_NAME]" at bounding box center [1253, 215] width 92 height 13
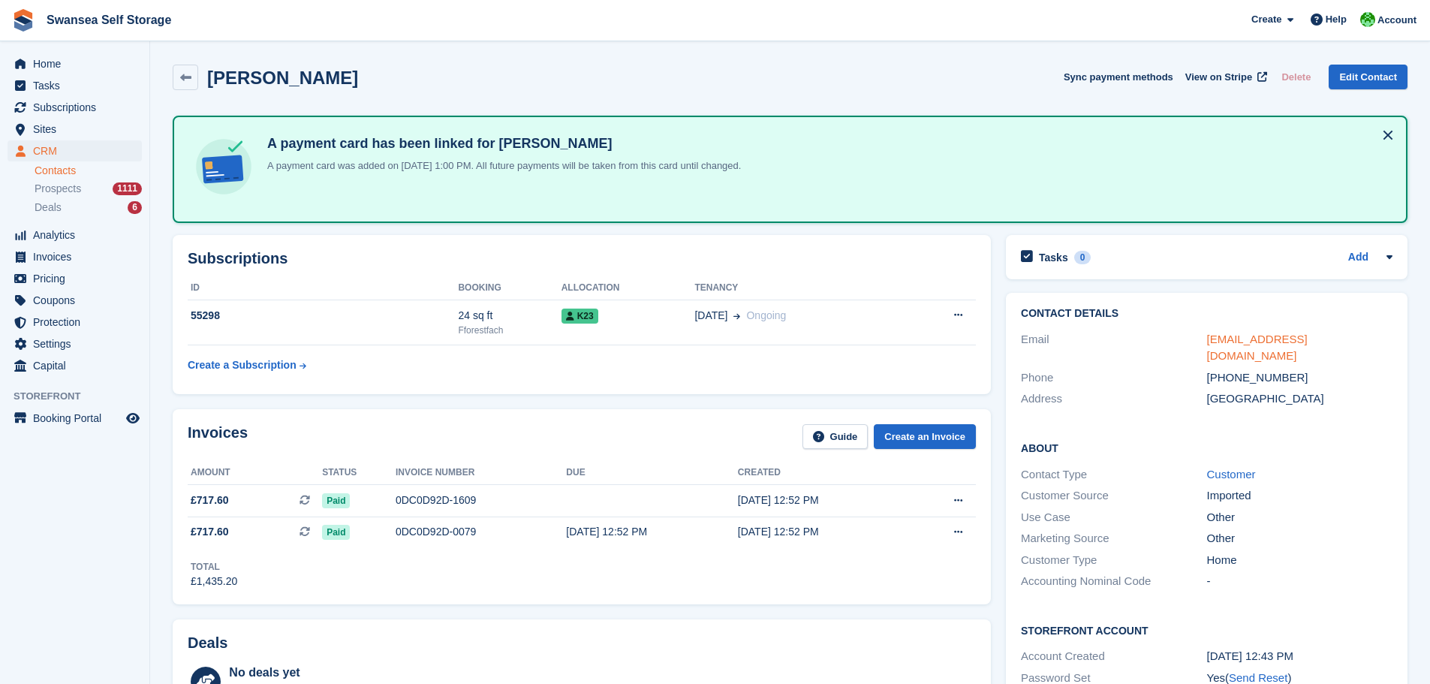
click at [1266, 338] on link "[EMAIL_ADDRESS][DOMAIN_NAME]" at bounding box center [1257, 347] width 101 height 30
